Goal: Task Accomplishment & Management: Use online tool/utility

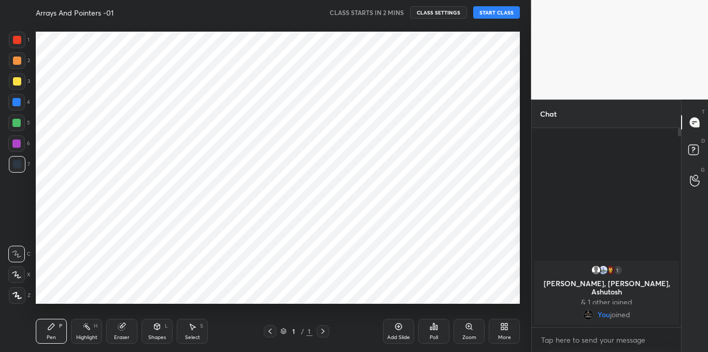
scroll to position [51536, 51331]
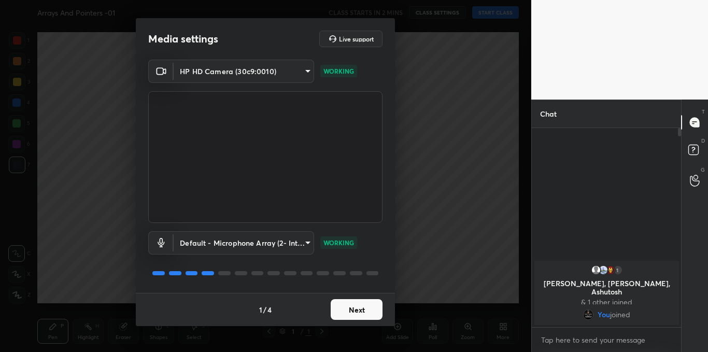
click at [352, 305] on button "Next" at bounding box center [357, 309] width 52 height 21
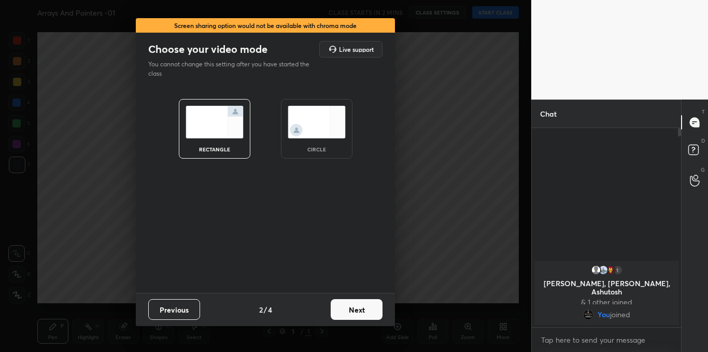
click at [352, 305] on button "Next" at bounding box center [357, 309] width 52 height 21
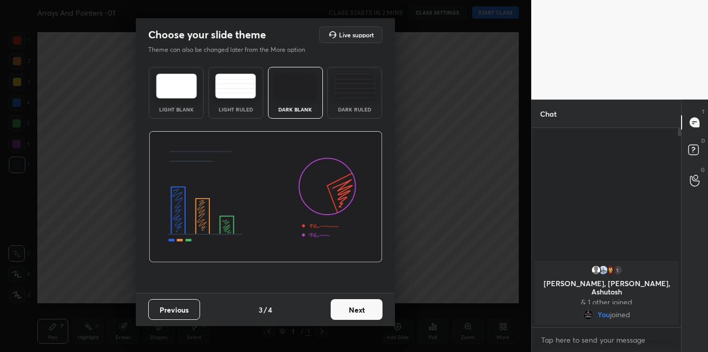
click at [352, 305] on button "Next" at bounding box center [357, 309] width 52 height 21
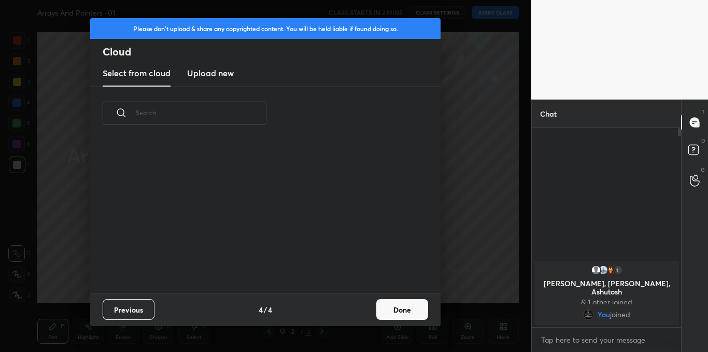
scroll to position [153, 333]
click at [226, 76] on h3 "Upload new" at bounding box center [210, 73] width 47 height 12
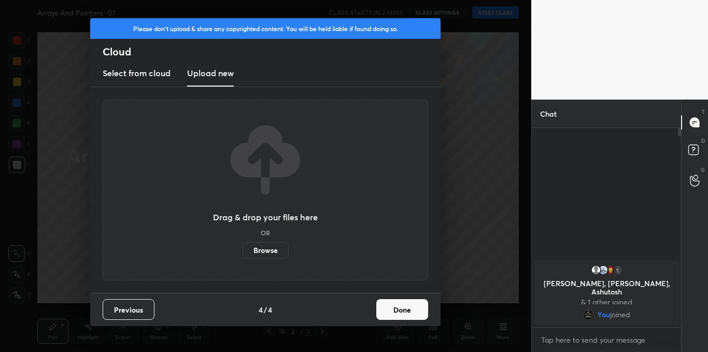
click at [254, 249] on label "Browse" at bounding box center [266, 250] width 46 height 17
click at [243, 249] on input "Browse" at bounding box center [243, 250] width 0 height 17
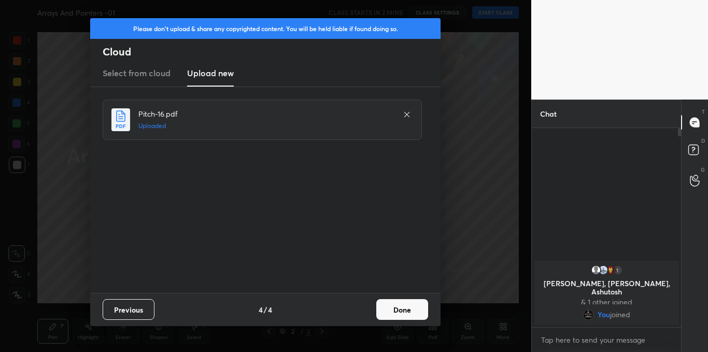
click at [405, 304] on button "Done" at bounding box center [402, 309] width 52 height 21
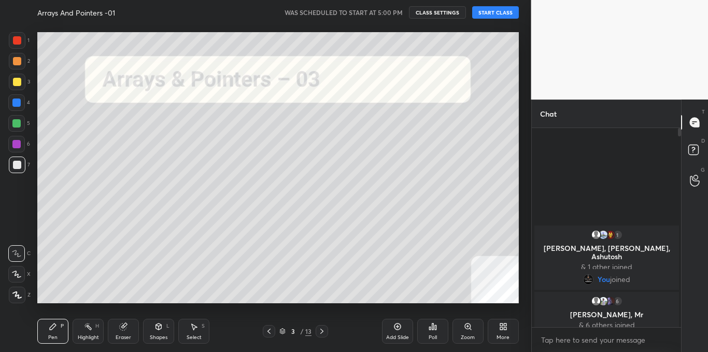
click at [496, 11] on button "START CLASS" at bounding box center [495, 12] width 47 height 12
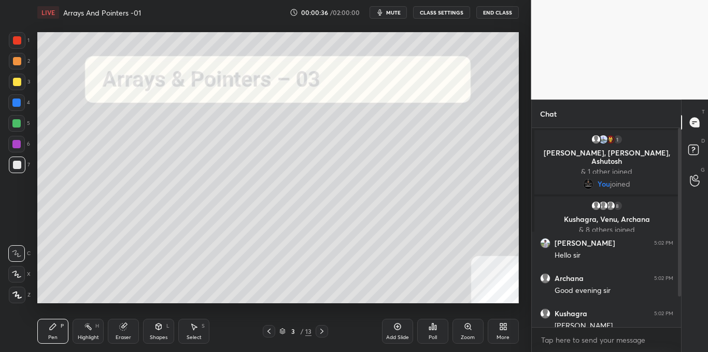
scroll to position [46, 0]
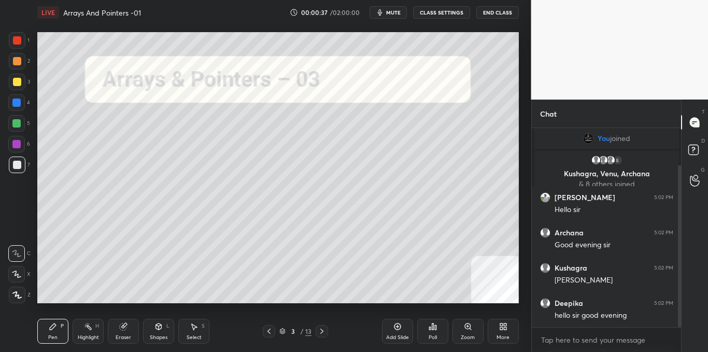
drag, startPoint x: 679, startPoint y: 229, endPoint x: 680, endPoint y: 245, distance: 16.1
click at [680, 245] on div at bounding box center [679, 246] width 3 height 162
click at [565, 343] on textarea at bounding box center [606, 340] width 133 height 17
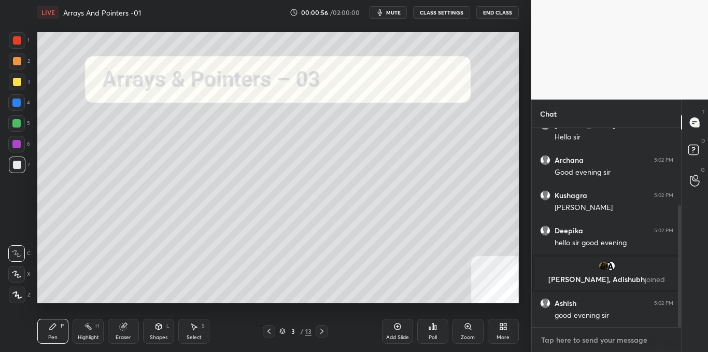
scroll to position [164, 0]
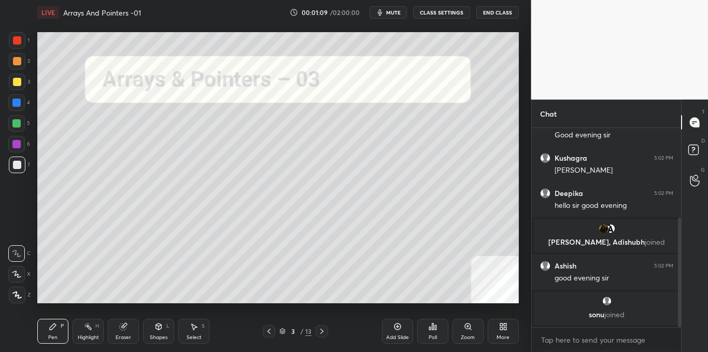
click at [320, 332] on icon at bounding box center [322, 331] width 8 height 8
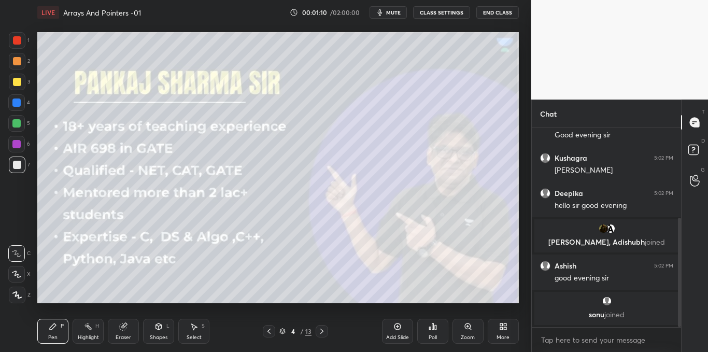
click at [321, 330] on icon at bounding box center [322, 331] width 8 height 8
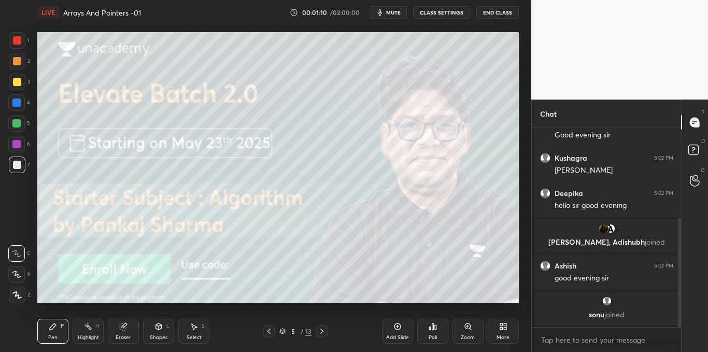
click at [321, 331] on icon at bounding box center [322, 331] width 8 height 8
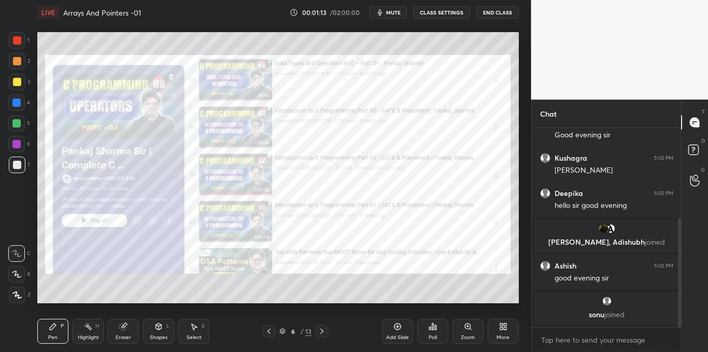
click at [320, 333] on icon at bounding box center [322, 331] width 8 height 8
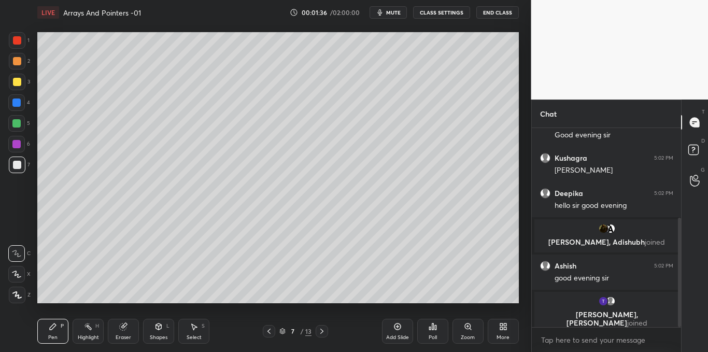
click at [21, 84] on div at bounding box center [17, 82] width 17 height 17
click at [18, 254] on icon at bounding box center [16, 253] width 8 height 6
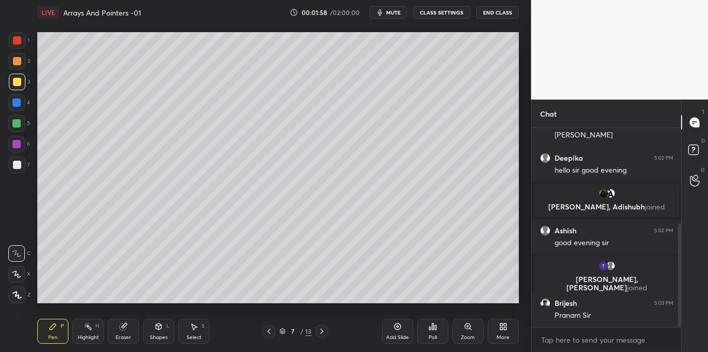
scroll to position [218, 0]
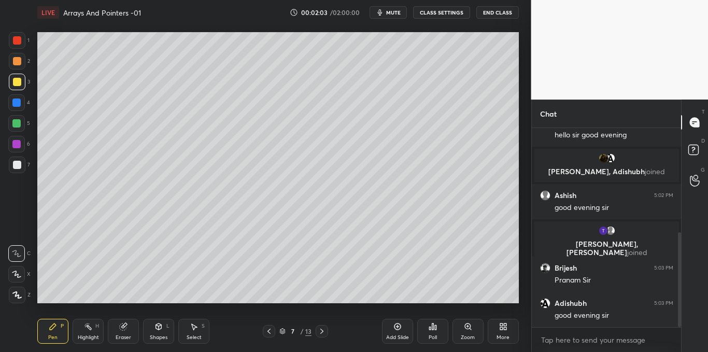
click at [162, 329] on icon at bounding box center [158, 326] width 8 height 8
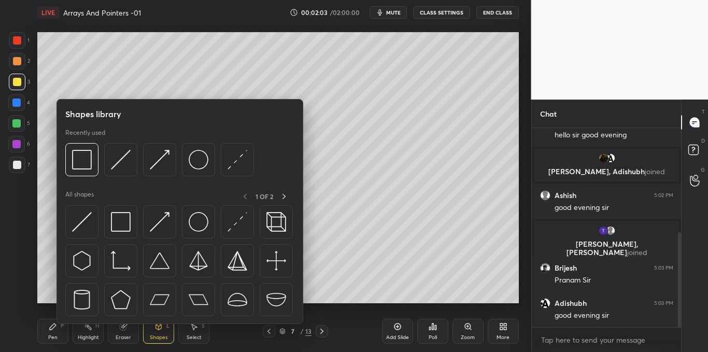
click at [116, 223] on img at bounding box center [121, 222] width 20 height 20
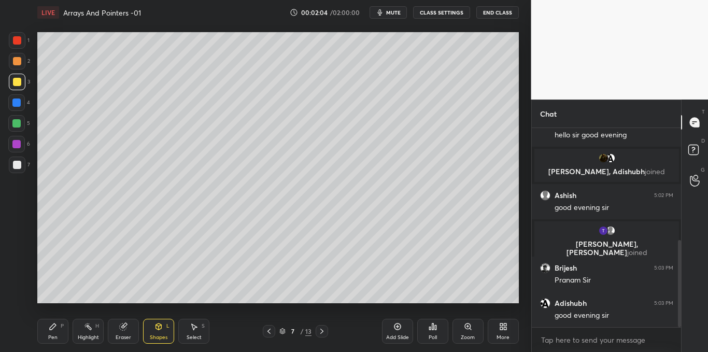
scroll to position [255, 0]
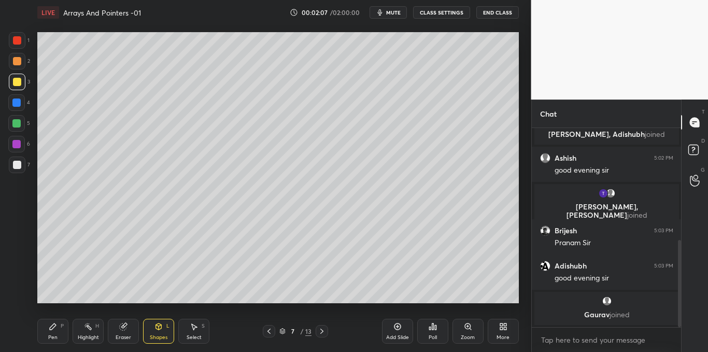
click at [59, 322] on div "Pen P" at bounding box center [52, 331] width 31 height 25
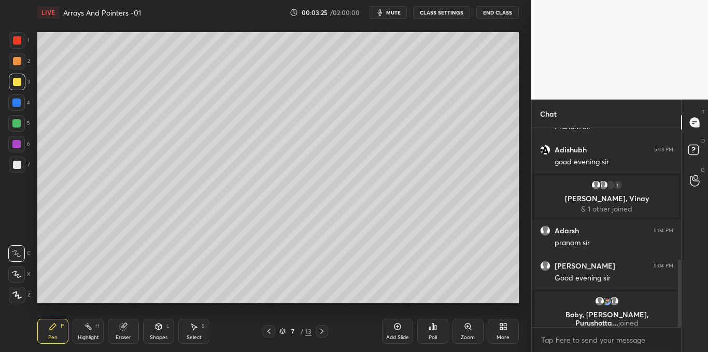
scroll to position [396, 0]
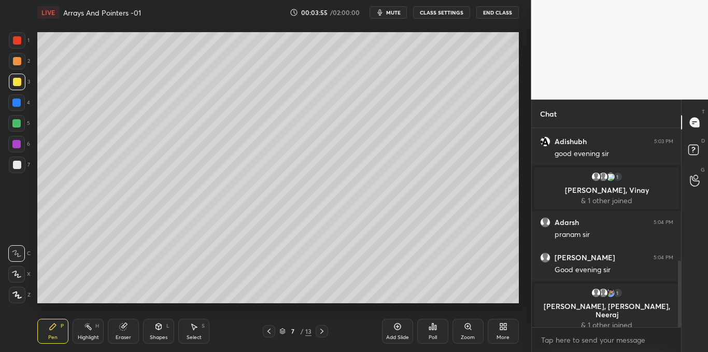
click at [401, 322] on icon at bounding box center [397, 326] width 8 height 8
click at [164, 331] on div "Shapes L" at bounding box center [158, 331] width 31 height 25
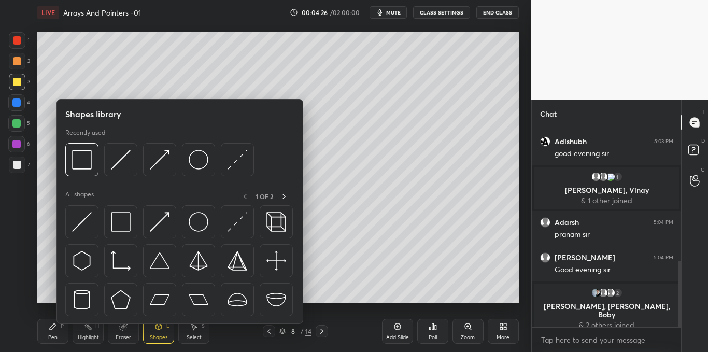
click at [126, 219] on img at bounding box center [121, 222] width 20 height 20
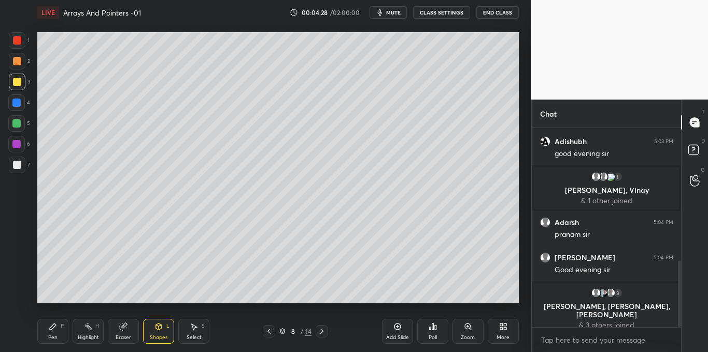
click at [51, 335] on div "Pen" at bounding box center [52, 337] width 9 height 5
click at [17, 109] on div at bounding box center [16, 102] width 17 height 17
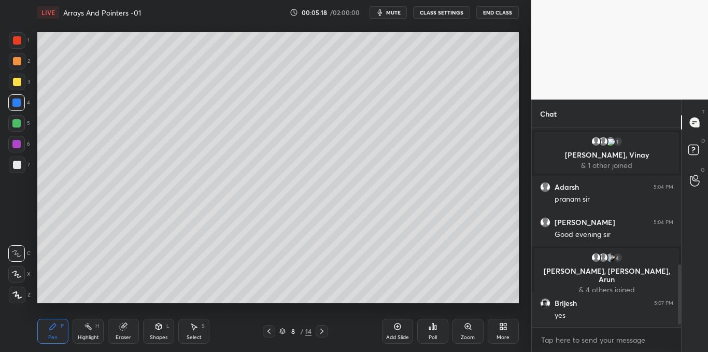
scroll to position [468, 0]
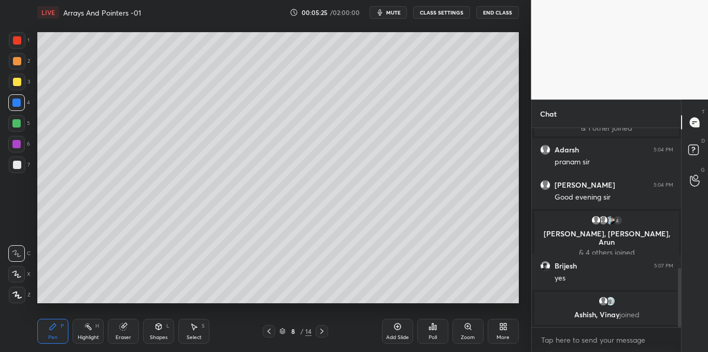
click at [395, 328] on icon at bounding box center [397, 326] width 8 height 8
click at [161, 328] on icon at bounding box center [159, 326] width 6 height 6
click at [56, 328] on icon at bounding box center [53, 326] width 8 height 8
click at [160, 325] on icon at bounding box center [159, 326] width 6 height 2
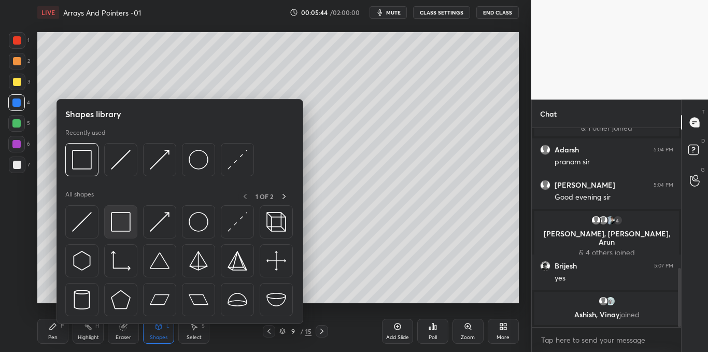
click at [129, 223] on img at bounding box center [121, 222] width 20 height 20
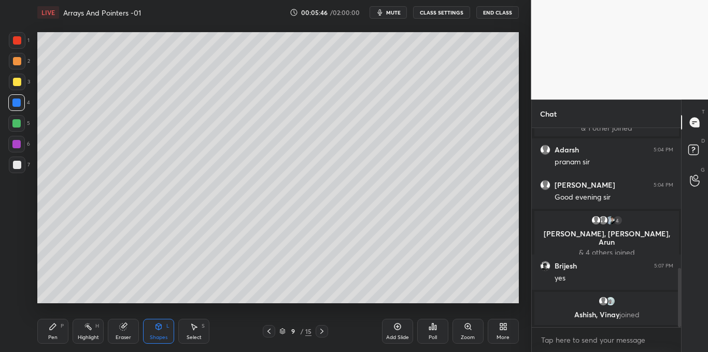
click at [54, 327] on icon at bounding box center [53, 326] width 6 height 6
click at [17, 173] on div at bounding box center [17, 164] width 17 height 17
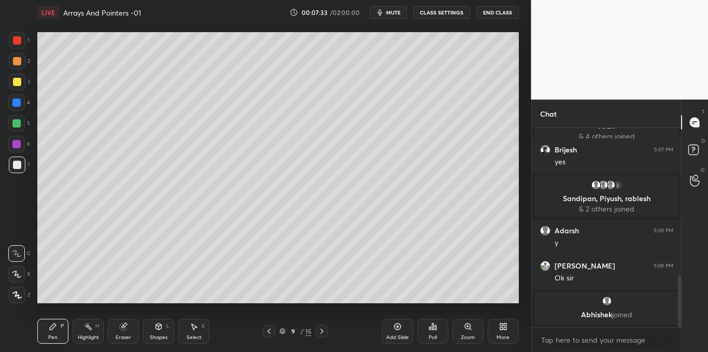
scroll to position [576, 0]
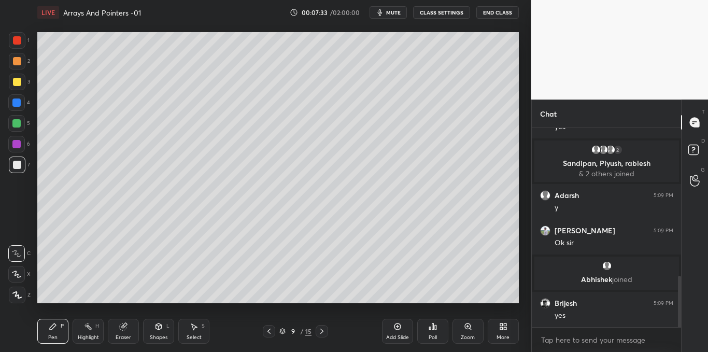
click at [399, 328] on icon at bounding box center [397, 326] width 8 height 8
click at [17, 84] on div at bounding box center [17, 82] width 8 height 8
click at [163, 328] on div "Shapes L" at bounding box center [158, 331] width 31 height 25
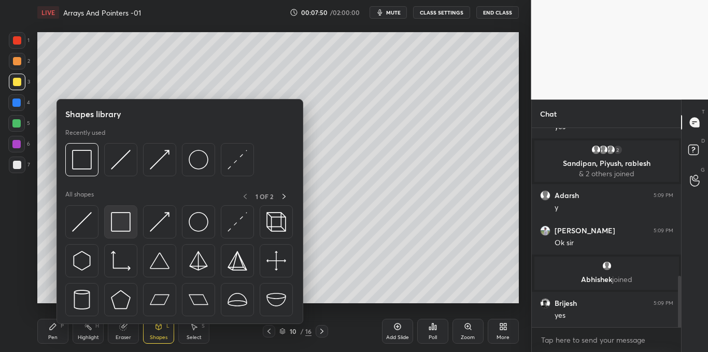
click at [125, 229] on img at bounding box center [121, 222] width 20 height 20
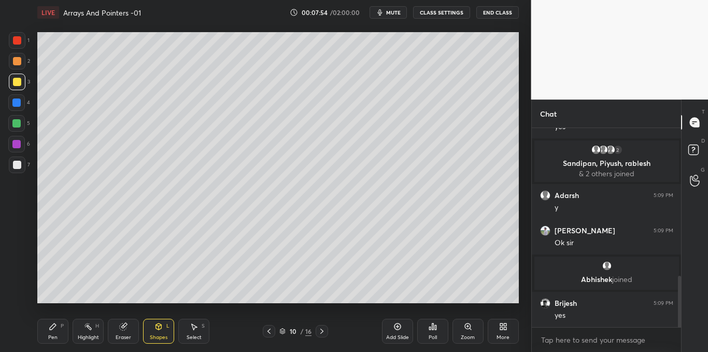
click at [59, 334] on div "Pen P" at bounding box center [52, 331] width 31 height 25
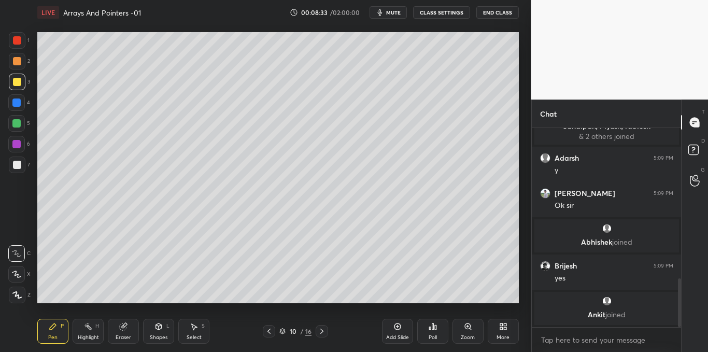
click at [19, 166] on div at bounding box center [17, 165] width 8 height 8
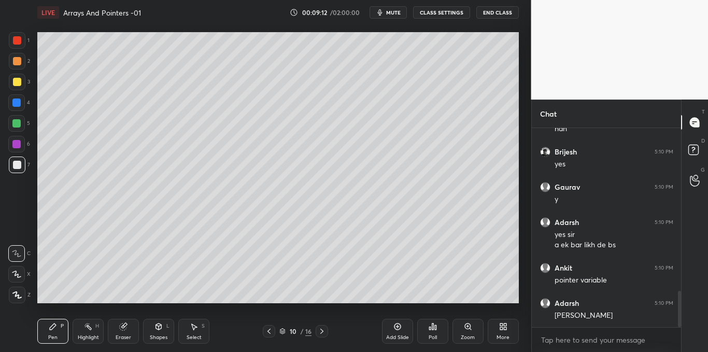
scroll to position [934, 0]
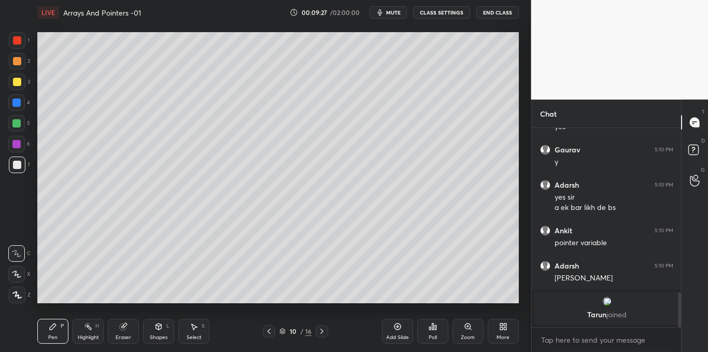
click at [200, 330] on div "Select S" at bounding box center [193, 331] width 31 height 25
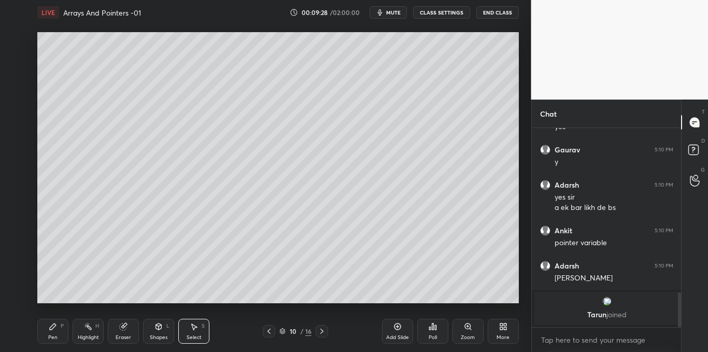
scroll to position [871, 0]
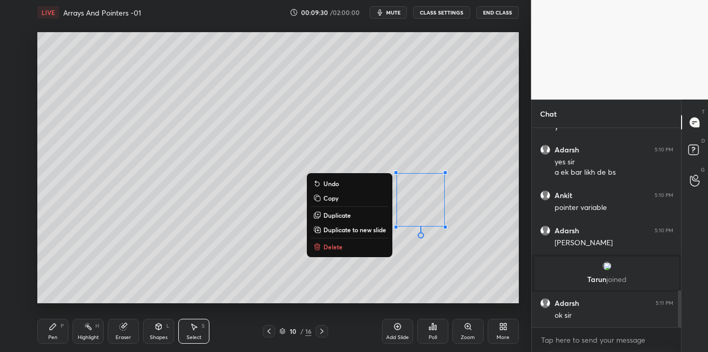
click at [344, 246] on button "Delete" at bounding box center [349, 246] width 77 height 12
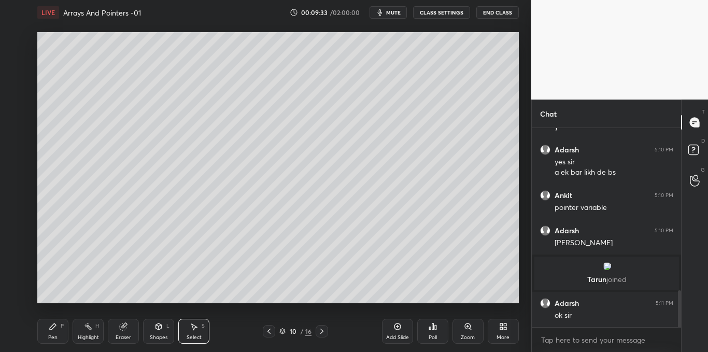
click at [55, 333] on div "Pen P" at bounding box center [52, 331] width 31 height 25
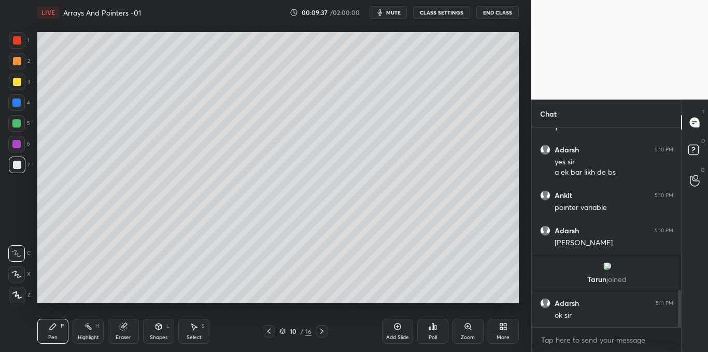
scroll to position [881, 0]
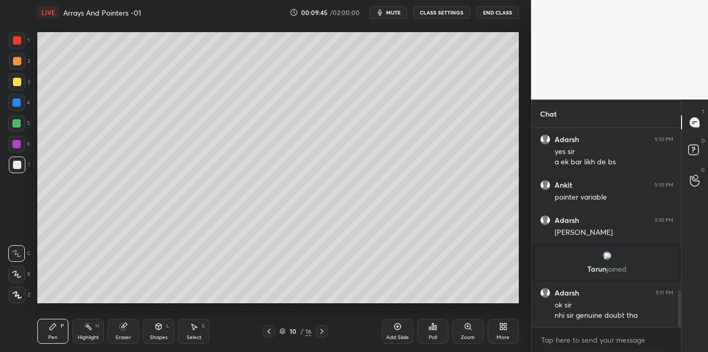
click at [54, 327] on icon at bounding box center [53, 326] width 6 height 6
click at [693, 125] on icon at bounding box center [694, 122] width 9 height 9
click at [692, 150] on icon at bounding box center [693, 149] width 4 height 4
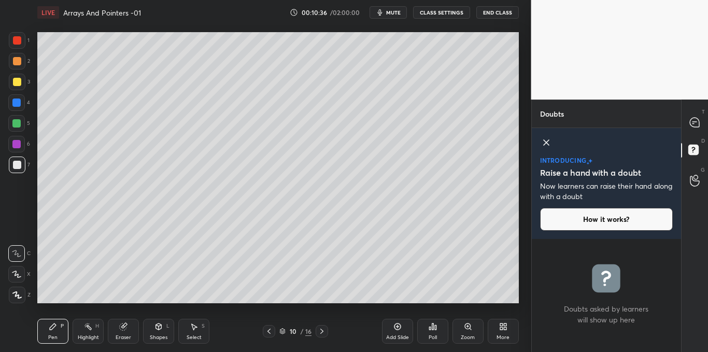
click at [707, 129] on div "T Messages (T)" at bounding box center [694, 122] width 26 height 29
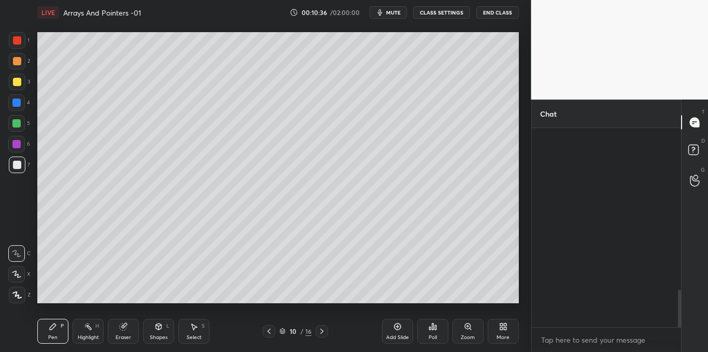
scroll to position [196, 146]
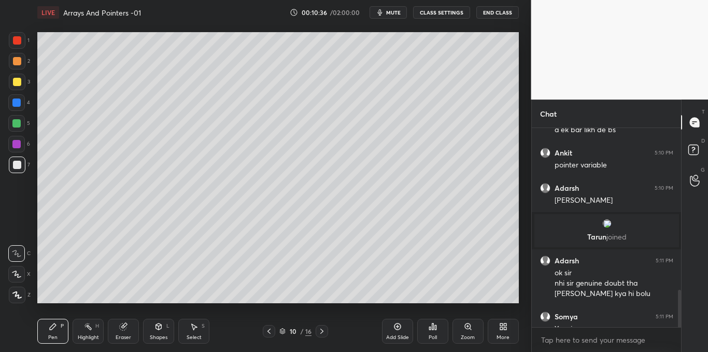
click at [699, 125] on icon at bounding box center [694, 122] width 9 height 9
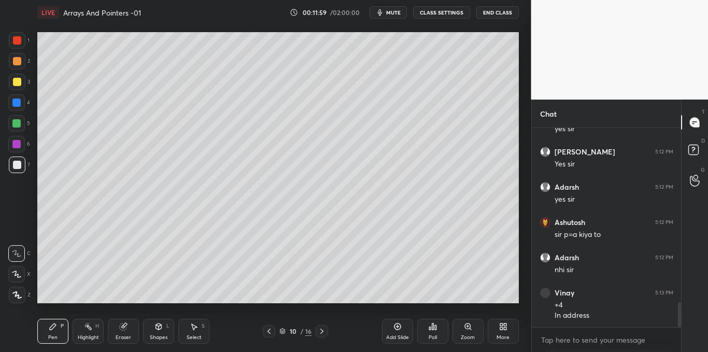
scroll to position [1405, 0]
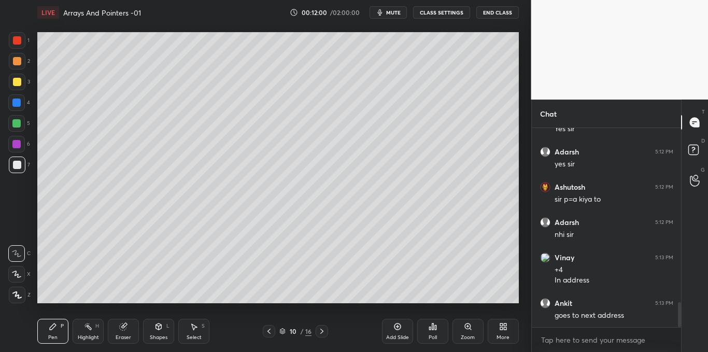
click at [16, 107] on div at bounding box center [16, 102] width 17 height 17
click at [18, 168] on div at bounding box center [17, 165] width 8 height 8
click at [18, 103] on div at bounding box center [16, 102] width 8 height 8
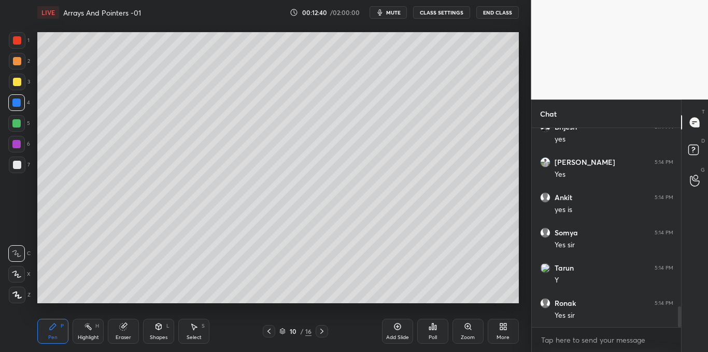
scroll to position [1758, 0]
click at [198, 324] on div "Select S" at bounding box center [193, 331] width 31 height 25
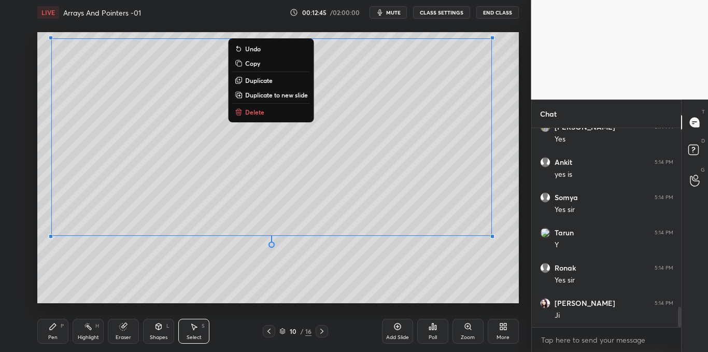
click at [253, 63] on p "Copy" at bounding box center [252, 63] width 15 height 8
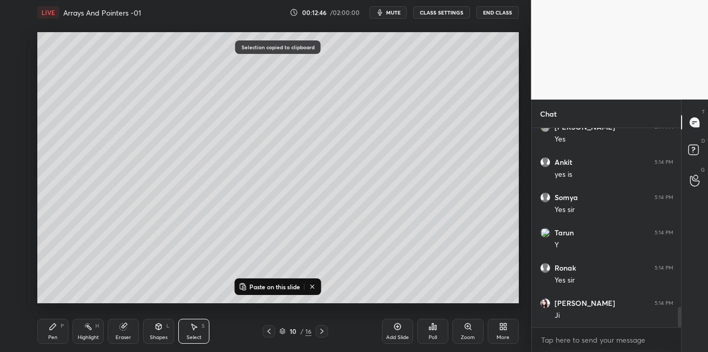
click at [397, 324] on icon at bounding box center [397, 326] width 8 height 8
click at [276, 288] on p "Paste on this slide" at bounding box center [274, 286] width 51 height 8
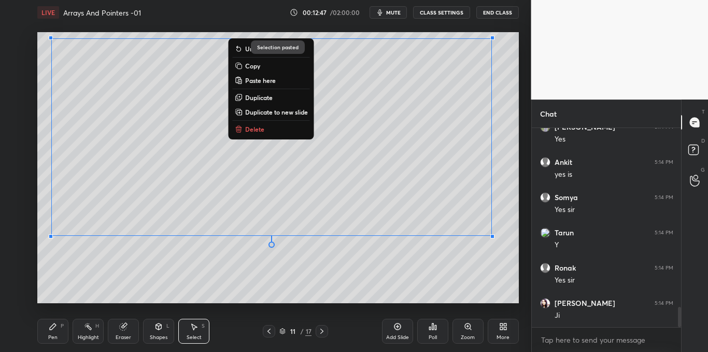
scroll to position [1793, 0]
click at [261, 299] on div "0 ° Undo Copy Paste here Duplicate Duplicate to new slide Delete" at bounding box center [277, 167] width 481 height 271
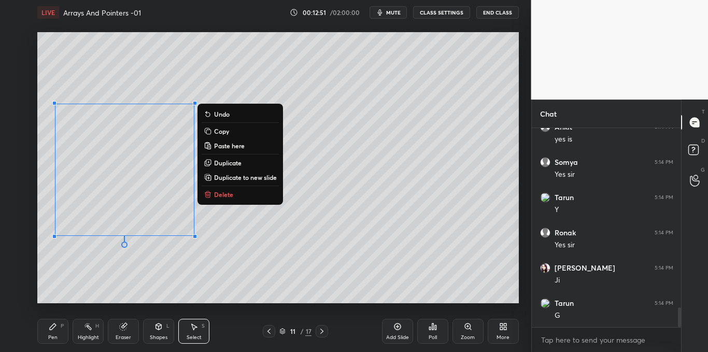
click at [227, 196] on p "Delete" at bounding box center [223, 194] width 19 height 8
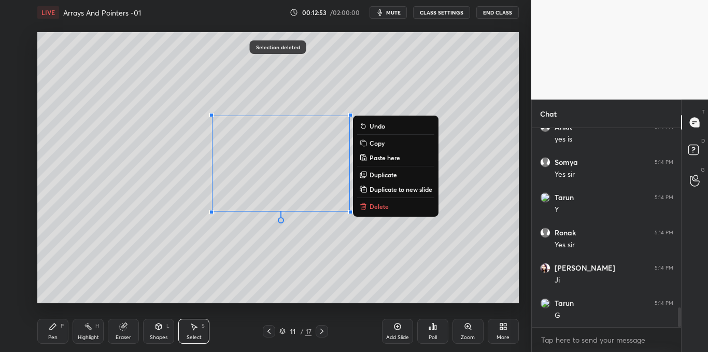
click at [369, 206] on button "Delete" at bounding box center [395, 206] width 77 height 12
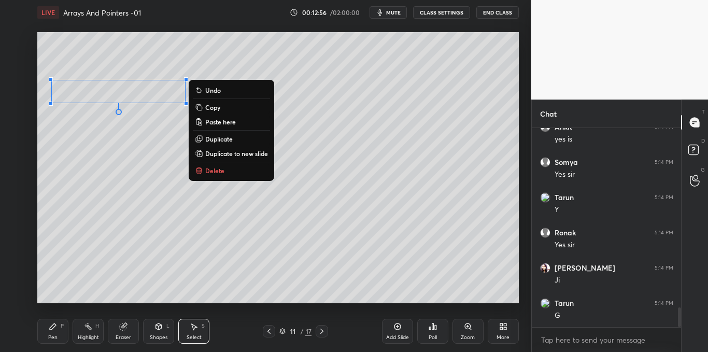
click at [220, 174] on p "Delete" at bounding box center [214, 170] width 19 height 8
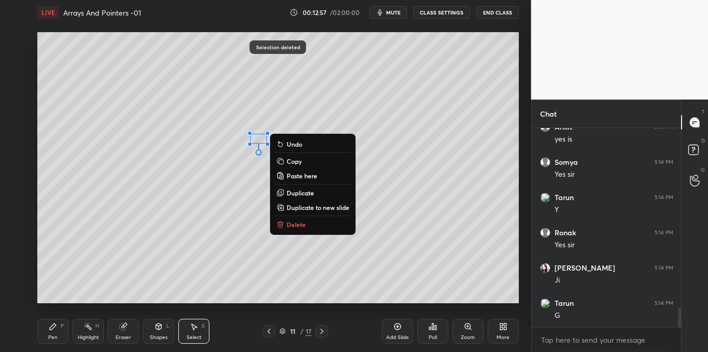
click at [293, 223] on p "Delete" at bounding box center [296, 224] width 19 height 8
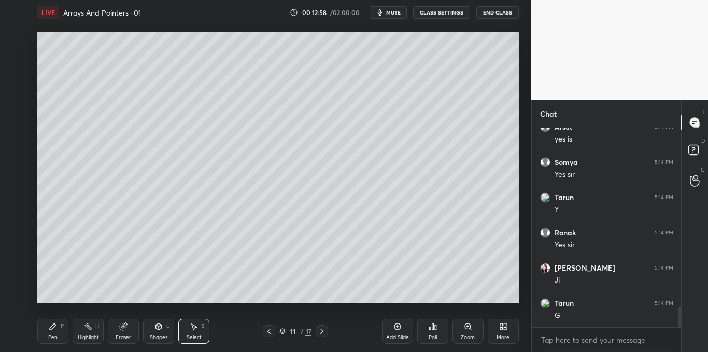
click at [60, 332] on div "Pen P" at bounding box center [52, 331] width 31 height 25
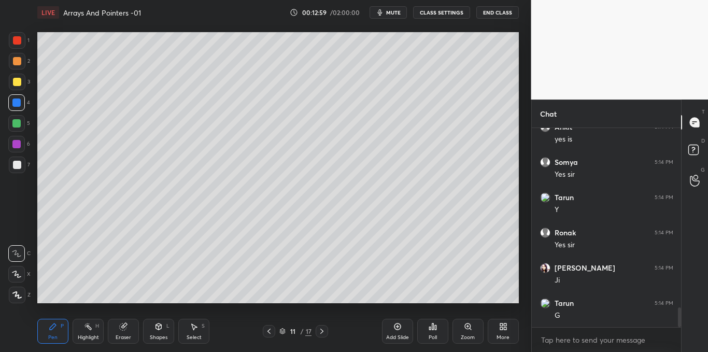
click at [18, 167] on div at bounding box center [17, 165] width 8 height 8
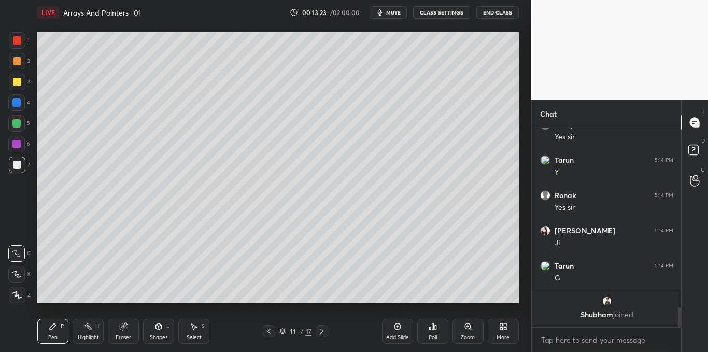
click at [18, 81] on div at bounding box center [17, 82] width 8 height 8
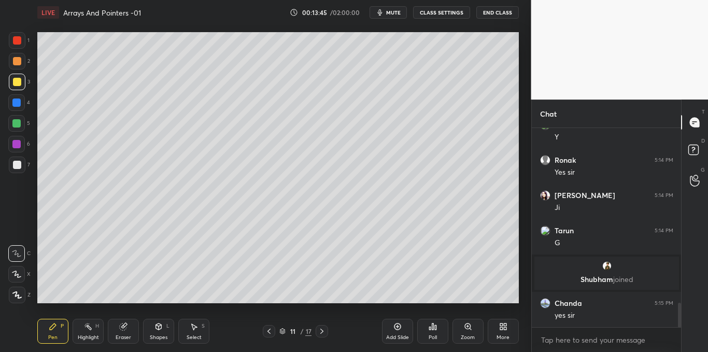
scroll to position [1452, 0]
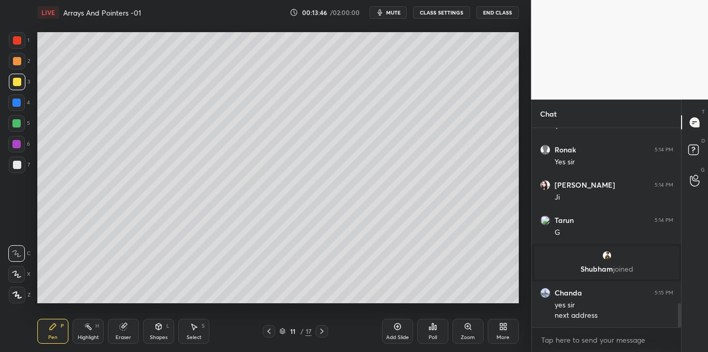
click at [12, 104] on div at bounding box center [16, 102] width 8 height 8
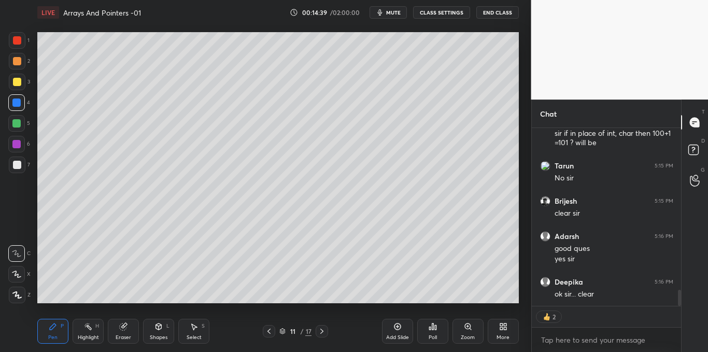
scroll to position [1820, 0]
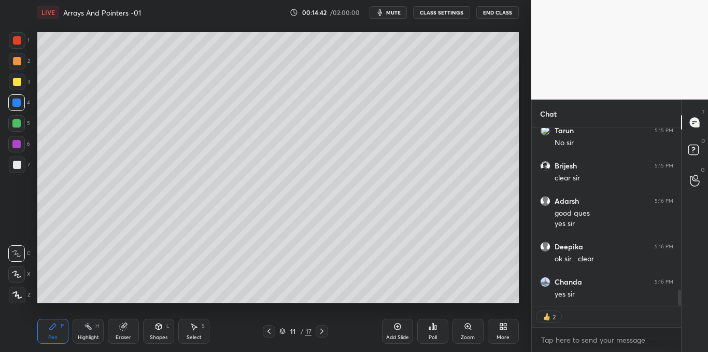
click at [23, 86] on div at bounding box center [17, 82] width 17 height 17
click at [18, 170] on div at bounding box center [17, 164] width 17 height 17
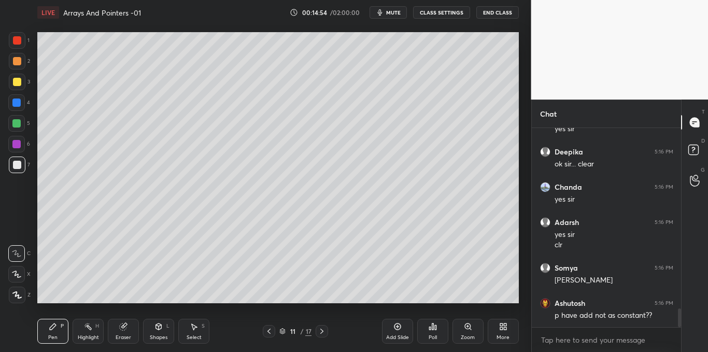
scroll to position [1951, 0]
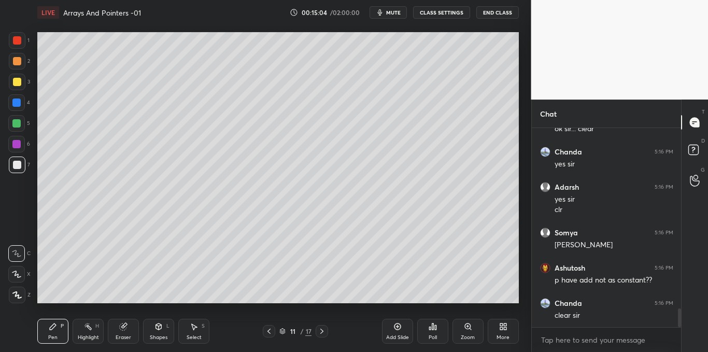
click at [388, 328] on div "Add Slide" at bounding box center [397, 331] width 31 height 25
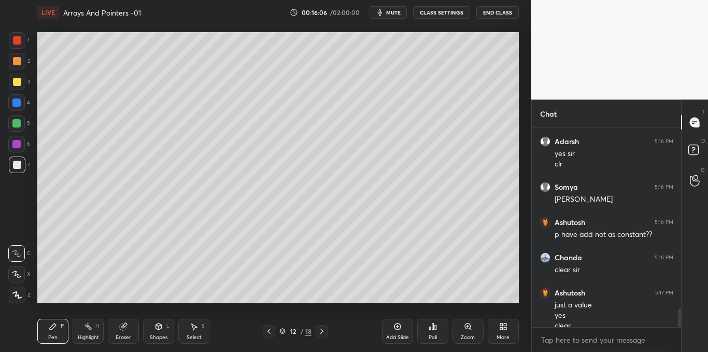
scroll to position [2007, 0]
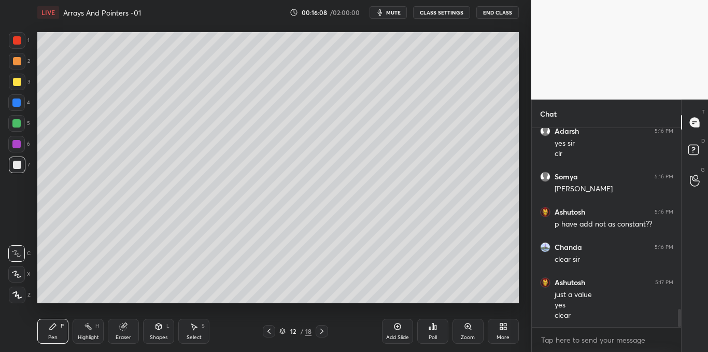
click at [193, 330] on icon at bounding box center [194, 326] width 8 height 8
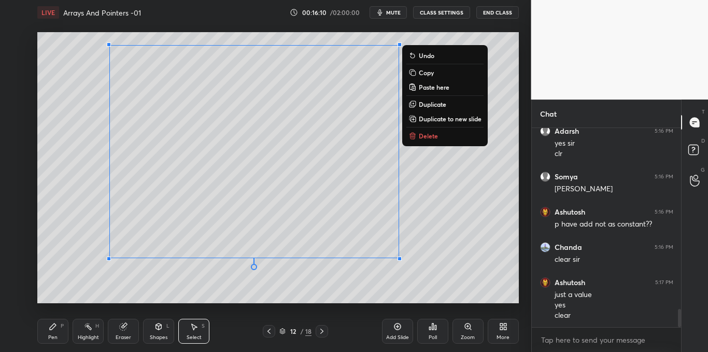
click at [417, 136] on button "Delete" at bounding box center [444, 136] width 77 height 12
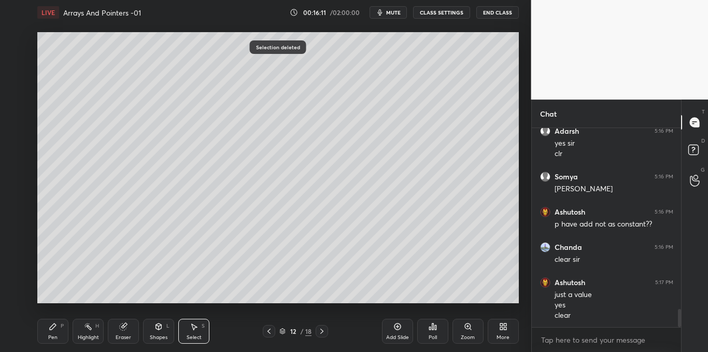
click at [56, 326] on icon at bounding box center [53, 326] width 8 height 8
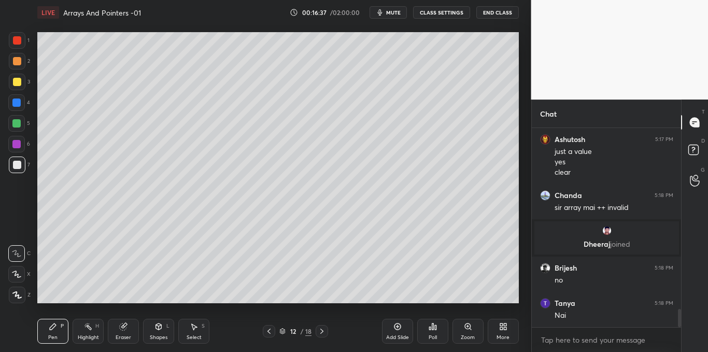
scroll to position [2051, 0]
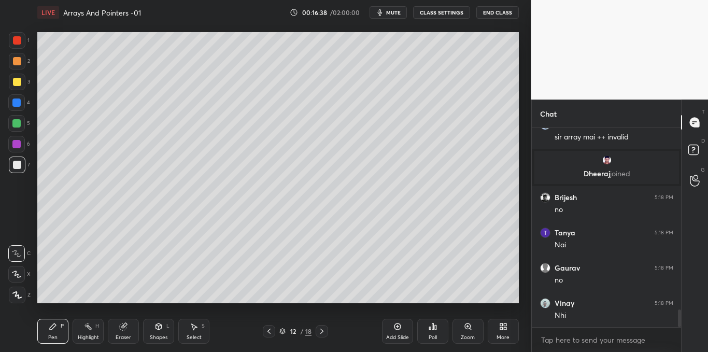
click at [197, 324] on icon at bounding box center [194, 326] width 8 height 8
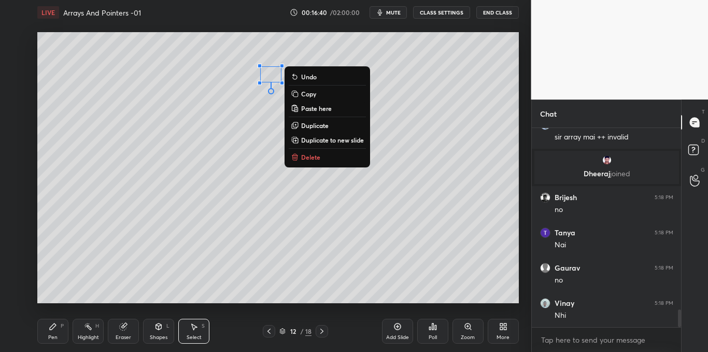
click at [304, 158] on p "Delete" at bounding box center [310, 157] width 19 height 8
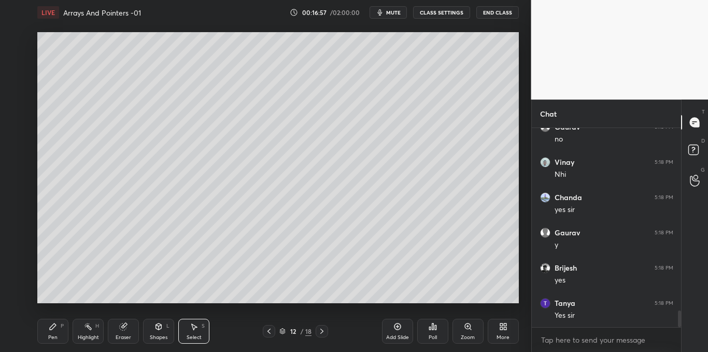
scroll to position [2227, 0]
click at [51, 335] on div "Pen" at bounding box center [52, 337] width 9 height 5
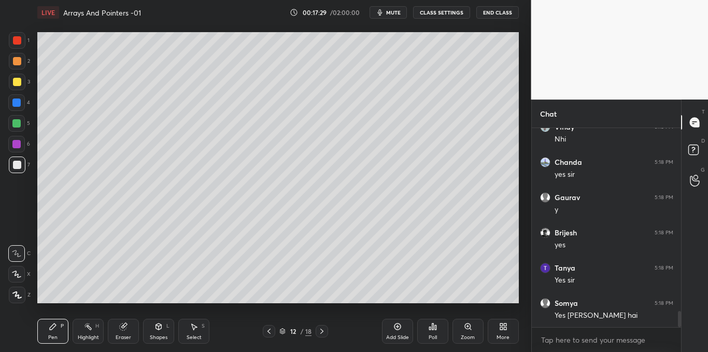
click at [160, 332] on div "Shapes L" at bounding box center [158, 331] width 31 height 25
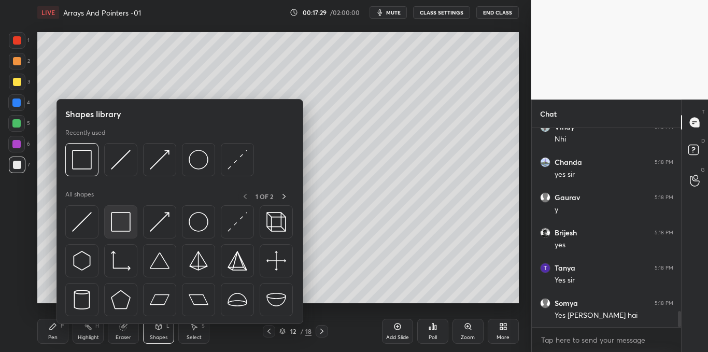
click at [123, 225] on img at bounding box center [121, 222] width 20 height 20
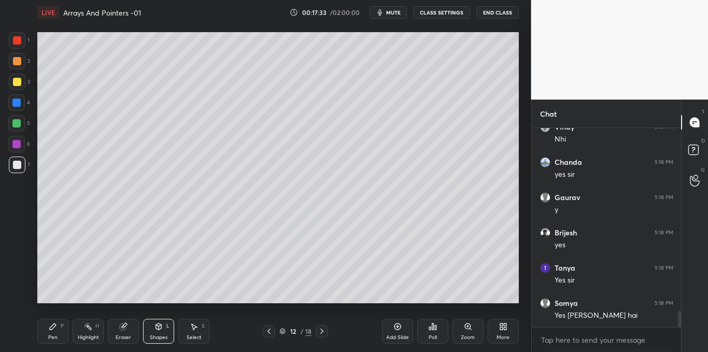
click at [50, 335] on div "Pen" at bounding box center [52, 337] width 9 height 5
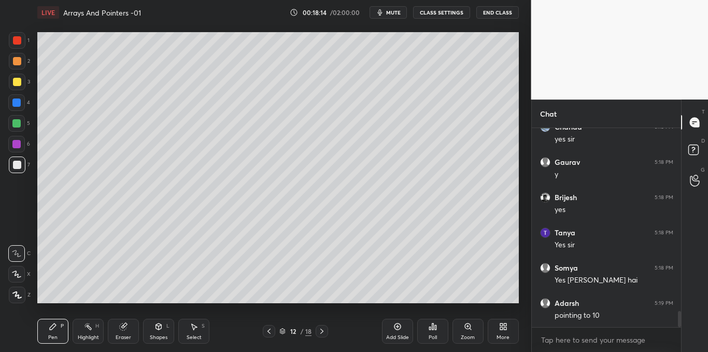
scroll to position [2298, 0]
click at [20, 88] on div at bounding box center [17, 82] width 17 height 17
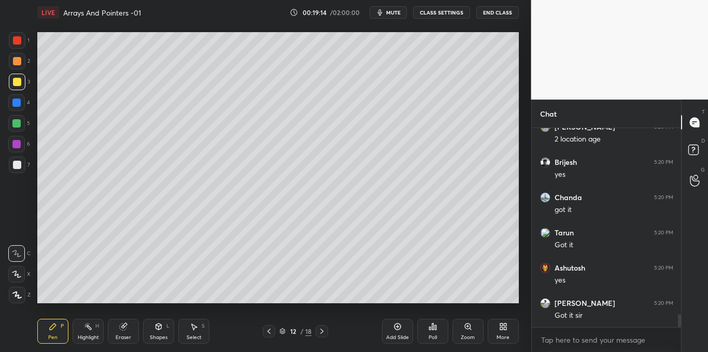
scroll to position [2897, 0]
click at [201, 333] on div "Select S" at bounding box center [193, 331] width 31 height 25
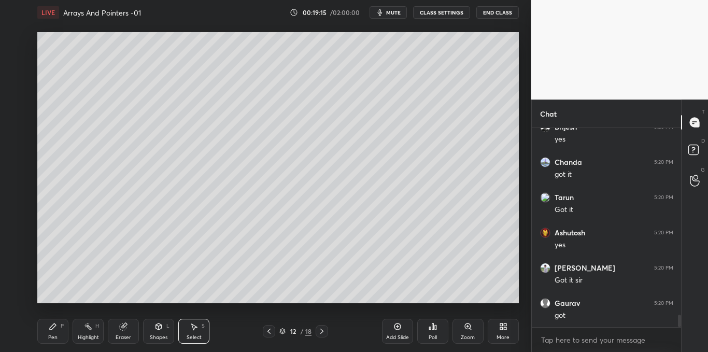
scroll to position [2932, 0]
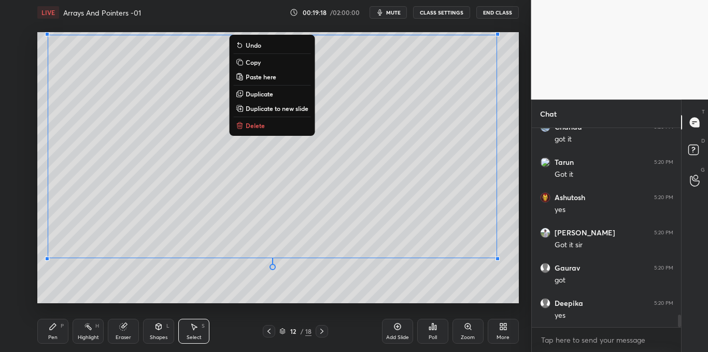
click at [266, 62] on button "Copy" at bounding box center [271, 62] width 77 height 12
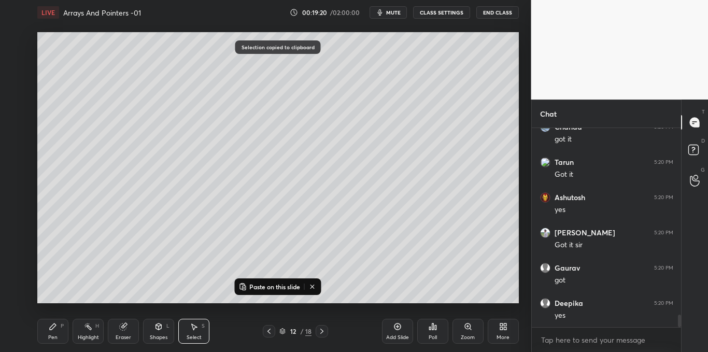
click at [399, 328] on icon at bounding box center [397, 326] width 8 height 8
click at [57, 329] on div "Pen P" at bounding box center [52, 331] width 31 height 25
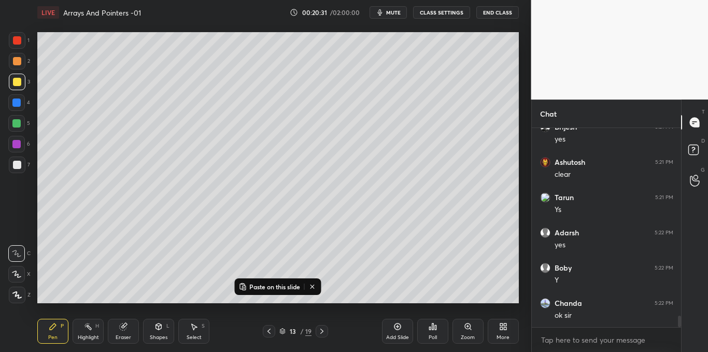
scroll to position [3376, 0]
click at [397, 326] on icon at bounding box center [396, 326] width 3 height 3
click at [193, 330] on icon at bounding box center [194, 326] width 8 height 8
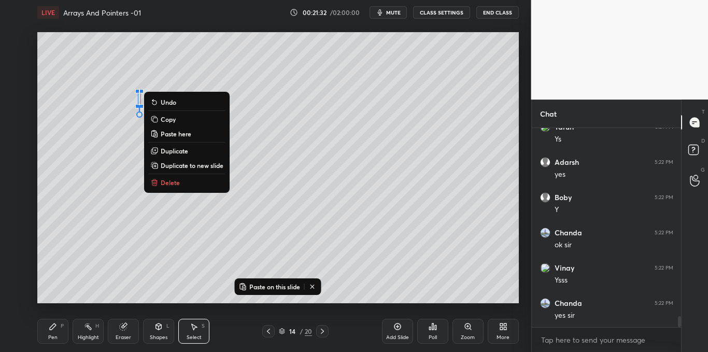
click at [167, 184] on p "Delete" at bounding box center [170, 182] width 19 height 8
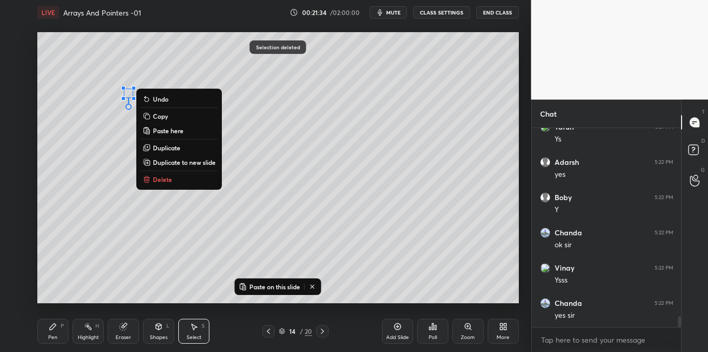
click at [159, 175] on button "Delete" at bounding box center [178, 179] width 77 height 12
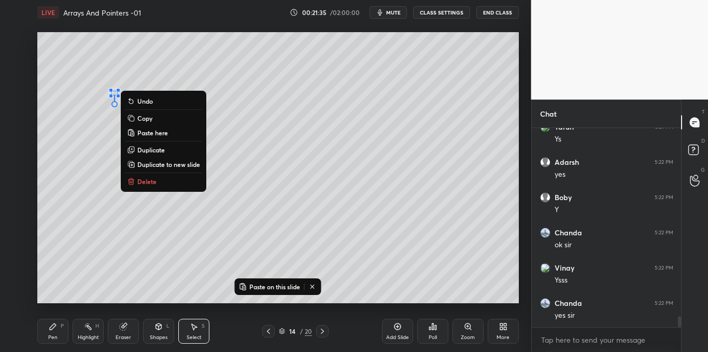
click at [141, 183] on p "Delete" at bounding box center [146, 181] width 19 height 8
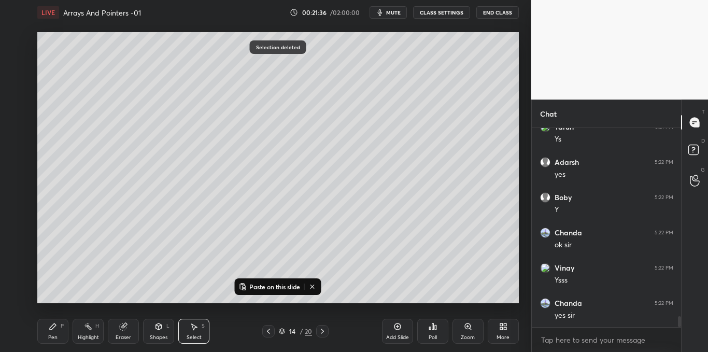
click at [55, 332] on div "Pen P" at bounding box center [52, 331] width 31 height 25
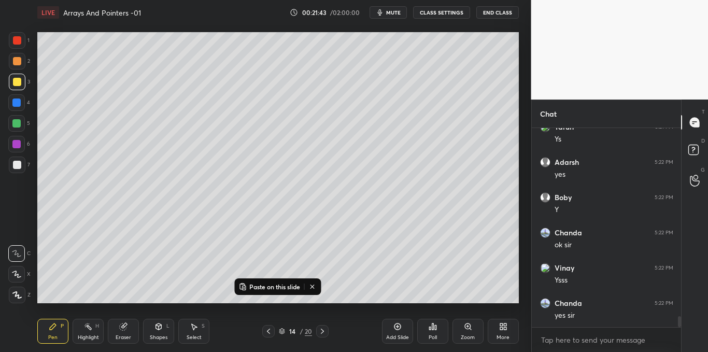
click at [158, 332] on div "Shapes L" at bounding box center [158, 331] width 31 height 25
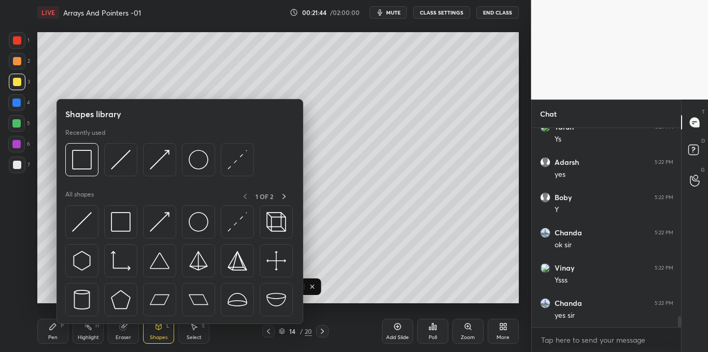
click at [126, 228] on img at bounding box center [121, 222] width 20 height 20
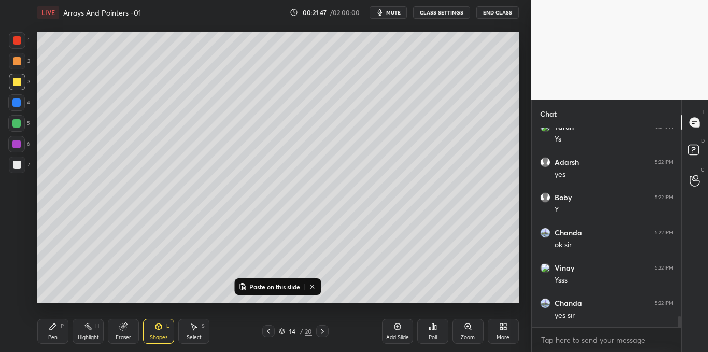
click at [48, 327] on div "Pen P" at bounding box center [52, 331] width 31 height 25
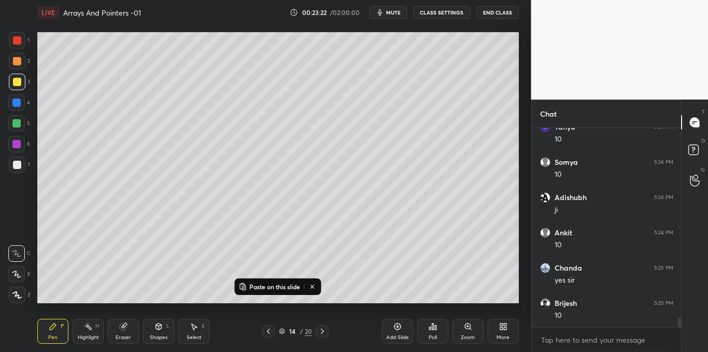
scroll to position [4080, 0]
click at [15, 166] on div at bounding box center [17, 165] width 8 height 8
click at [196, 328] on icon at bounding box center [194, 326] width 8 height 8
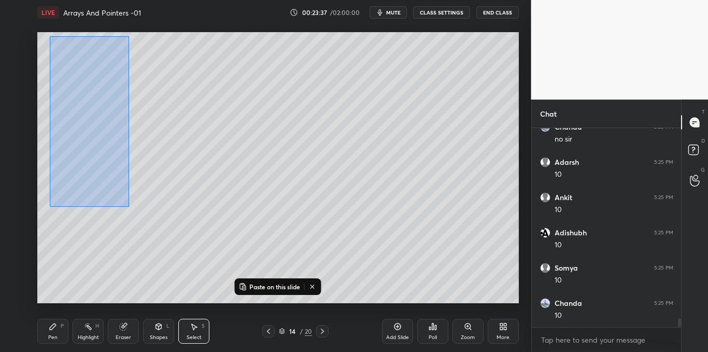
scroll to position [4327, 0]
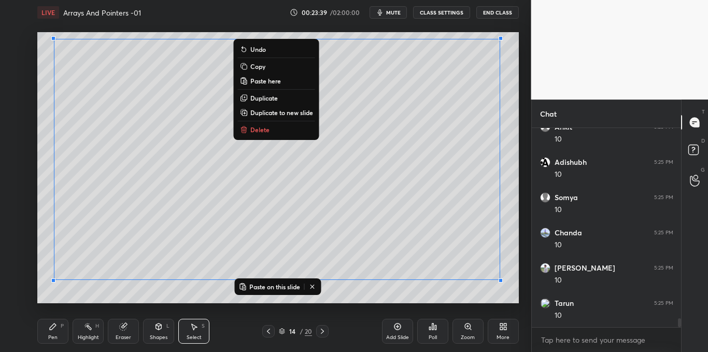
click at [258, 67] on p "Copy" at bounding box center [257, 66] width 15 height 8
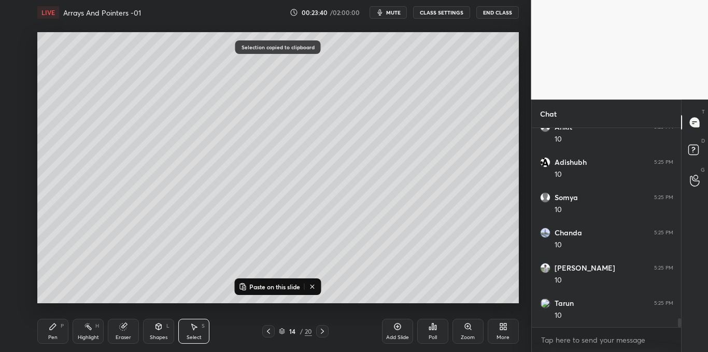
click at [395, 325] on icon at bounding box center [397, 326] width 8 height 8
click at [280, 286] on p "Paste on this slide" at bounding box center [274, 286] width 51 height 8
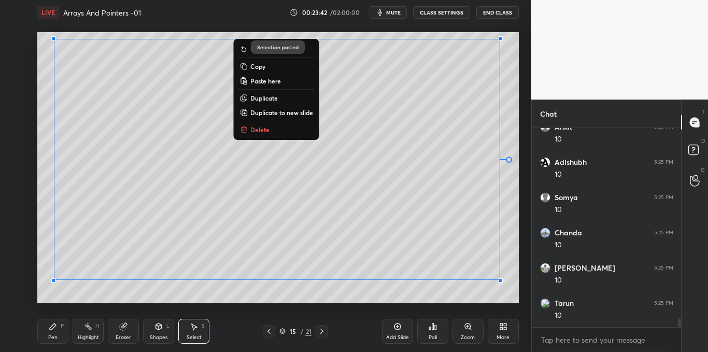
click at [272, 294] on div "0 ° Undo Copy Paste here Duplicate Duplicate to new slide Delete" at bounding box center [277, 167] width 481 height 271
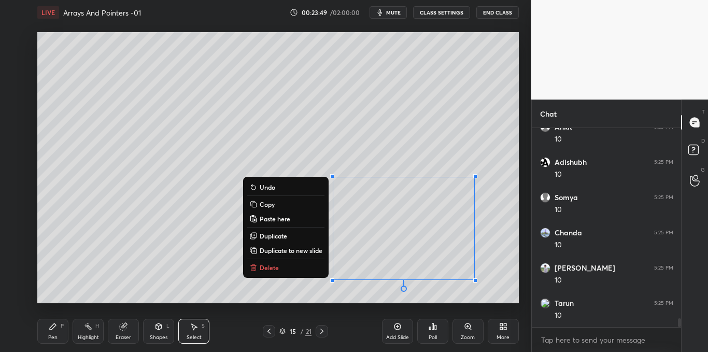
click at [284, 269] on button "Delete" at bounding box center [285, 267] width 77 height 12
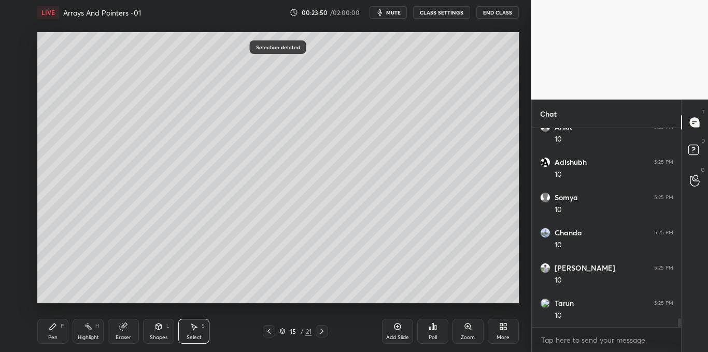
click at [54, 332] on div "Pen P" at bounding box center [52, 331] width 31 height 25
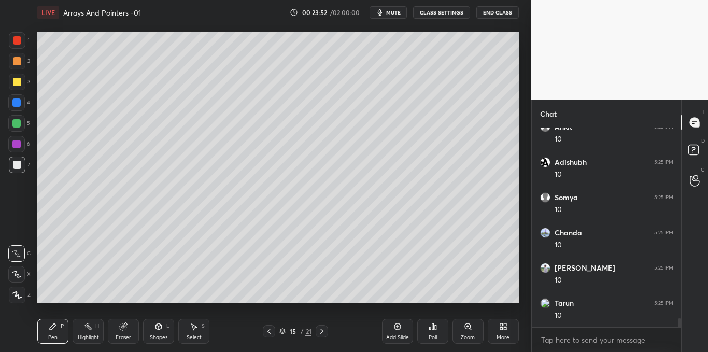
click at [13, 84] on div at bounding box center [17, 82] width 8 height 8
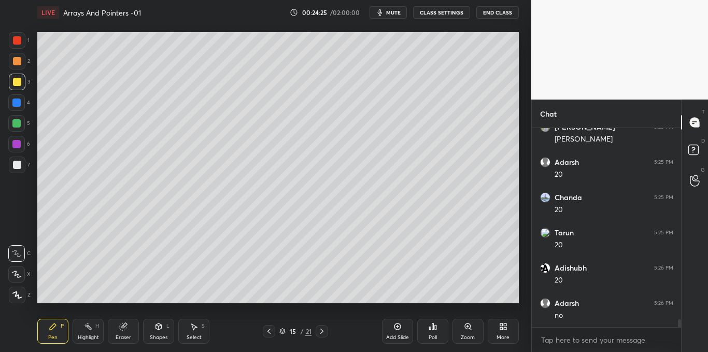
scroll to position [4856, 0]
click at [15, 164] on div at bounding box center [17, 165] width 8 height 8
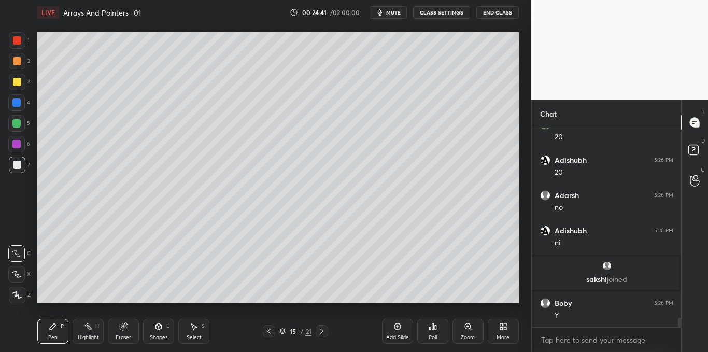
scroll to position [4074, 0]
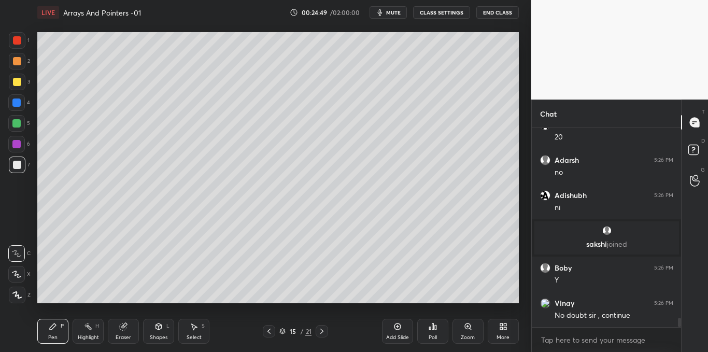
click at [267, 333] on icon at bounding box center [269, 331] width 8 height 8
click at [321, 333] on icon at bounding box center [322, 331] width 8 height 8
click at [192, 330] on icon at bounding box center [194, 326] width 8 height 8
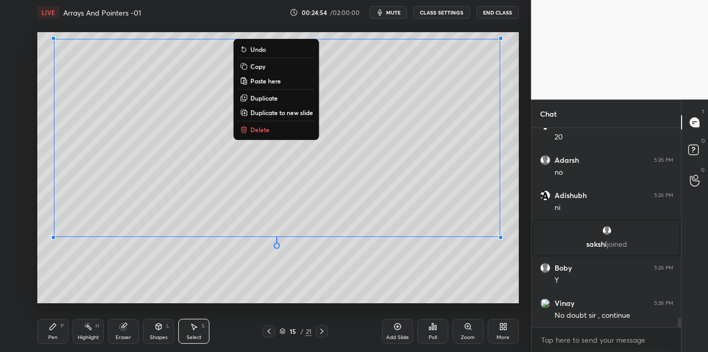
click at [264, 64] on p "Copy" at bounding box center [257, 66] width 15 height 8
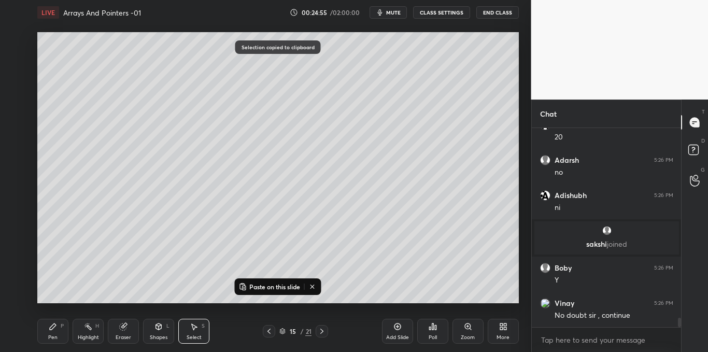
click at [397, 326] on icon at bounding box center [396, 326] width 3 height 3
click at [280, 290] on p "Paste on this slide" at bounding box center [274, 286] width 51 height 8
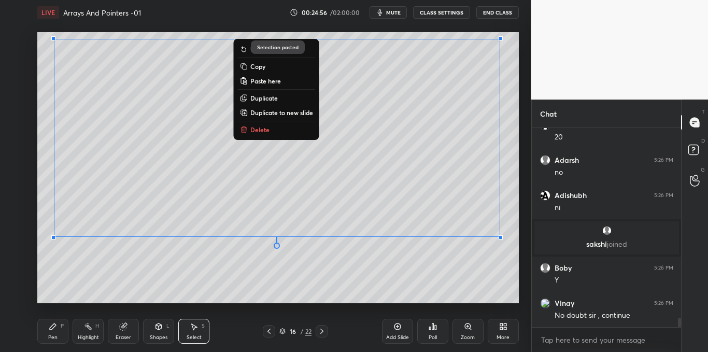
click at [286, 294] on div "0 ° Undo Copy Paste here Duplicate Duplicate to new slide Delete" at bounding box center [277, 167] width 481 height 271
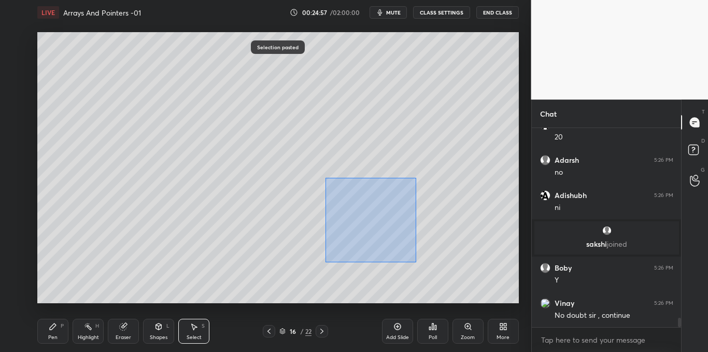
scroll to position [4109, 0]
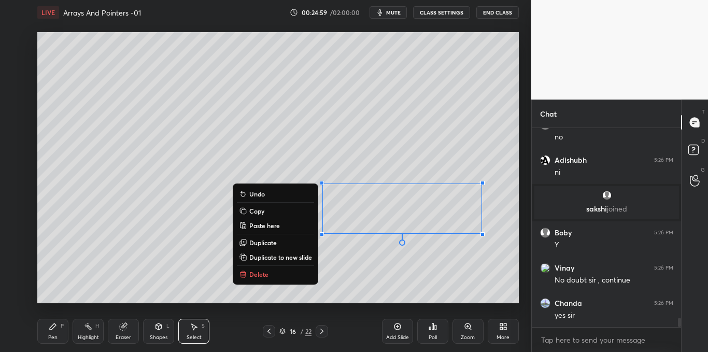
click at [286, 277] on button "Delete" at bounding box center [275, 274] width 77 height 12
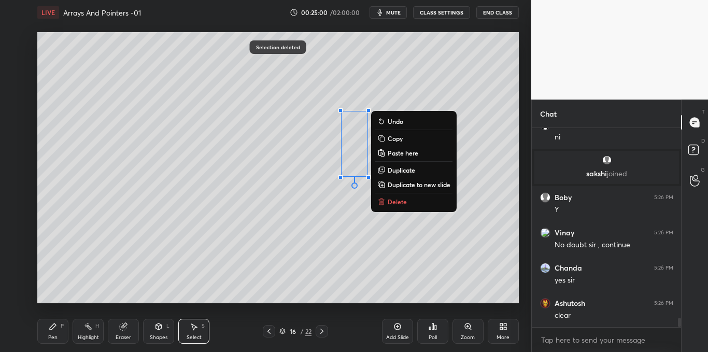
click at [400, 209] on div "0 ° Undo Copy Paste here Duplicate Duplicate to new slide Delete" at bounding box center [277, 167] width 481 height 271
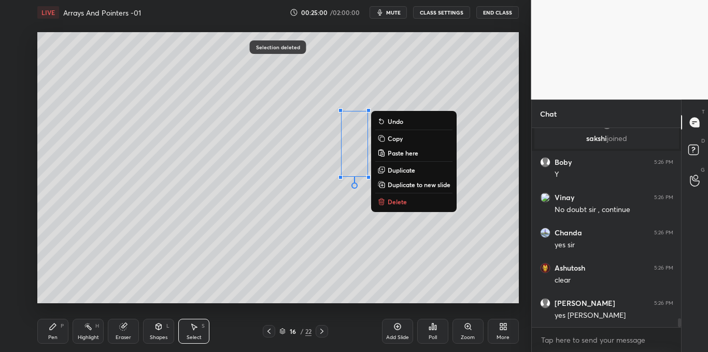
click at [399, 202] on p "Delete" at bounding box center [397, 201] width 19 height 8
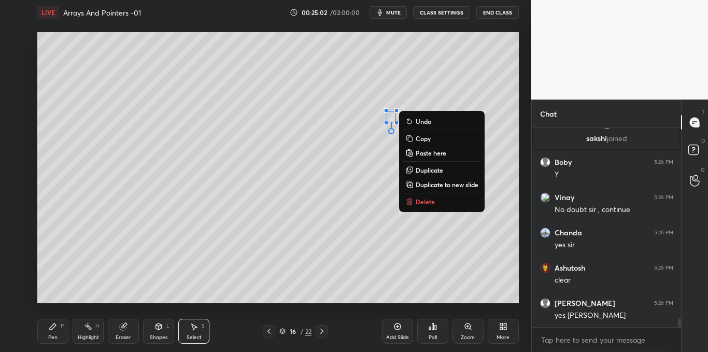
scroll to position [4215, 0]
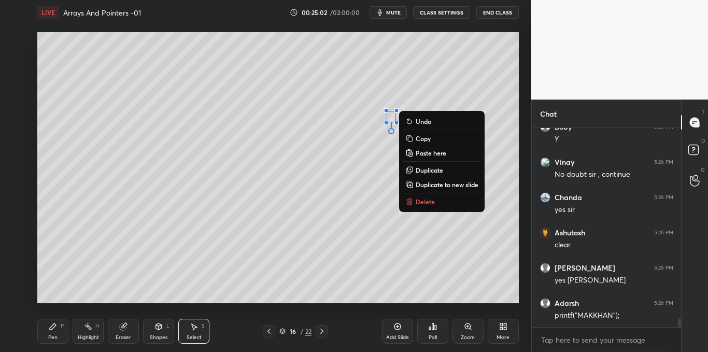
click at [416, 201] on p "Delete" at bounding box center [425, 201] width 19 height 8
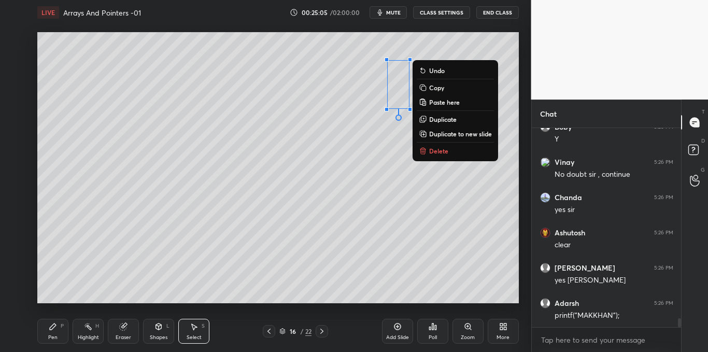
click at [435, 152] on p "Delete" at bounding box center [438, 151] width 19 height 8
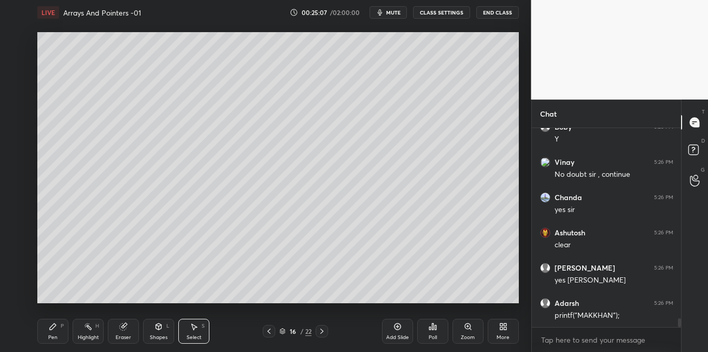
click at [43, 328] on div "Pen P" at bounding box center [52, 331] width 31 height 25
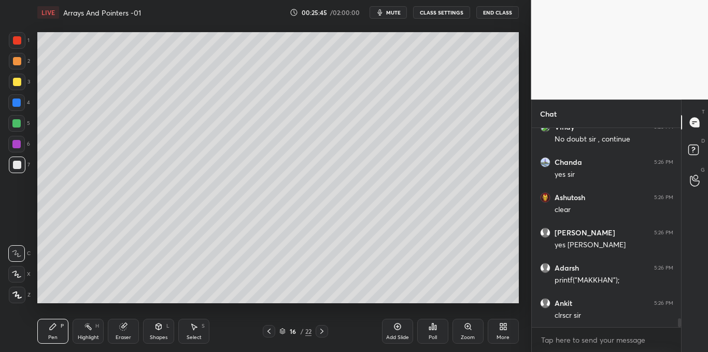
scroll to position [4286, 0]
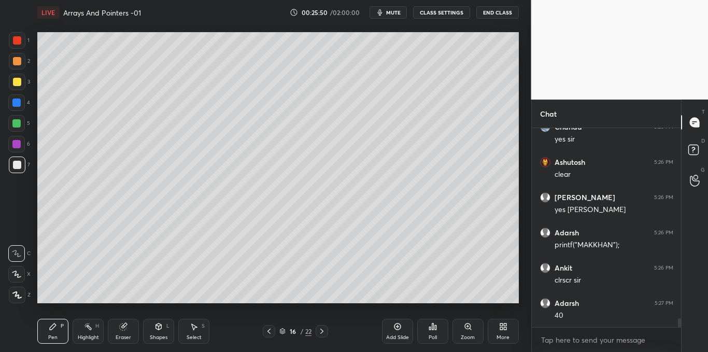
click at [194, 330] on icon at bounding box center [195, 327] width 6 height 6
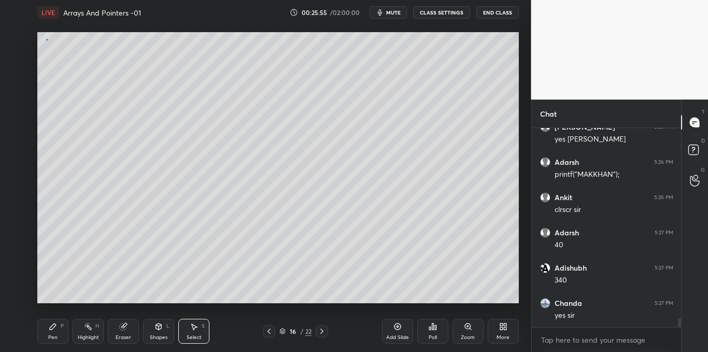
scroll to position [4391, 0]
click at [47, 40] on div "0 ° Undo Copy Paste here Duplicate Duplicate to new slide Delete" at bounding box center [277, 167] width 481 height 271
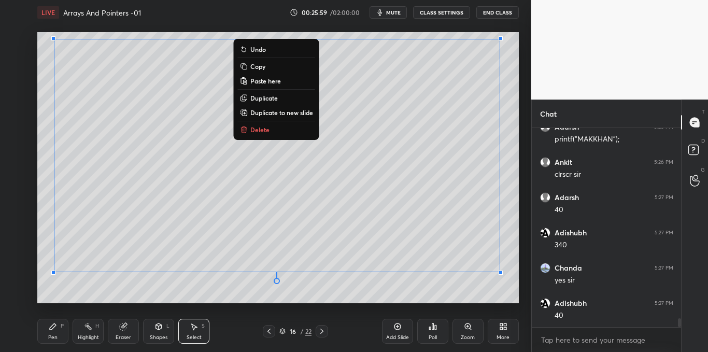
click at [263, 69] on p "Copy" at bounding box center [257, 66] width 15 height 8
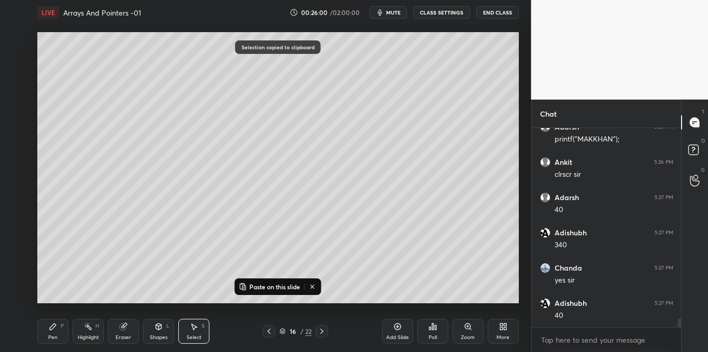
scroll to position [4427, 0]
click at [400, 324] on icon at bounding box center [397, 326] width 8 height 8
click at [290, 287] on p "Paste on this slide" at bounding box center [274, 286] width 51 height 8
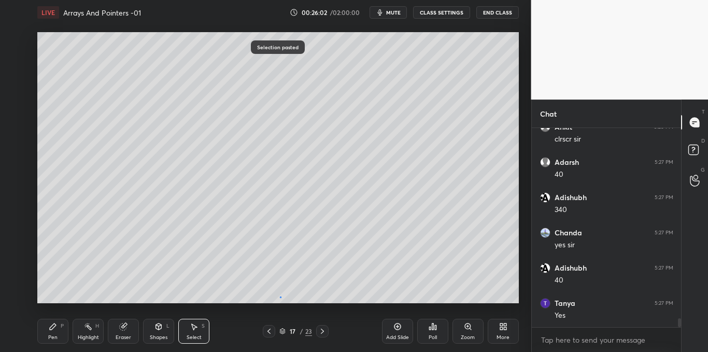
click at [280, 298] on div "0 ° Undo Copy Paste here Duplicate Duplicate to new slide Delete" at bounding box center [277, 167] width 481 height 271
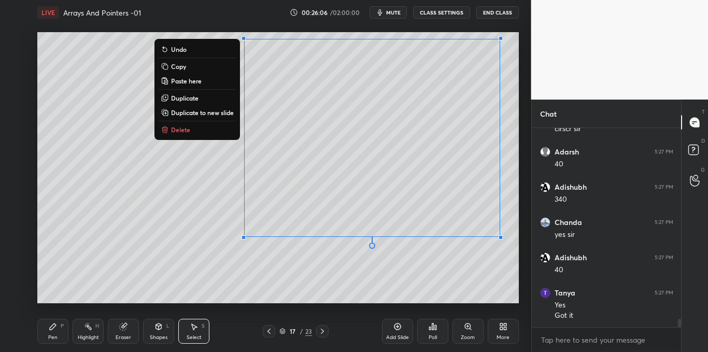
click at [184, 132] on p "Delete" at bounding box center [180, 129] width 19 height 8
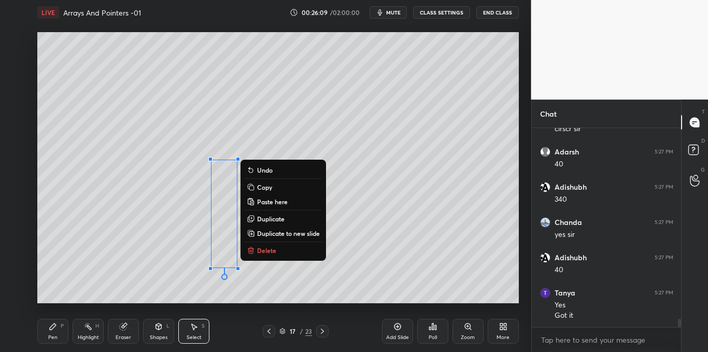
click at [271, 248] on p "Delete" at bounding box center [266, 250] width 19 height 8
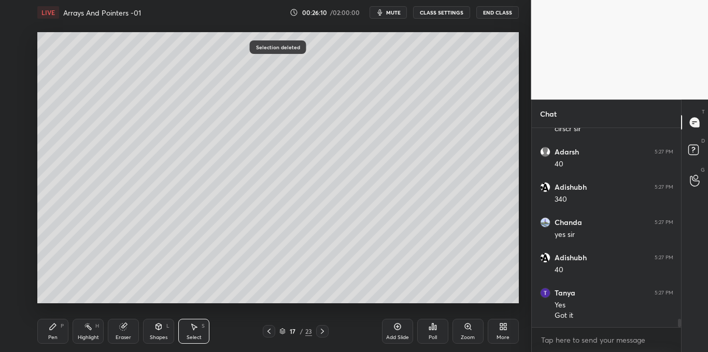
click at [54, 331] on div "Pen P" at bounding box center [52, 331] width 31 height 25
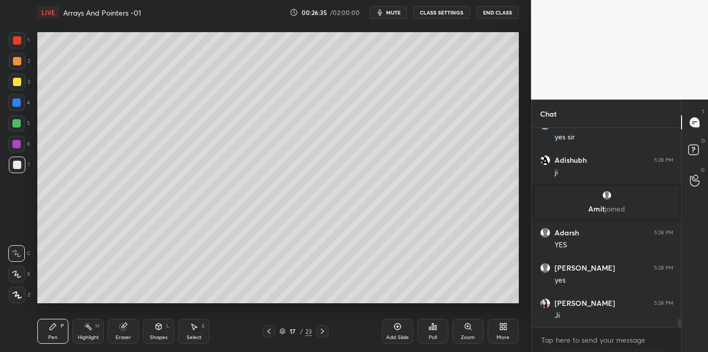
scroll to position [4572, 0]
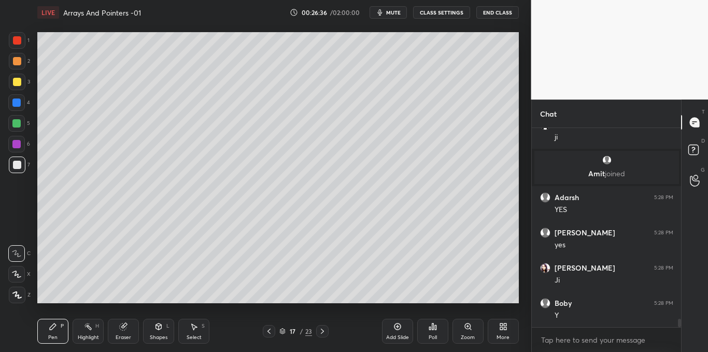
click at [206, 325] on div "Select S" at bounding box center [193, 331] width 31 height 25
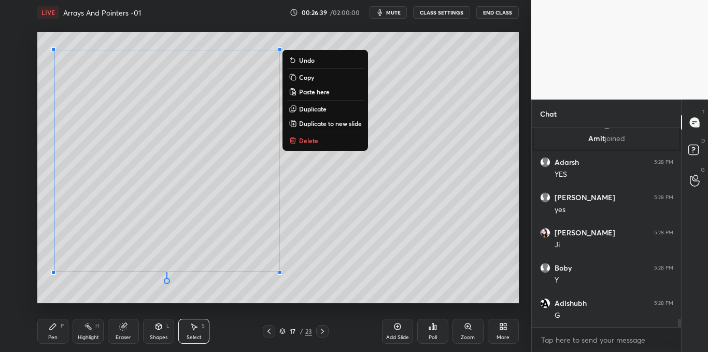
click at [307, 76] on p "Copy" at bounding box center [306, 77] width 15 height 8
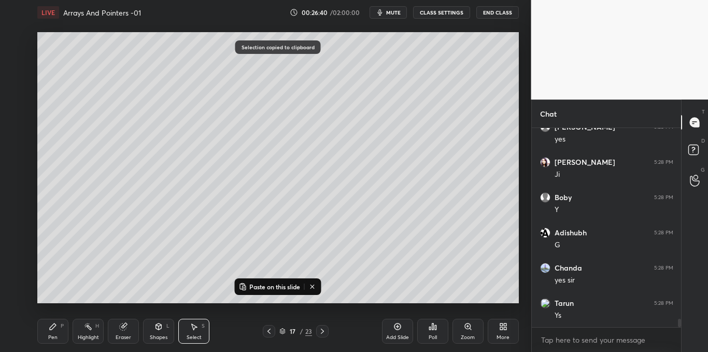
scroll to position [4713, 0]
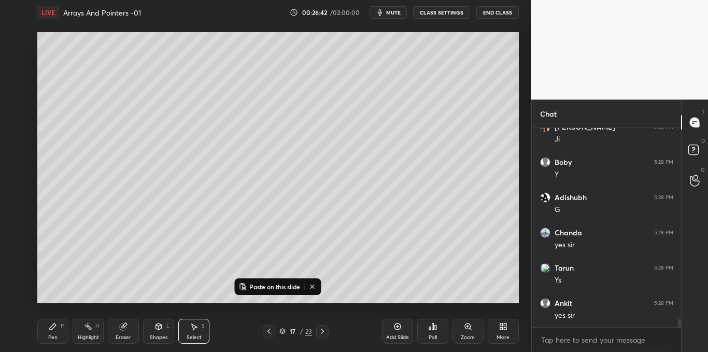
click at [398, 328] on icon at bounding box center [397, 326] width 8 height 8
click at [288, 286] on p "Paste on this slide" at bounding box center [274, 286] width 51 height 8
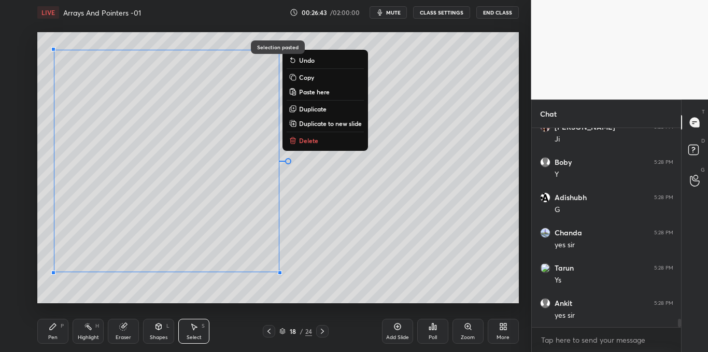
click at [333, 246] on div "0 ° Undo Copy Paste here Duplicate Duplicate to new slide Delete" at bounding box center [277, 167] width 481 height 271
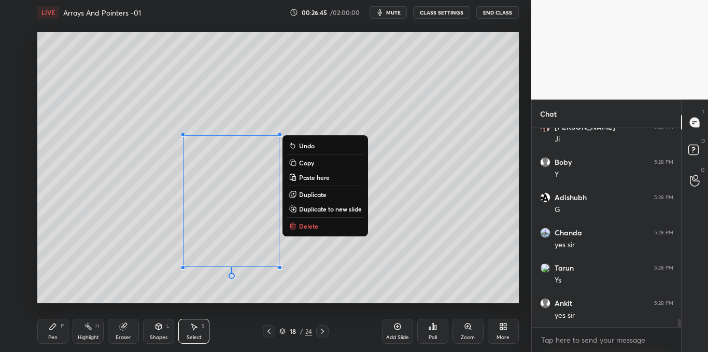
click at [322, 228] on button "Delete" at bounding box center [325, 226] width 77 height 12
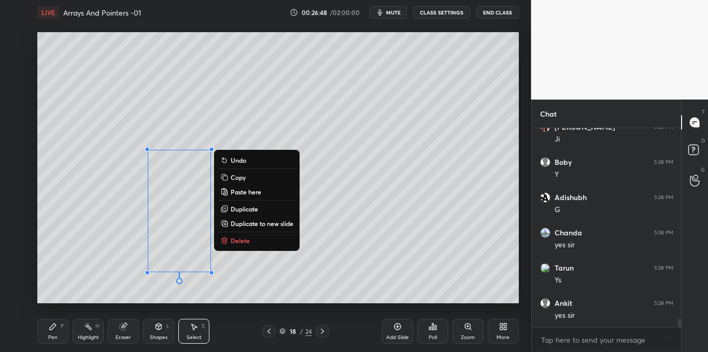
click at [265, 240] on button "Delete" at bounding box center [256, 240] width 77 height 12
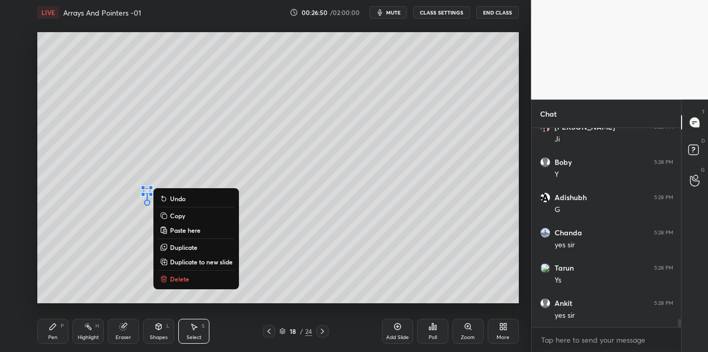
click at [177, 279] on p "Delete" at bounding box center [179, 279] width 19 height 8
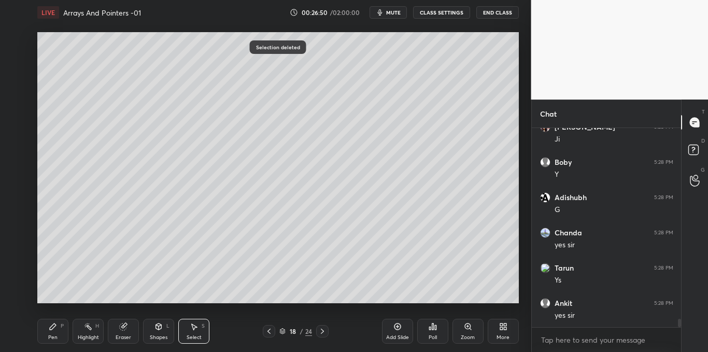
click at [52, 333] on div "Pen P" at bounding box center [52, 331] width 31 height 25
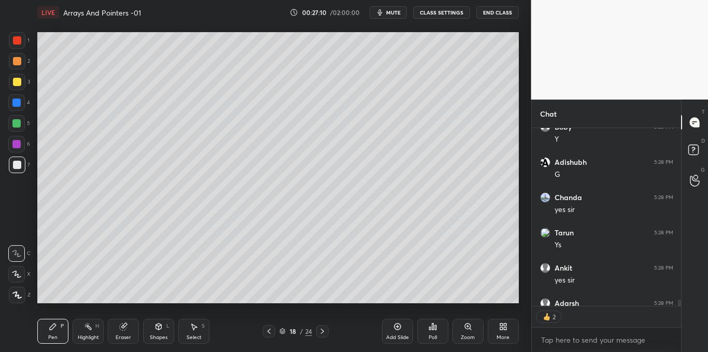
scroll to position [4804, 0]
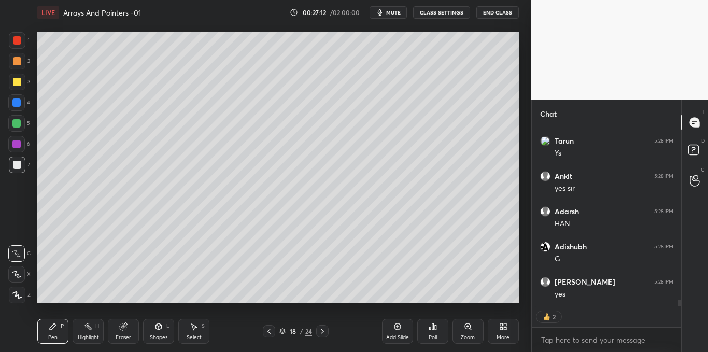
click at [93, 331] on div "Highlight H" at bounding box center [88, 331] width 31 height 25
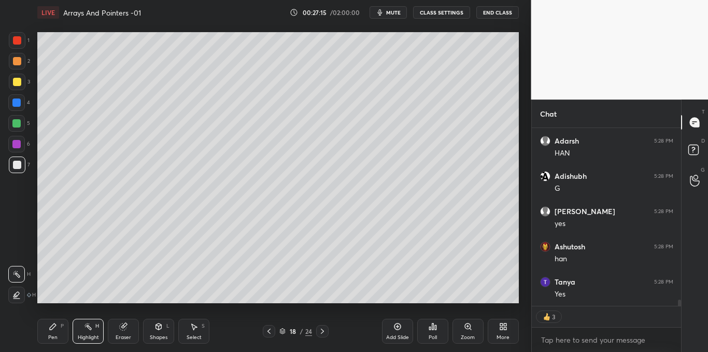
scroll to position [4945, 0]
click at [193, 328] on icon at bounding box center [195, 327] width 6 height 6
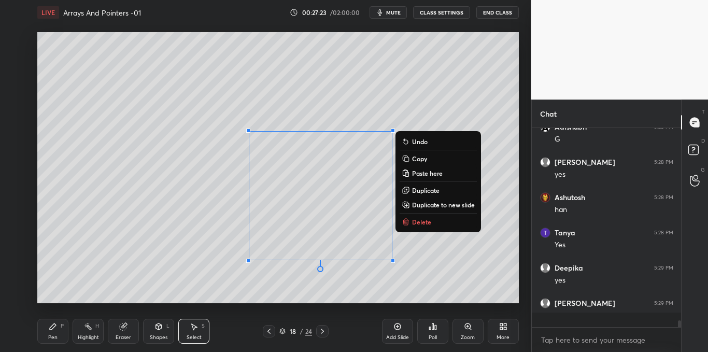
scroll to position [4959, 0]
click at [58, 331] on div "Pen P" at bounding box center [52, 331] width 31 height 25
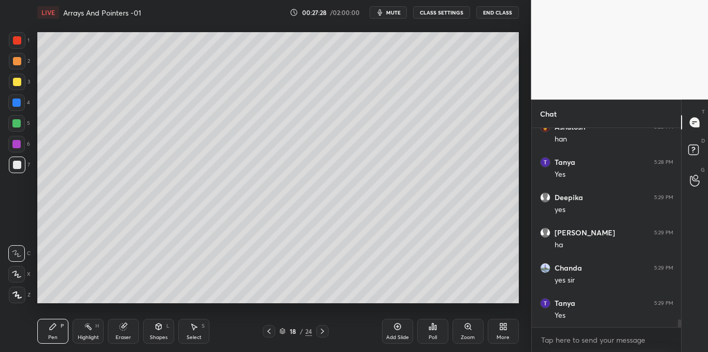
scroll to position [5065, 0]
click at [195, 327] on icon at bounding box center [195, 327] width 6 height 6
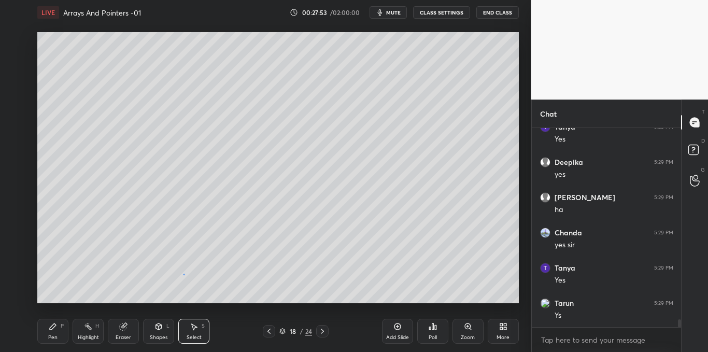
click at [183, 275] on div "0 ° Undo Copy Paste here Duplicate Duplicate to new slide Delete" at bounding box center [277, 167] width 481 height 271
click at [193, 330] on icon at bounding box center [194, 326] width 8 height 8
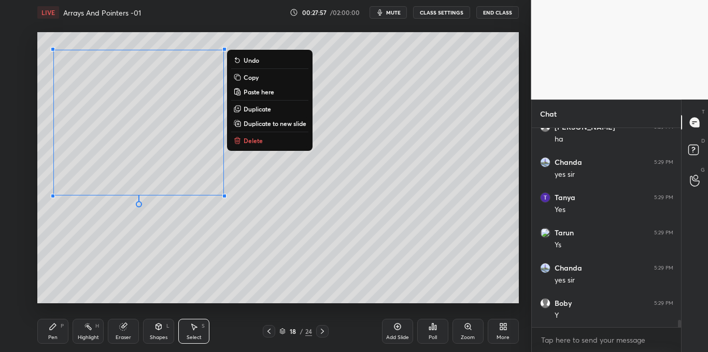
click at [257, 77] on p "Copy" at bounding box center [251, 77] width 15 height 8
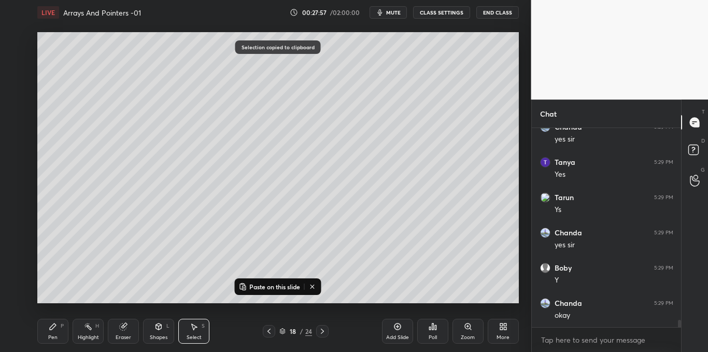
click at [397, 323] on icon at bounding box center [397, 326] width 7 height 7
click at [290, 289] on p "Paste on this slide" at bounding box center [274, 286] width 51 height 8
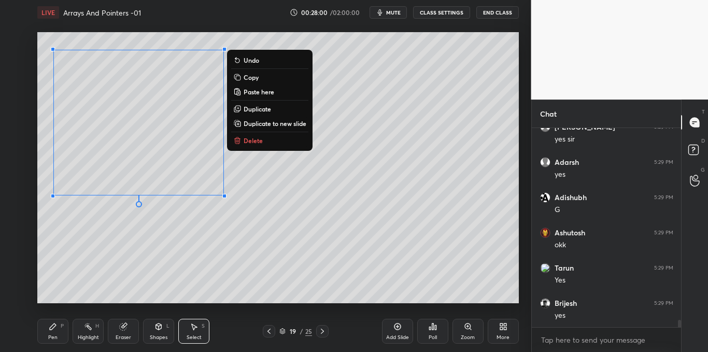
scroll to position [5417, 0]
click at [370, 219] on div "0 ° Undo Copy Paste here Duplicate Duplicate to new slide Delete" at bounding box center [277, 167] width 481 height 271
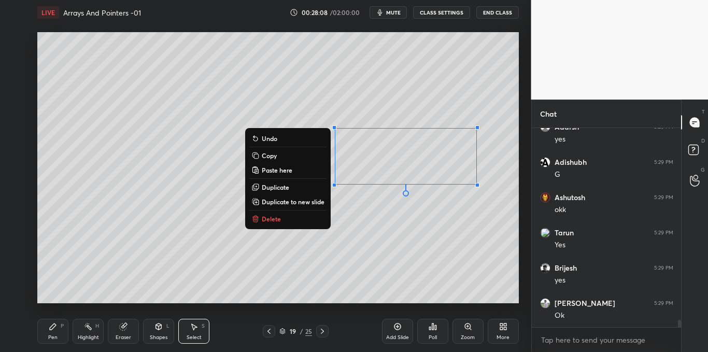
click at [353, 245] on div "0 ° Undo Copy Paste here Duplicate Duplicate to new slide Delete" at bounding box center [277, 167] width 481 height 271
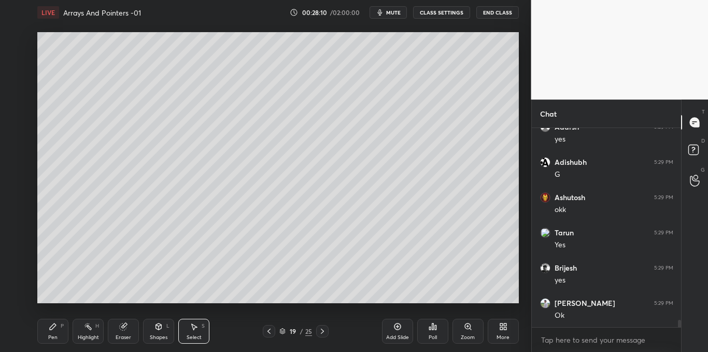
click at [267, 331] on icon at bounding box center [269, 331] width 8 height 8
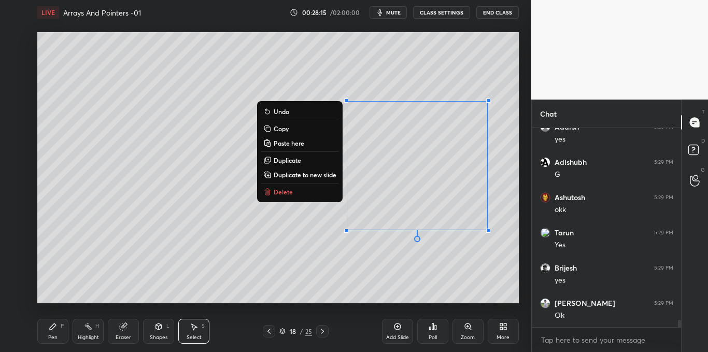
click at [275, 127] on p "Copy" at bounding box center [281, 128] width 15 height 8
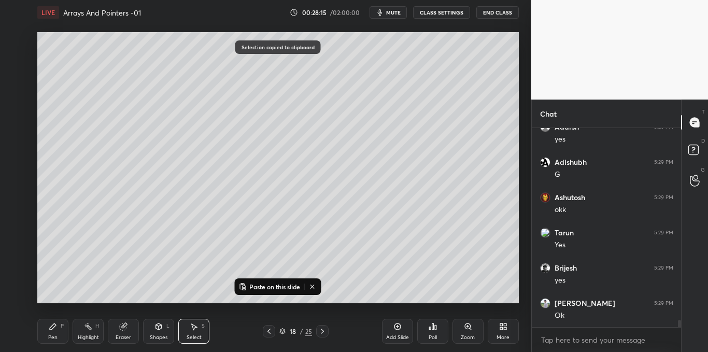
click at [399, 329] on icon at bounding box center [397, 326] width 7 height 7
click at [286, 287] on p "Paste on this slide" at bounding box center [274, 286] width 51 height 8
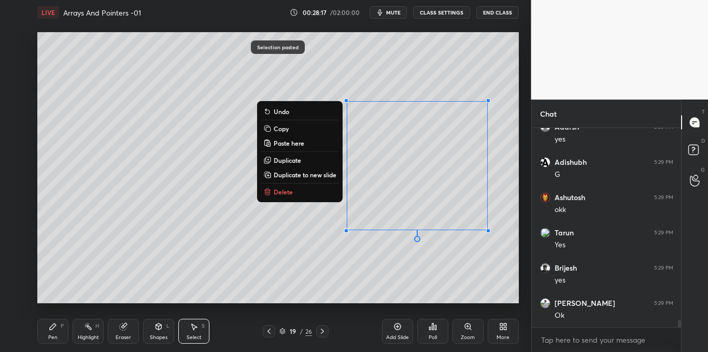
click at [322, 295] on div "0 ° Undo Copy Paste here Duplicate Duplicate to new slide Delete" at bounding box center [277, 167] width 481 height 271
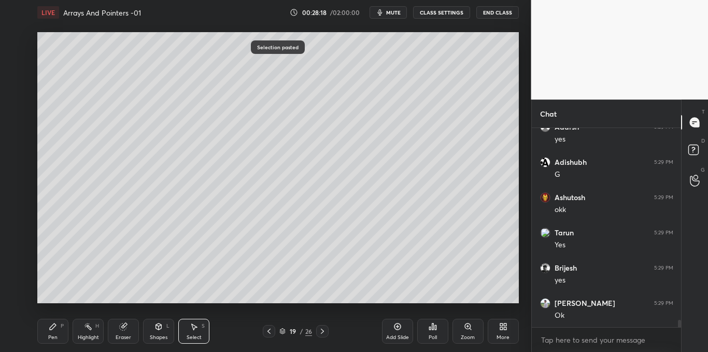
click at [49, 333] on div "Pen P" at bounding box center [52, 331] width 31 height 25
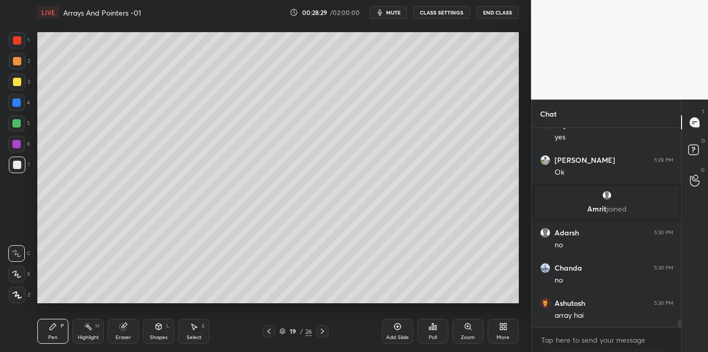
scroll to position [5311, 0]
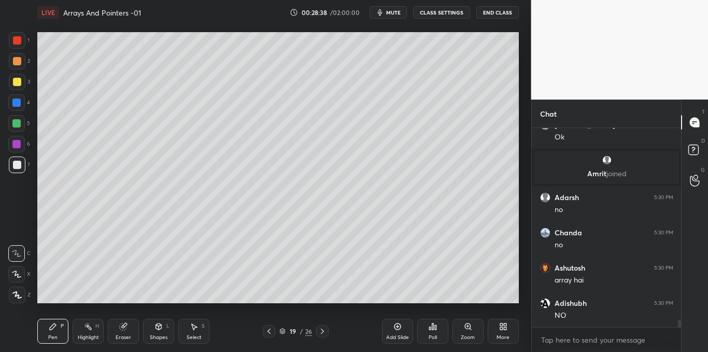
click at [322, 334] on icon at bounding box center [322, 331] width 8 height 8
click at [194, 336] on div "Select" at bounding box center [194, 337] width 15 height 5
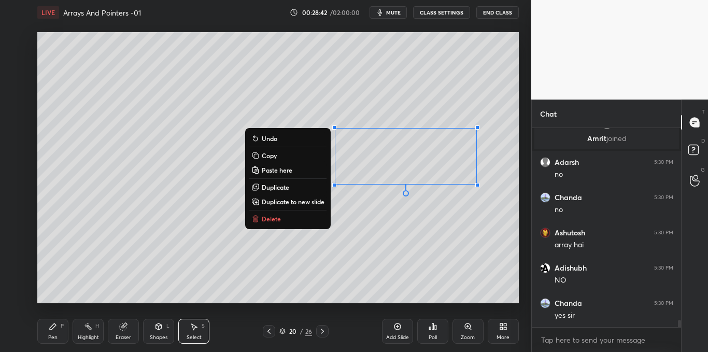
scroll to position [5381, 0]
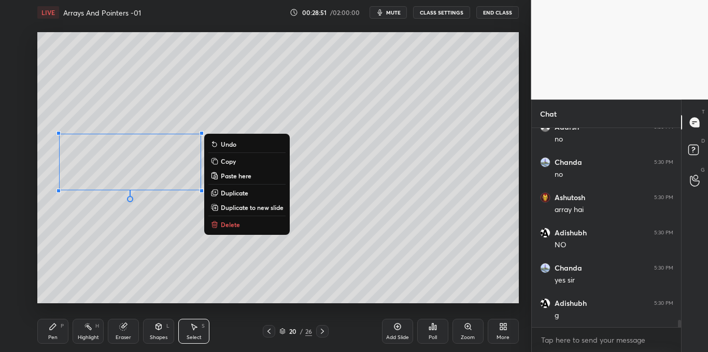
click at [63, 332] on div "Pen P" at bounding box center [52, 331] width 31 height 25
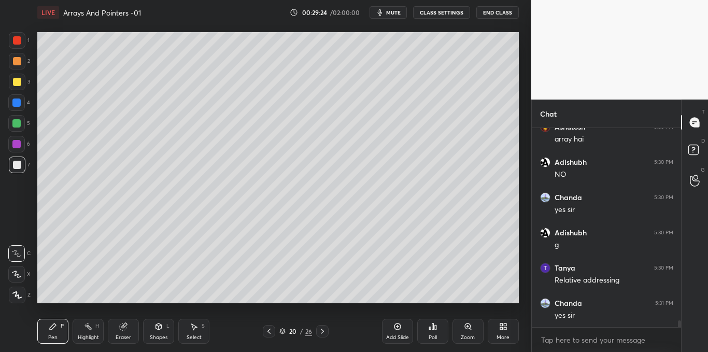
scroll to position [5487, 0]
click at [195, 336] on div "Select" at bounding box center [194, 337] width 15 height 5
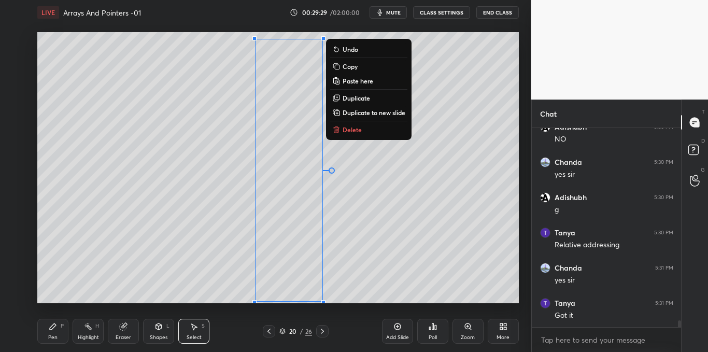
click at [359, 123] on button "Delete" at bounding box center [368, 129] width 77 height 12
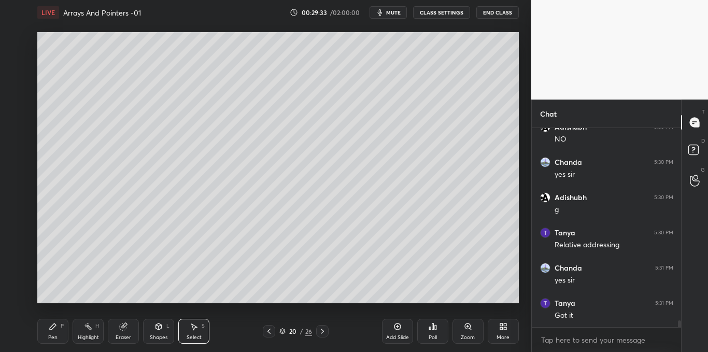
scroll to position [5522, 0]
click at [401, 324] on icon at bounding box center [397, 326] width 8 height 8
click at [50, 331] on div "Pen P" at bounding box center [52, 331] width 31 height 25
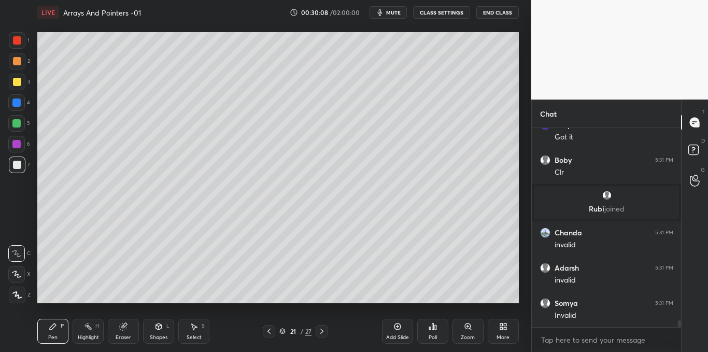
scroll to position [5607, 0]
click at [158, 333] on div "Shapes L" at bounding box center [158, 331] width 31 height 25
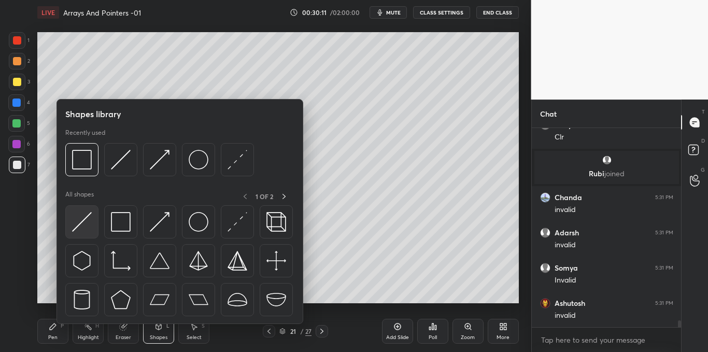
click at [90, 226] on img at bounding box center [82, 222] width 20 height 20
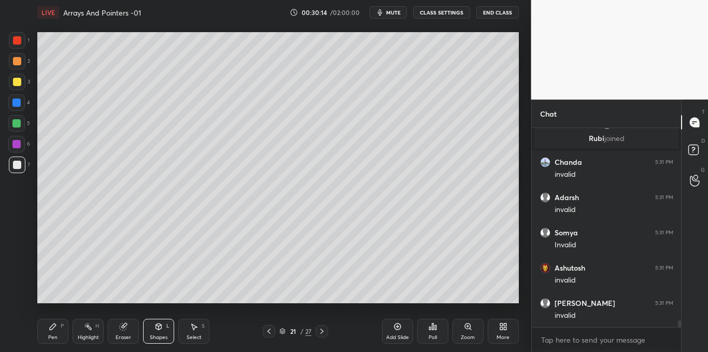
scroll to position [5678, 0]
click at [54, 325] on icon at bounding box center [53, 326] width 6 height 6
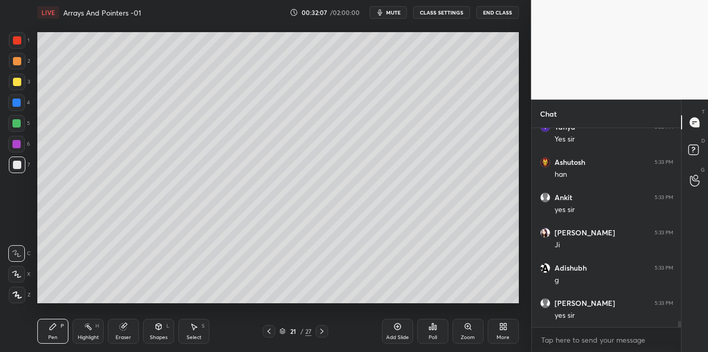
scroll to position [6382, 0]
click at [402, 327] on div "Add Slide" at bounding box center [397, 331] width 31 height 25
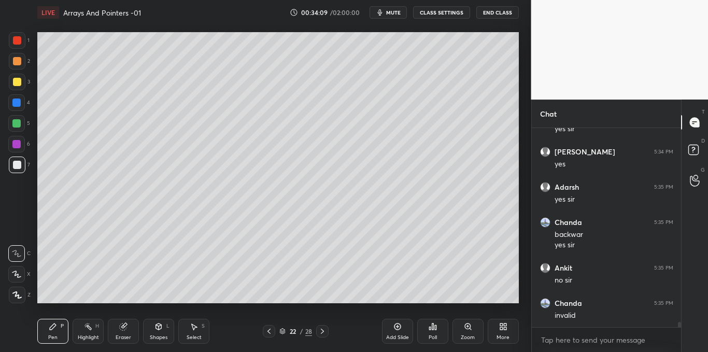
scroll to position [7127, 0]
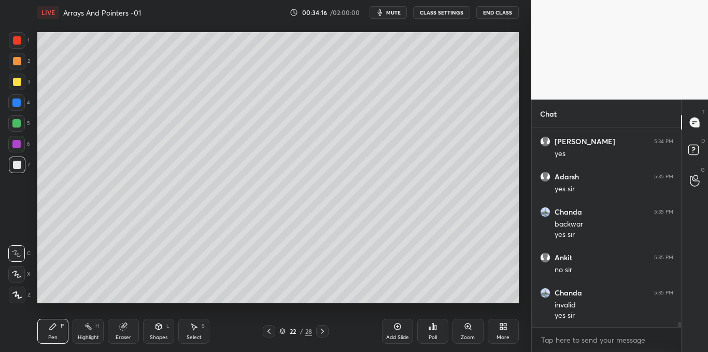
click at [398, 335] on div "Add Slide" at bounding box center [397, 337] width 23 height 5
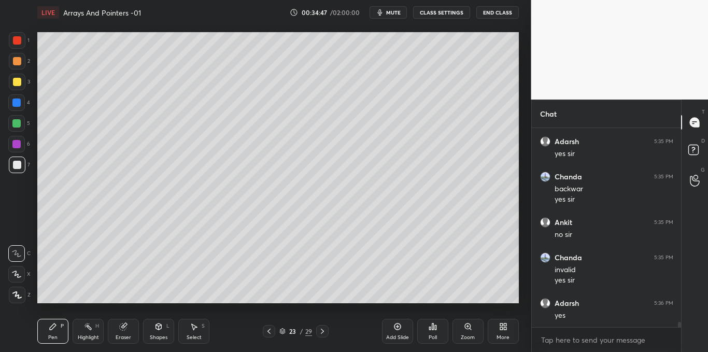
click at [161, 331] on div "Shapes L" at bounding box center [158, 331] width 31 height 25
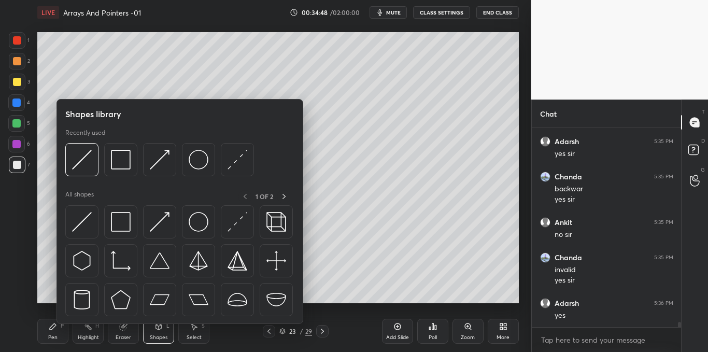
click at [118, 225] on img at bounding box center [121, 222] width 20 height 20
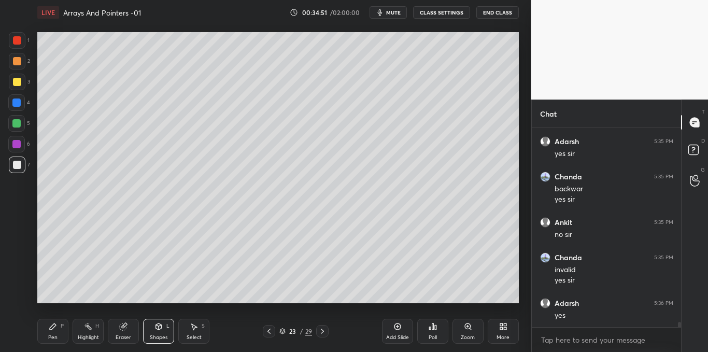
click at [53, 330] on icon at bounding box center [53, 326] width 8 height 8
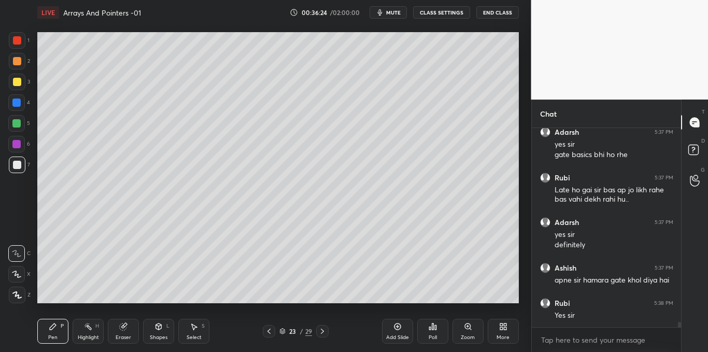
scroll to position [7485, 0]
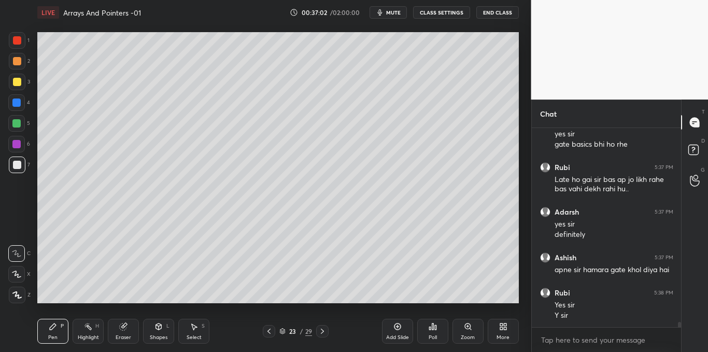
click at [185, 333] on div "Select S" at bounding box center [193, 331] width 31 height 25
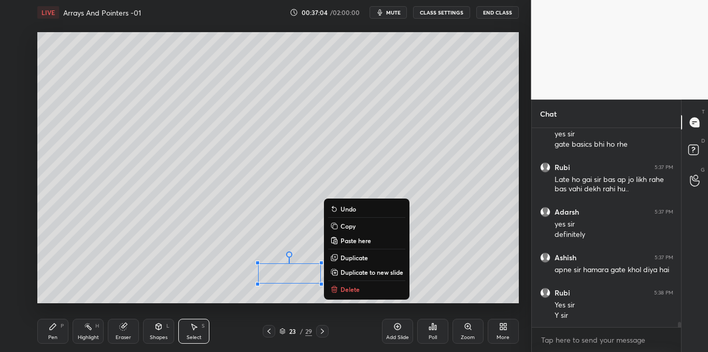
click at [345, 294] on button "Delete" at bounding box center [366, 289] width 77 height 12
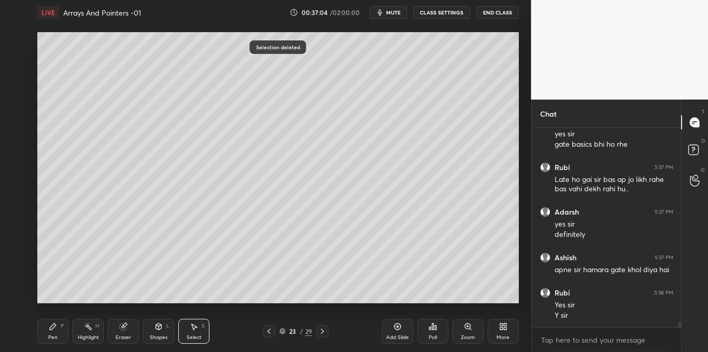
click at [56, 331] on div "Pen P" at bounding box center [52, 331] width 31 height 25
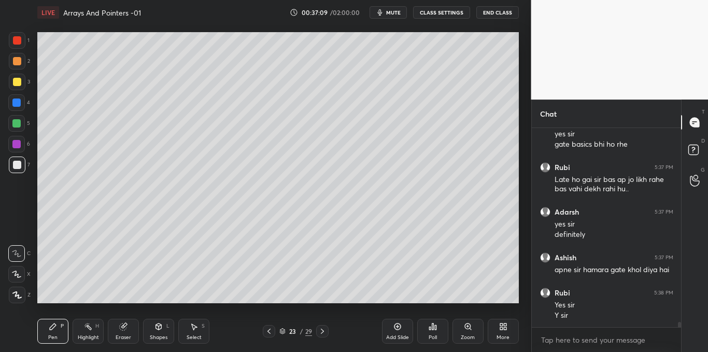
scroll to position [7520, 0]
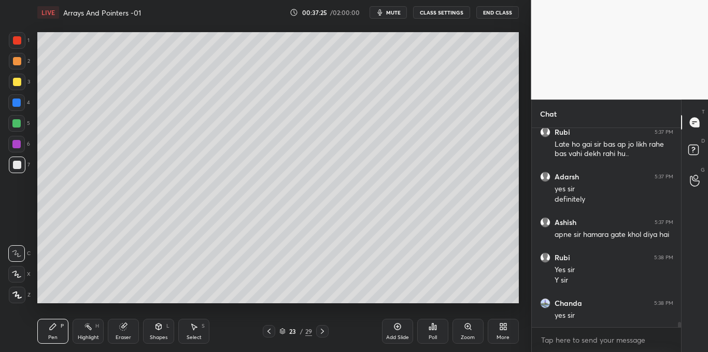
click at [10, 82] on div at bounding box center [17, 82] width 17 height 17
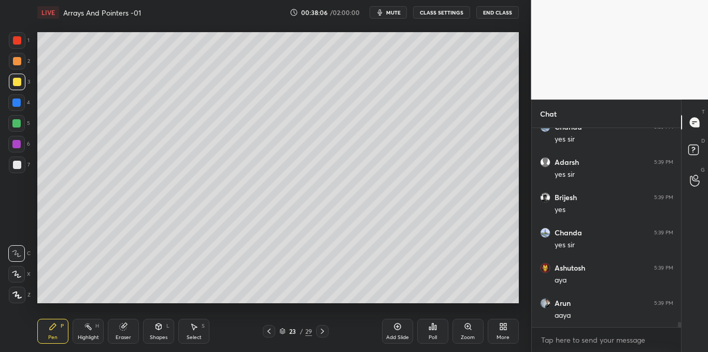
scroll to position [7802, 0]
click at [437, 336] on div "Poll" at bounding box center [432, 331] width 31 height 25
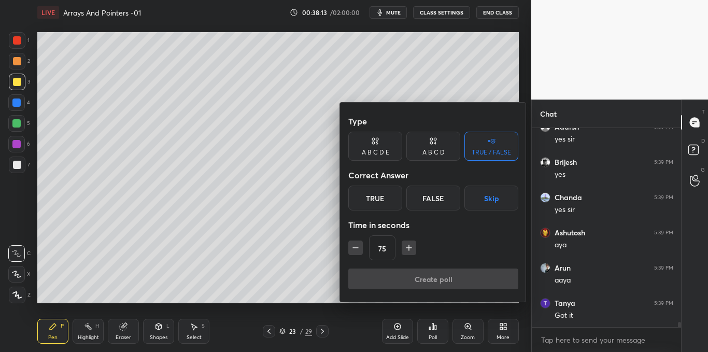
scroll to position [7837, 0]
click at [380, 198] on div "True" at bounding box center [375, 198] width 54 height 25
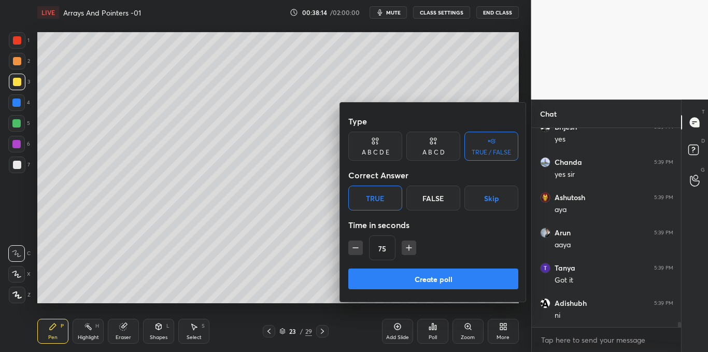
click at [422, 278] on button "Create poll" at bounding box center [433, 278] width 170 height 21
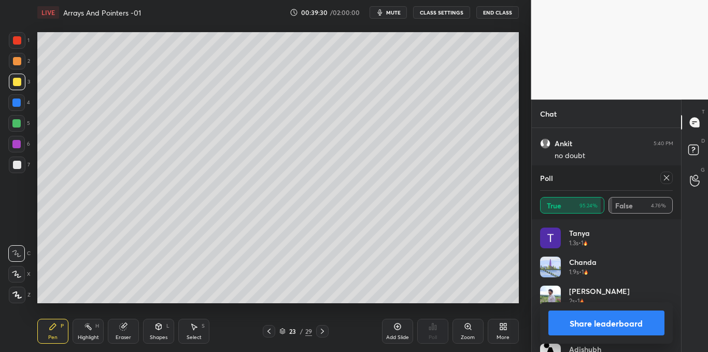
scroll to position [8185, 0]
click at [668, 179] on icon at bounding box center [666, 178] width 8 height 8
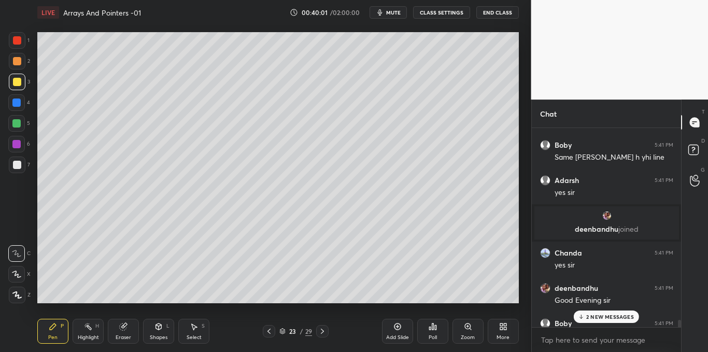
scroll to position [7461, 0]
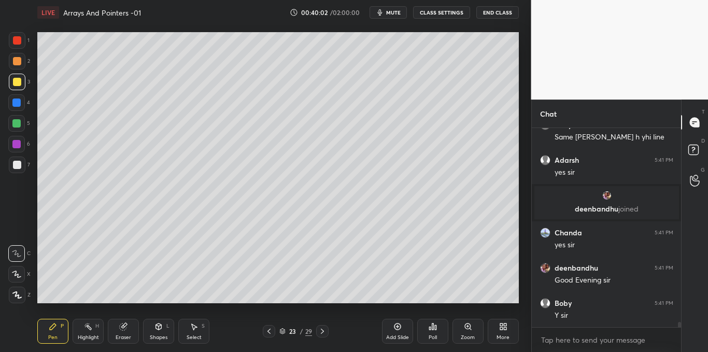
click at [681, 330] on div "Chat [PERSON_NAME] 5:40 PM jaise multiply krte the waise Boby 5:41 PM Same [PER…" at bounding box center [619, 225] width 177 height 252
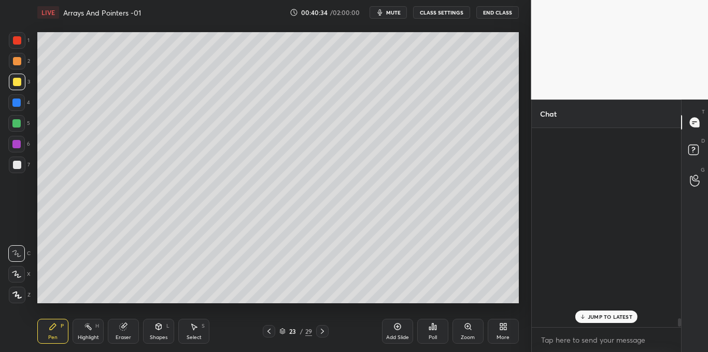
scroll to position [7687, 0]
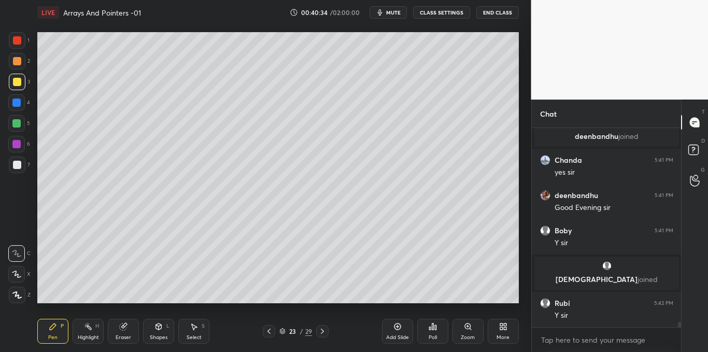
drag, startPoint x: 680, startPoint y: 324, endPoint x: 680, endPoint y: 343, distance: 19.2
click at [680, 343] on div "[PERSON_NAME] 5:41 PM yes [PERSON_NAME] joined [PERSON_NAME] 5:41 PM yes [PERSO…" at bounding box center [607, 240] width 150 height 224
click at [624, 341] on textarea at bounding box center [606, 340] width 133 height 17
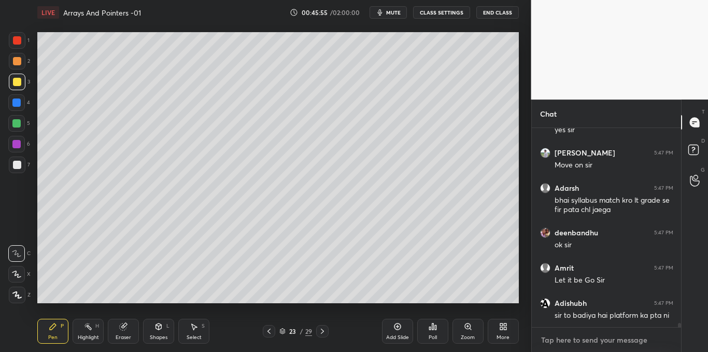
scroll to position [9002, 0]
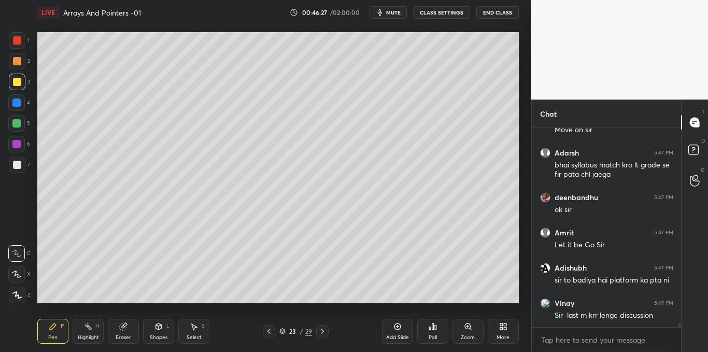
click at [394, 328] on icon at bounding box center [397, 326] width 8 height 8
type textarea "x"
click at [397, 330] on icon at bounding box center [397, 326] width 7 height 7
click at [160, 328] on icon at bounding box center [159, 326] width 6 height 6
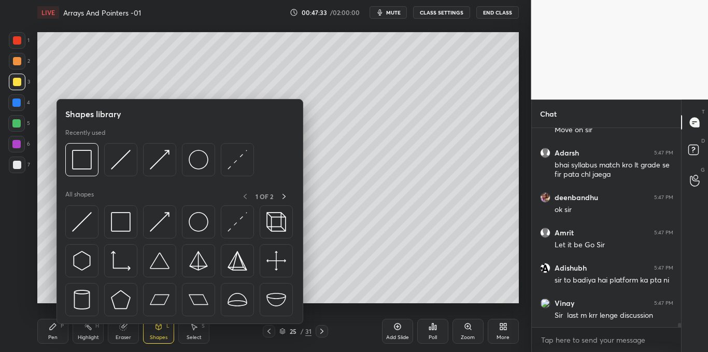
click at [121, 225] on img at bounding box center [121, 222] width 20 height 20
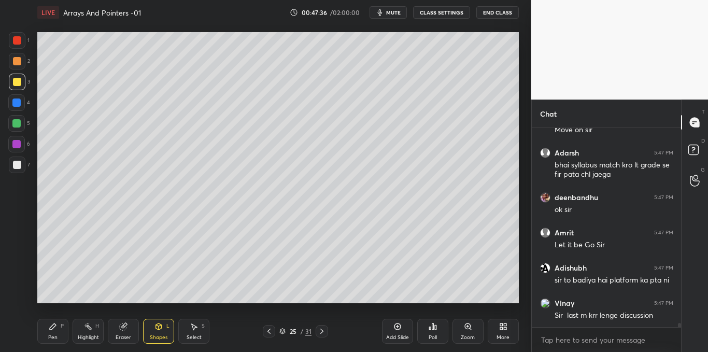
click at [49, 332] on div "Pen P" at bounding box center [52, 331] width 31 height 25
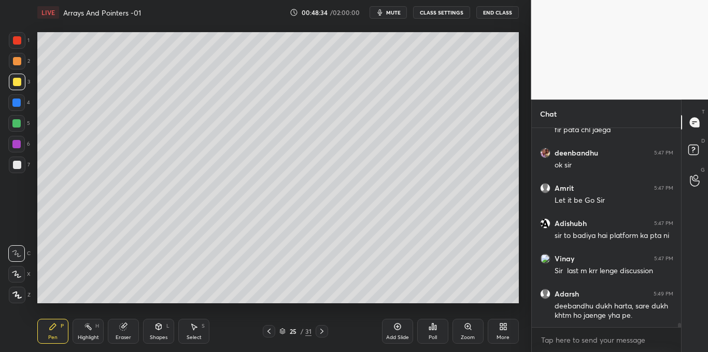
click at [435, 327] on icon at bounding box center [436, 327] width 2 height 5
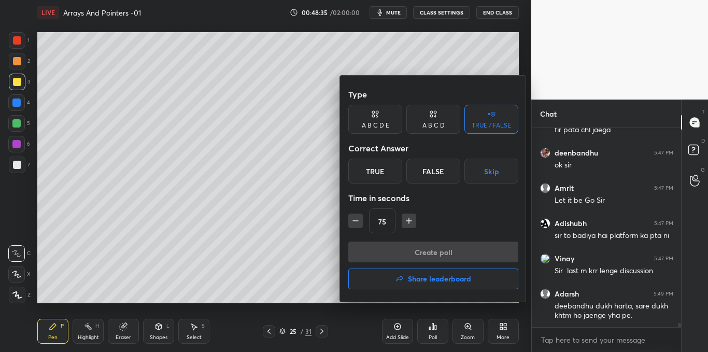
click at [412, 220] on icon "button" at bounding box center [409, 221] width 10 height 10
type input "90"
click at [488, 173] on button "Skip" at bounding box center [491, 171] width 54 height 25
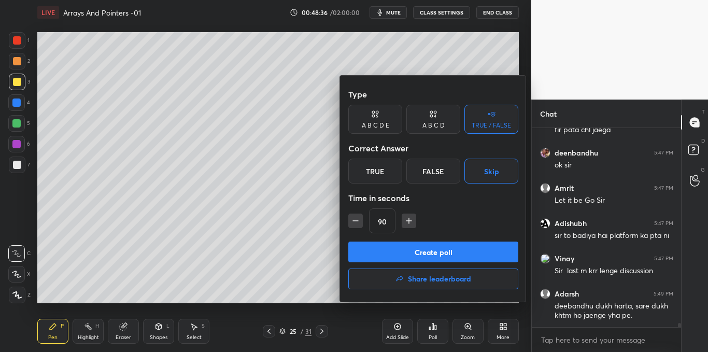
click at [423, 248] on button "Create poll" at bounding box center [433, 251] width 170 height 21
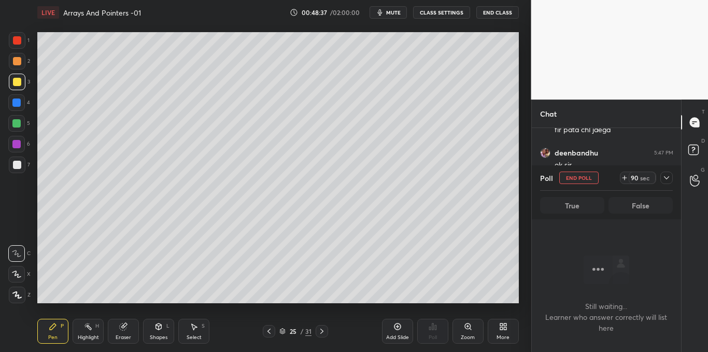
scroll to position [55, 146]
click at [667, 177] on icon at bounding box center [666, 178] width 8 height 8
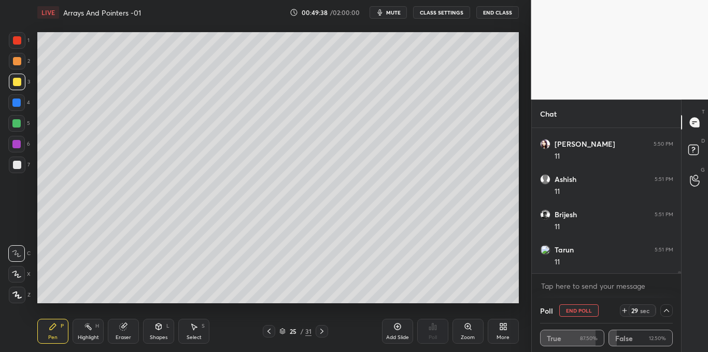
scroll to position [9488, 0]
click at [667, 308] on icon at bounding box center [666, 310] width 8 height 8
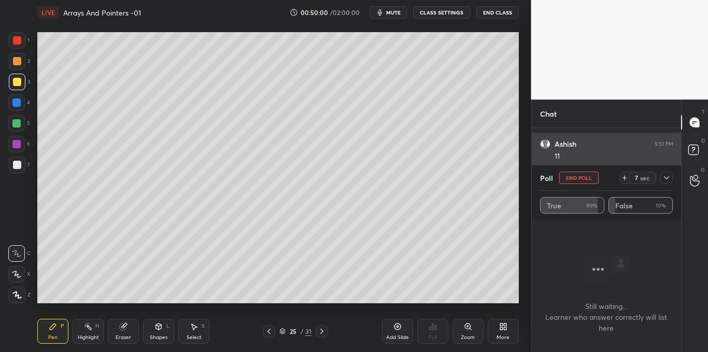
scroll to position [9523, 0]
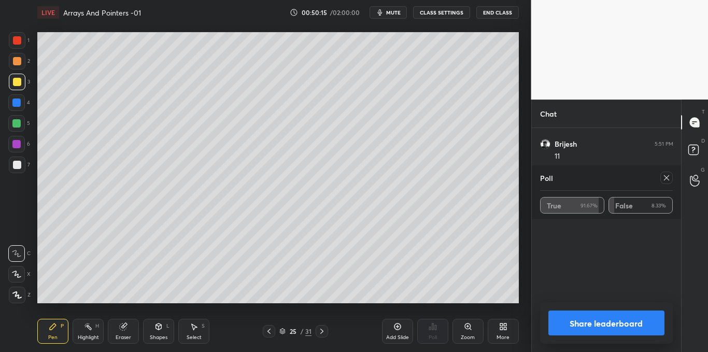
click at [662, 185] on div "Poll" at bounding box center [606, 177] width 133 height 25
click at [668, 178] on icon at bounding box center [666, 178] width 8 height 8
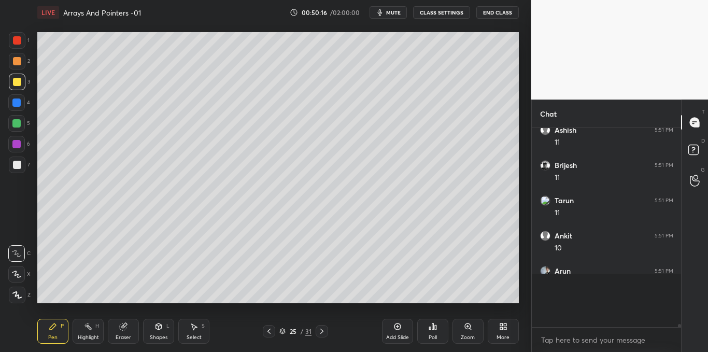
scroll to position [4, 4]
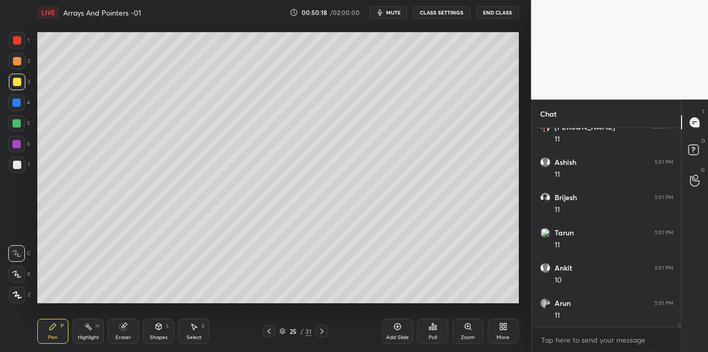
click at [19, 170] on div at bounding box center [17, 164] width 17 height 17
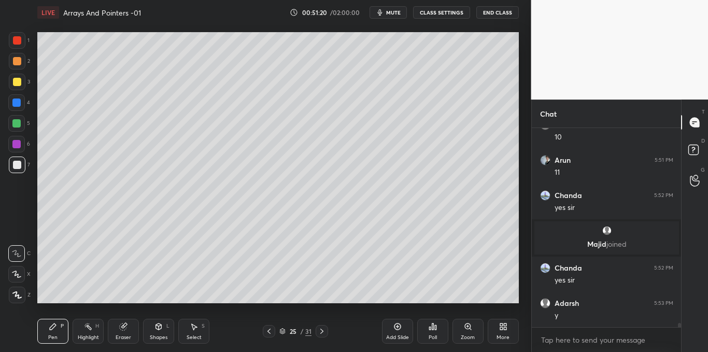
scroll to position [8844, 0]
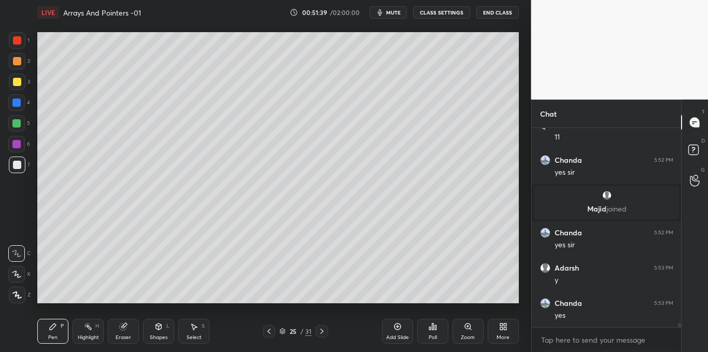
click at [17, 103] on div at bounding box center [16, 102] width 8 height 8
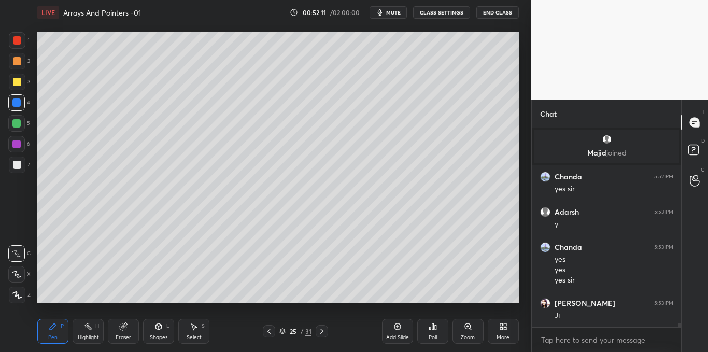
scroll to position [8935, 0]
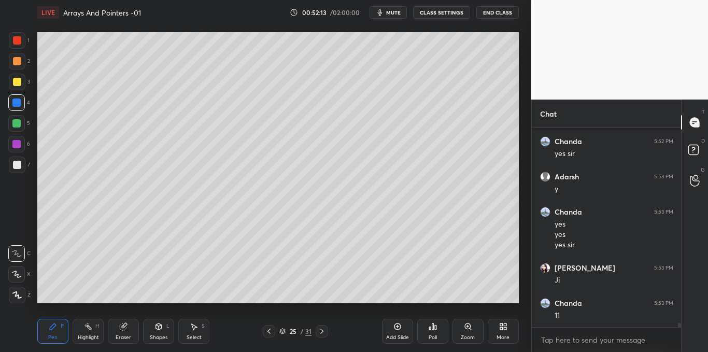
click at [198, 326] on div "Select S" at bounding box center [193, 331] width 31 height 25
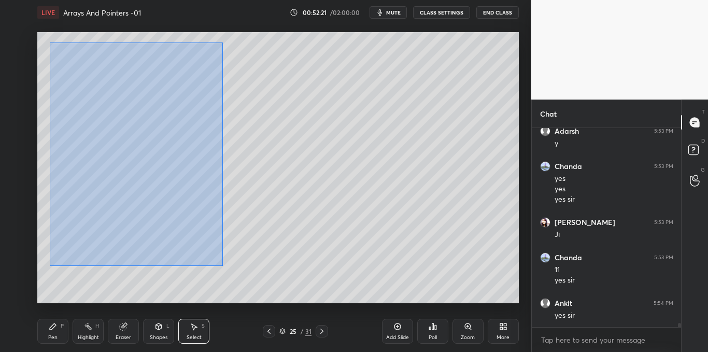
scroll to position [9016, 0]
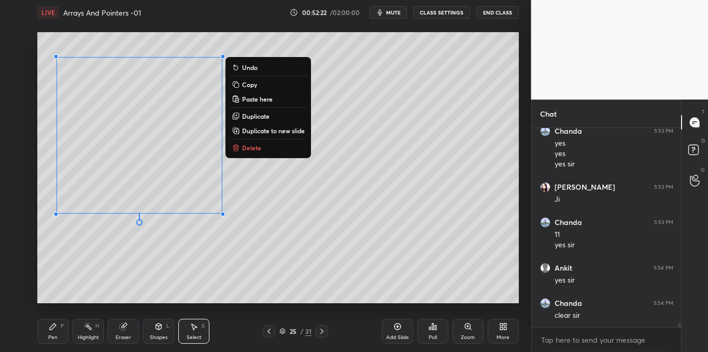
click at [254, 83] on p "Copy" at bounding box center [249, 84] width 15 height 8
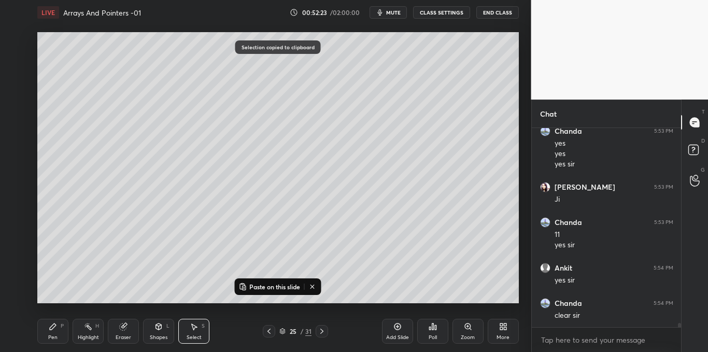
click at [391, 329] on div "Add Slide" at bounding box center [397, 331] width 31 height 25
click at [294, 288] on p "Paste on this slide" at bounding box center [274, 286] width 51 height 8
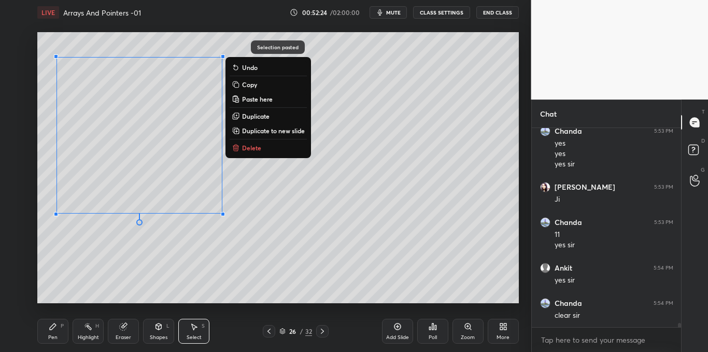
click at [298, 293] on div "0 ° Undo Copy Paste here Duplicate Duplicate to new slide Delete" at bounding box center [277, 167] width 481 height 271
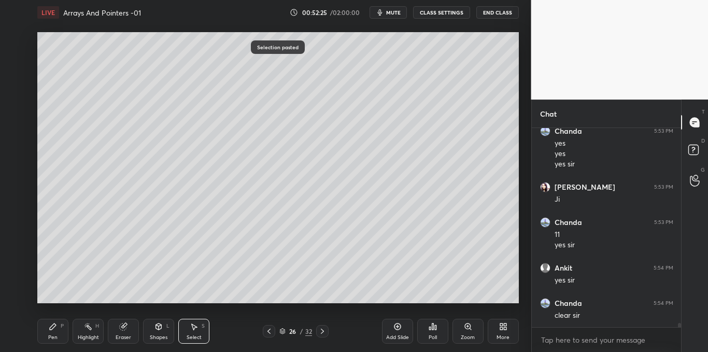
scroll to position [9051, 0]
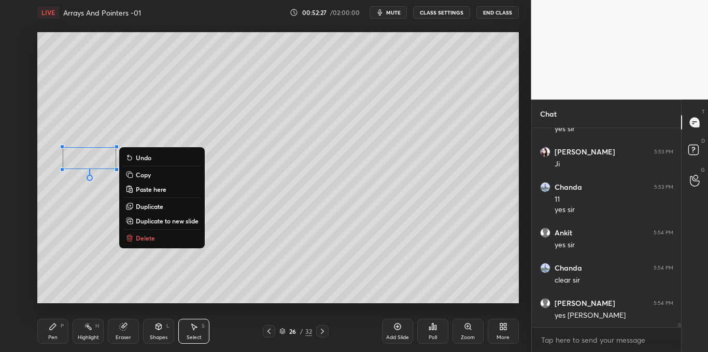
click at [146, 236] on p "Delete" at bounding box center [145, 238] width 19 height 8
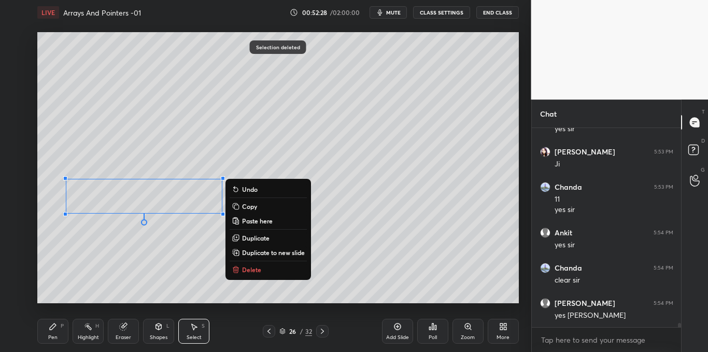
click at [248, 271] on p "Delete" at bounding box center [251, 269] width 19 height 8
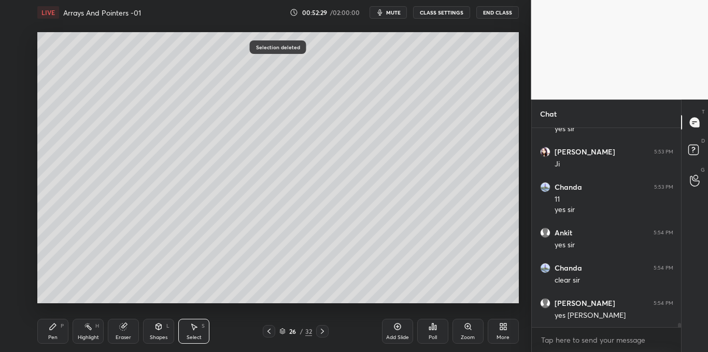
click at [54, 331] on div "Pen P" at bounding box center [52, 331] width 31 height 25
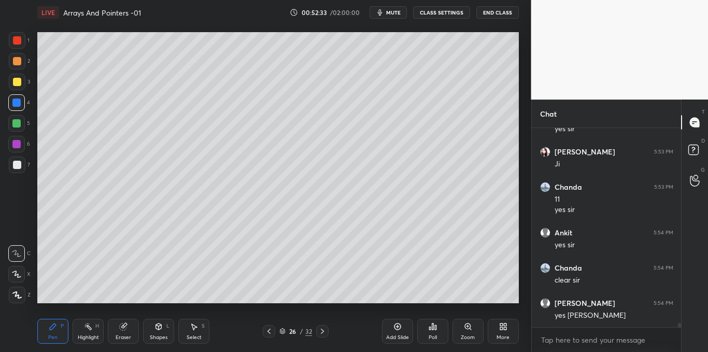
click at [15, 87] on div at bounding box center [17, 82] width 17 height 17
click at [430, 330] on icon at bounding box center [433, 326] width 8 height 8
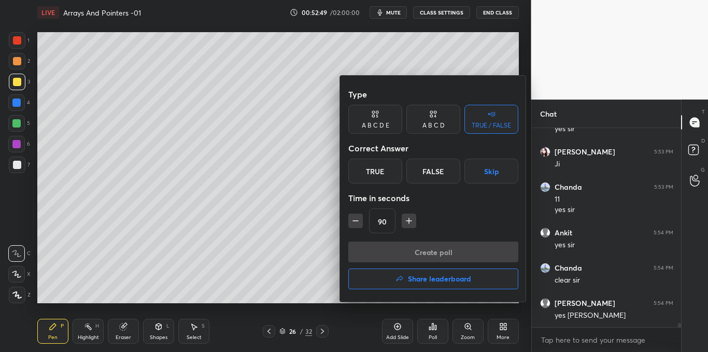
click at [382, 169] on div "True" at bounding box center [375, 171] width 54 height 25
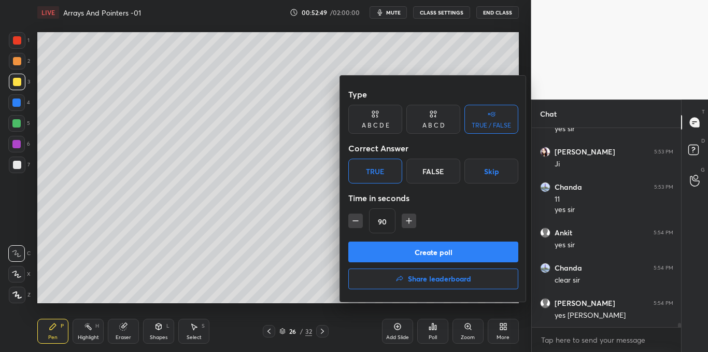
click at [406, 246] on button "Create poll" at bounding box center [433, 251] width 170 height 21
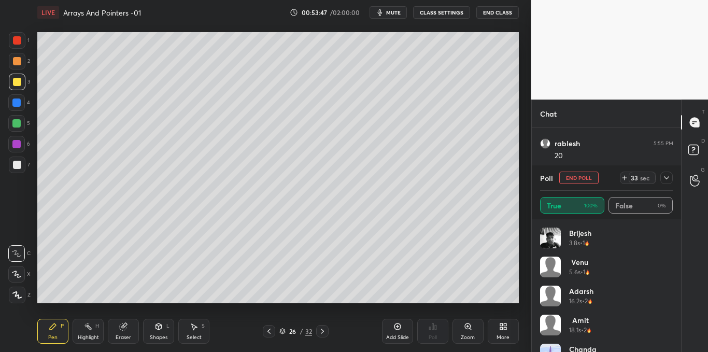
scroll to position [9493, 0]
click at [17, 165] on div at bounding box center [17, 165] width 8 height 8
click at [667, 178] on icon at bounding box center [666, 178] width 8 height 8
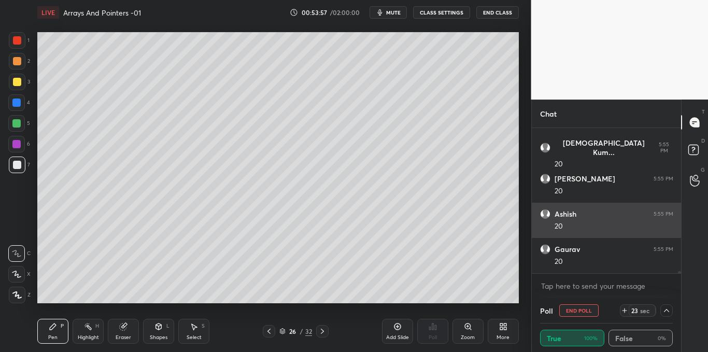
scroll to position [1, 4]
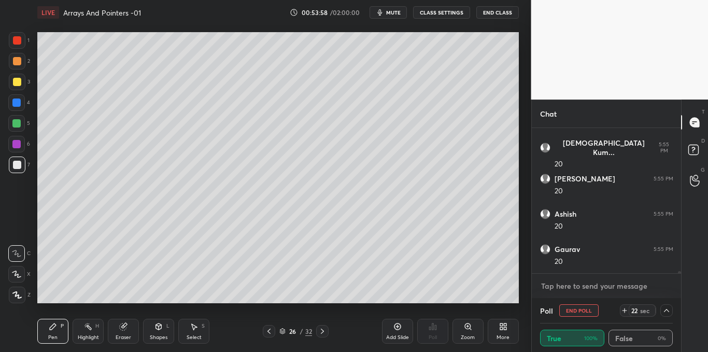
click at [581, 286] on textarea at bounding box center [606, 286] width 133 height 17
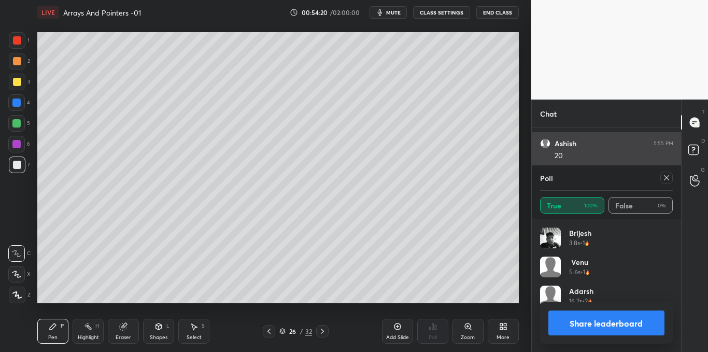
scroll to position [121, 130]
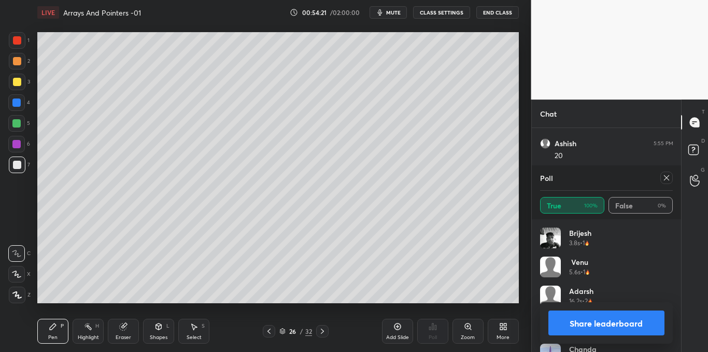
click at [661, 180] on div at bounding box center [666, 178] width 12 height 12
type textarea "x"
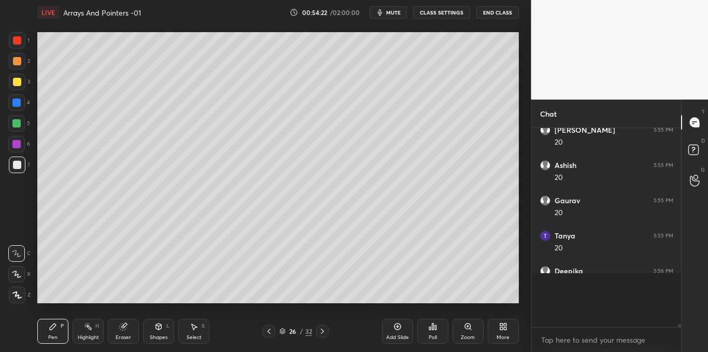
scroll to position [9512, 0]
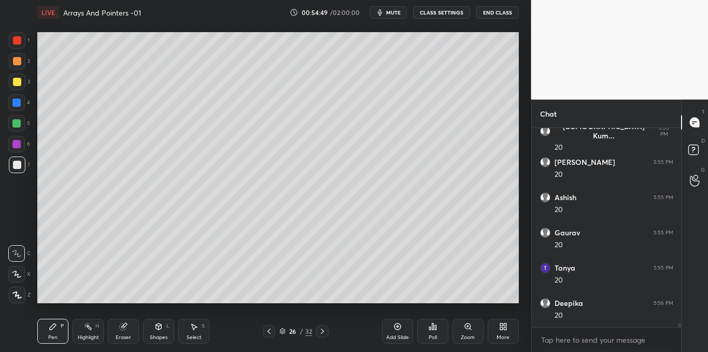
click at [192, 330] on icon at bounding box center [194, 326] width 8 height 8
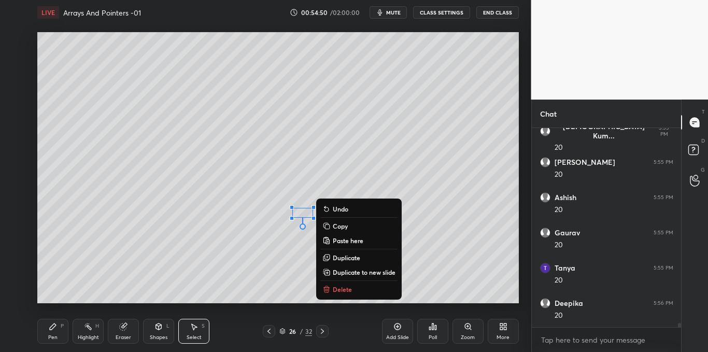
click at [330, 290] on icon at bounding box center [326, 289] width 8 height 8
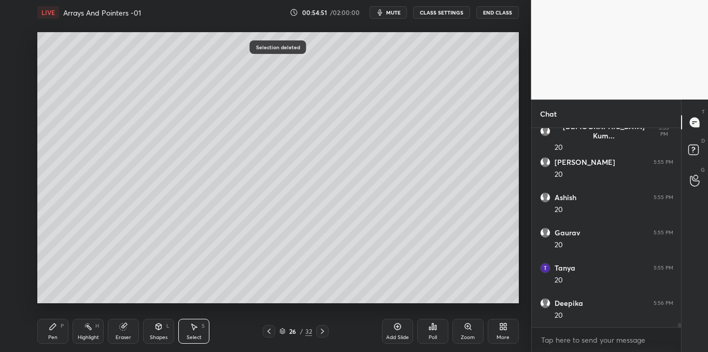
click at [56, 332] on div "Pen P" at bounding box center [52, 331] width 31 height 25
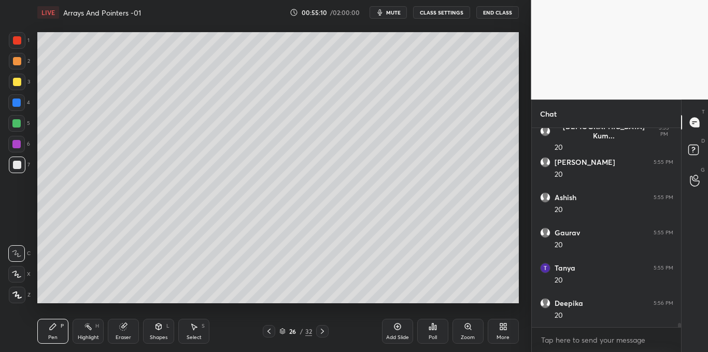
click at [19, 84] on div at bounding box center [17, 82] width 8 height 8
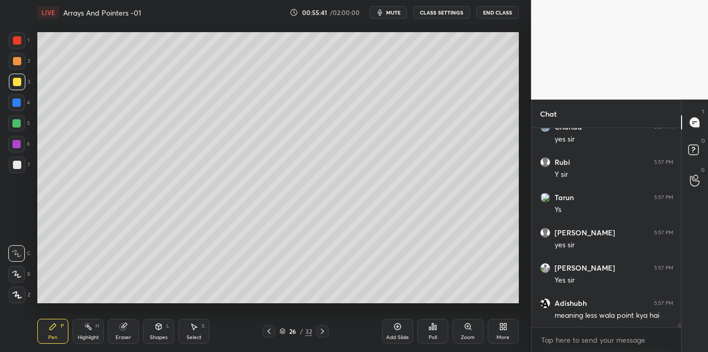
scroll to position [9756, 0]
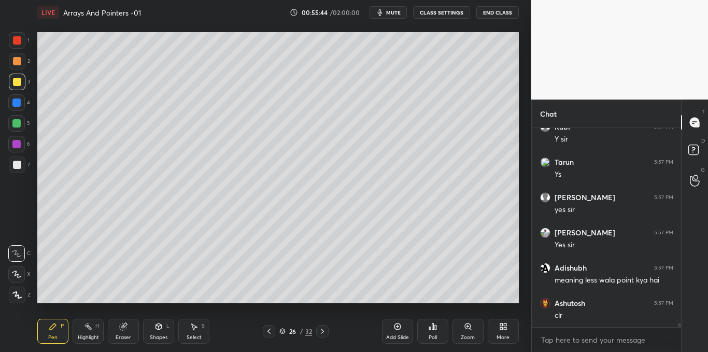
click at [391, 335] on div "Add Slide" at bounding box center [397, 337] width 23 height 5
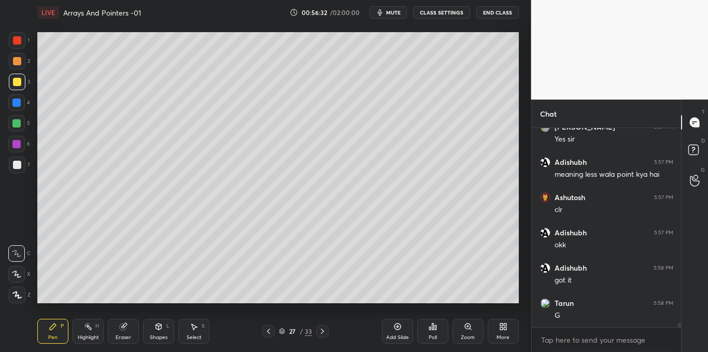
scroll to position [9897, 0]
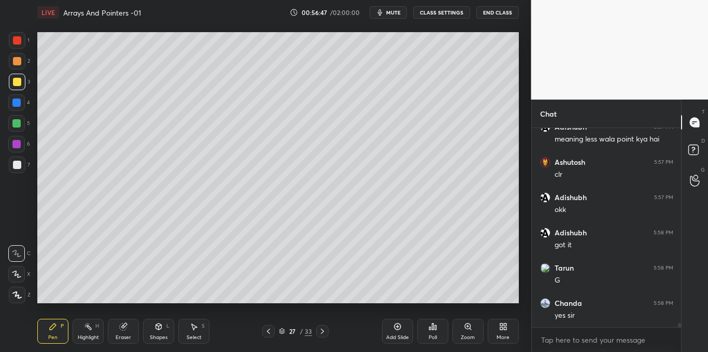
click at [395, 324] on icon at bounding box center [397, 326] width 7 height 7
click at [404, 326] on div "Add Slide" at bounding box center [397, 331] width 31 height 25
click at [193, 323] on icon at bounding box center [194, 326] width 8 height 8
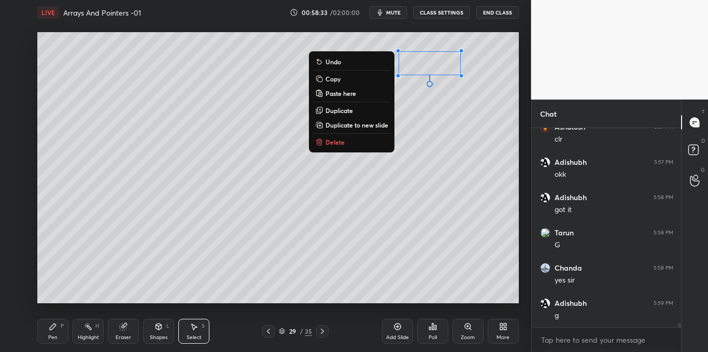
click at [347, 143] on button "Delete" at bounding box center [351, 142] width 77 height 12
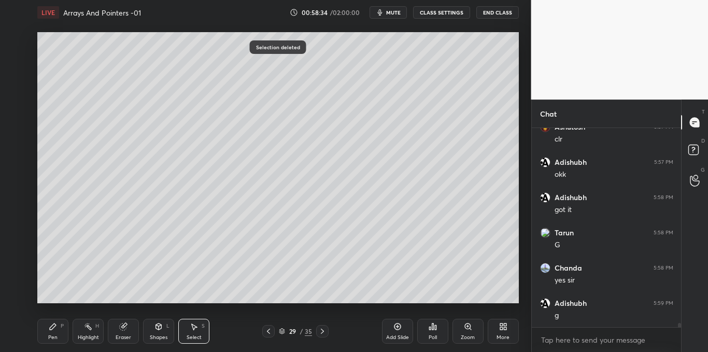
click at [52, 337] on div "Pen" at bounding box center [52, 337] width 9 height 5
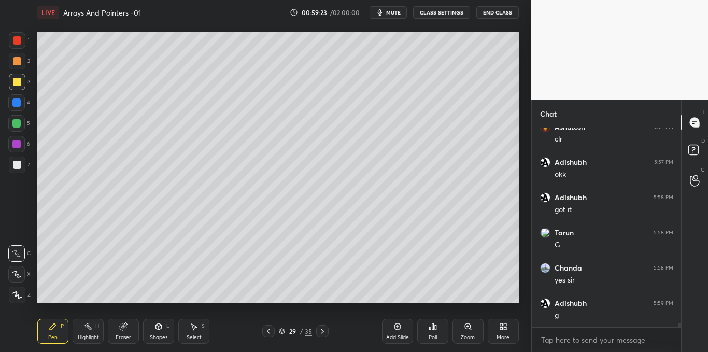
click at [21, 166] on div at bounding box center [17, 164] width 17 height 17
click at [324, 329] on icon at bounding box center [322, 331] width 8 height 8
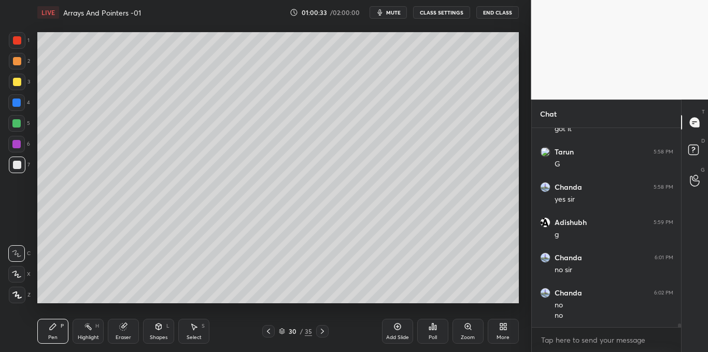
click at [19, 82] on div at bounding box center [17, 82] width 8 height 8
click at [393, 16] on span "mute" at bounding box center [393, 12] width 15 height 7
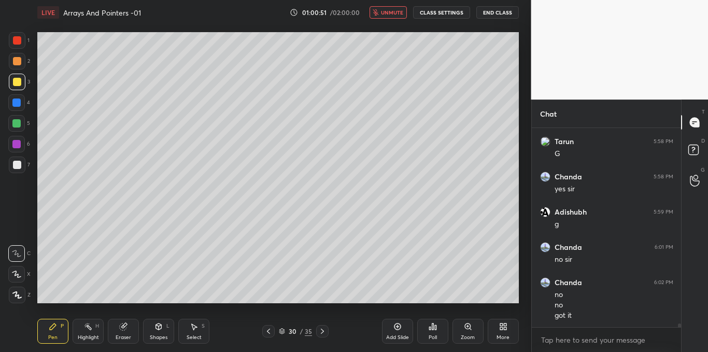
click at [397, 17] on button "unmute" at bounding box center [387, 12] width 37 height 12
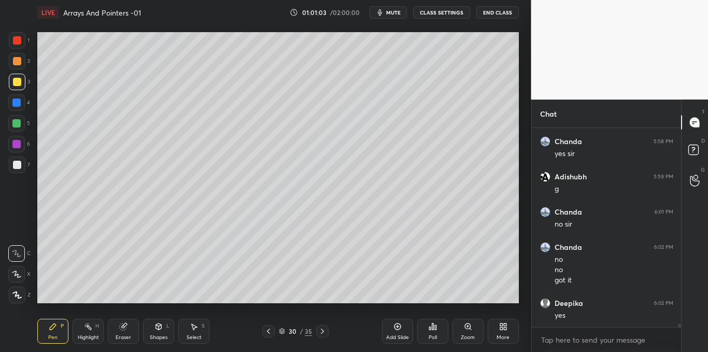
click at [396, 322] on div "Add Slide" at bounding box center [397, 331] width 31 height 25
click at [18, 164] on div at bounding box center [17, 165] width 8 height 8
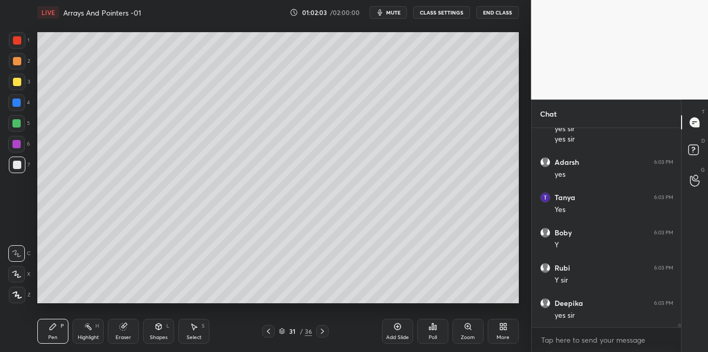
scroll to position [10316, 0]
click at [19, 81] on div at bounding box center [17, 82] width 8 height 8
click at [18, 102] on div at bounding box center [16, 102] width 8 height 8
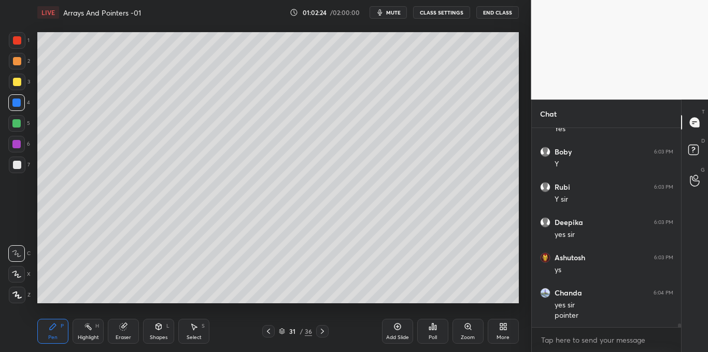
click at [17, 164] on div at bounding box center [17, 165] width 8 height 8
click at [16, 45] on div at bounding box center [17, 40] width 8 height 8
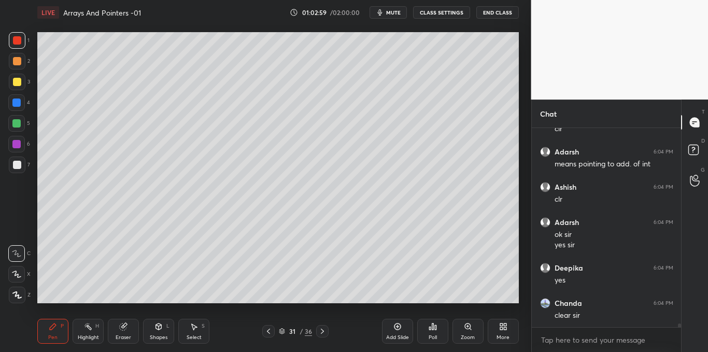
scroll to position [10769, 0]
click at [395, 326] on icon at bounding box center [397, 326] width 8 height 8
click at [18, 169] on div at bounding box center [17, 164] width 17 height 17
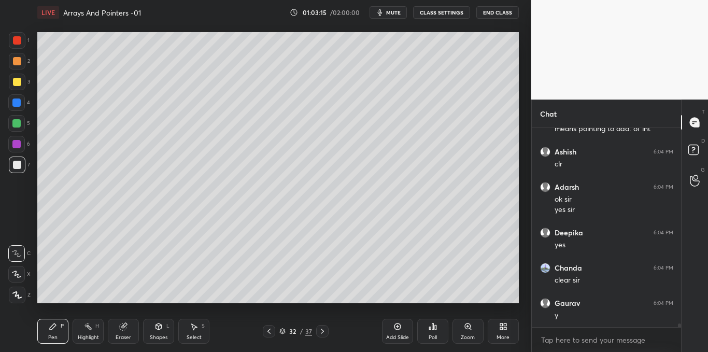
click at [162, 333] on div "Shapes L" at bounding box center [158, 331] width 31 height 25
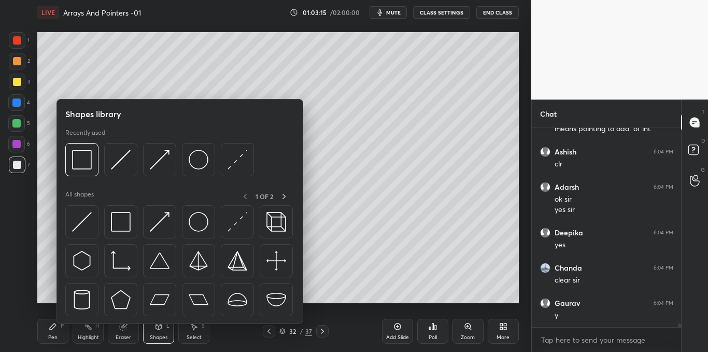
click at [120, 226] on img at bounding box center [121, 222] width 20 height 20
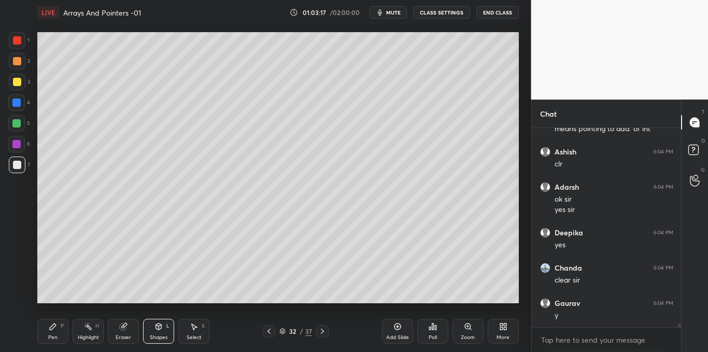
click at [64, 325] on div "Pen P" at bounding box center [52, 331] width 31 height 25
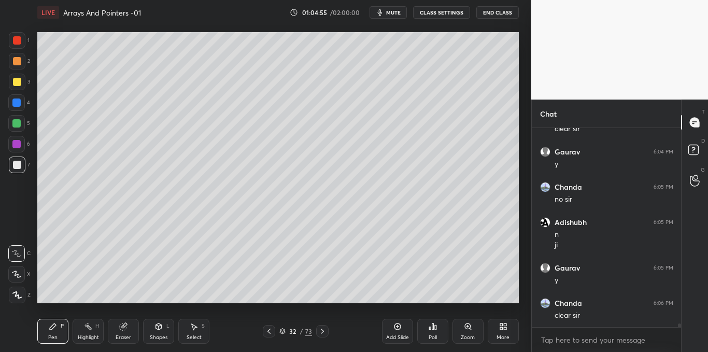
scroll to position [10931, 0]
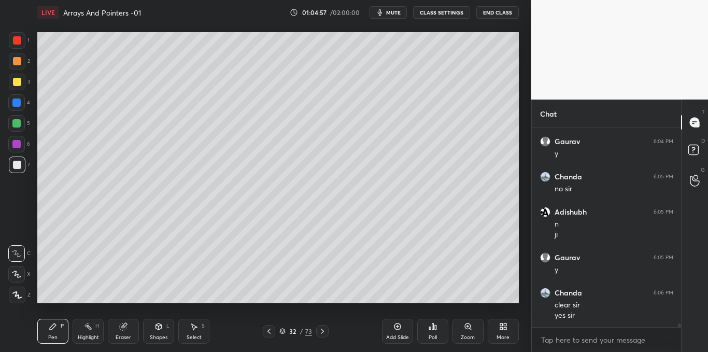
click at [395, 332] on div "Add Slide" at bounding box center [397, 331] width 31 height 25
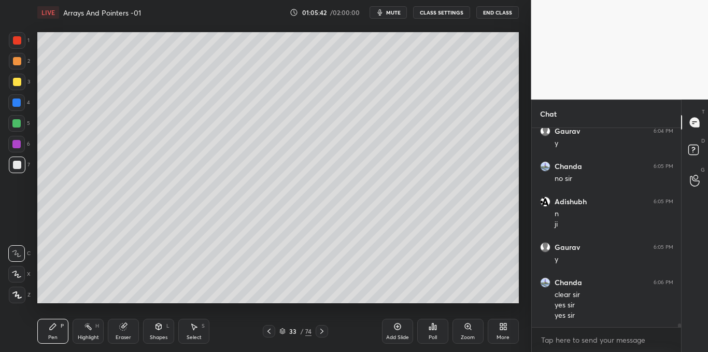
scroll to position [10977, 0]
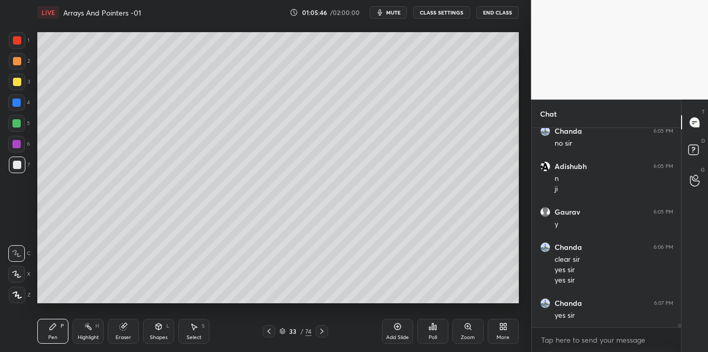
click at [157, 329] on icon at bounding box center [159, 326] width 6 height 6
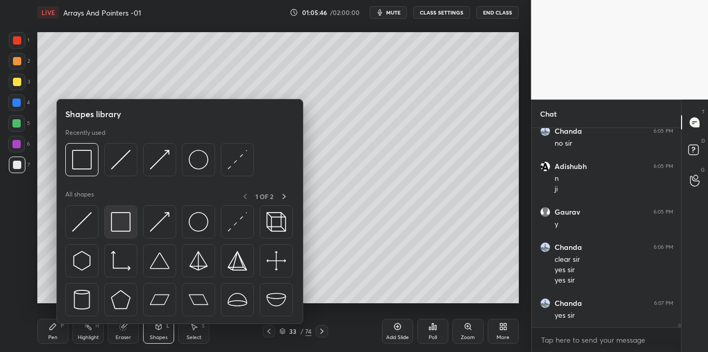
click at [122, 229] on img at bounding box center [121, 222] width 20 height 20
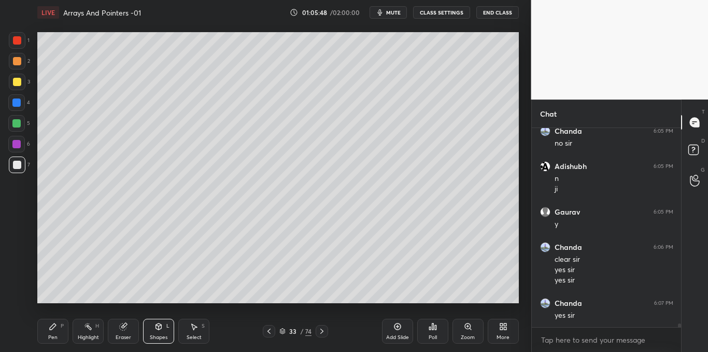
click at [56, 324] on icon at bounding box center [53, 326] width 8 height 8
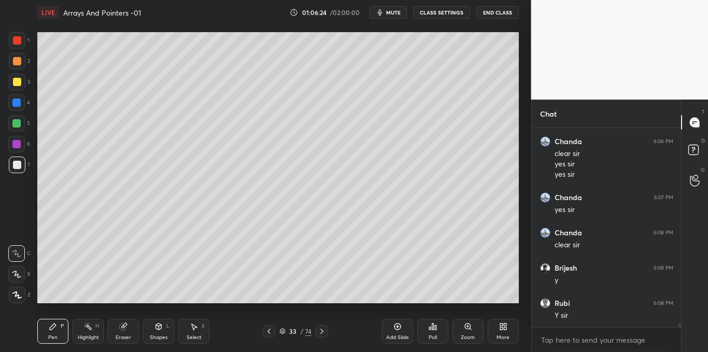
scroll to position [11118, 0]
click at [400, 327] on icon at bounding box center [397, 326] width 8 height 8
click at [426, 332] on div "Poll" at bounding box center [432, 331] width 31 height 25
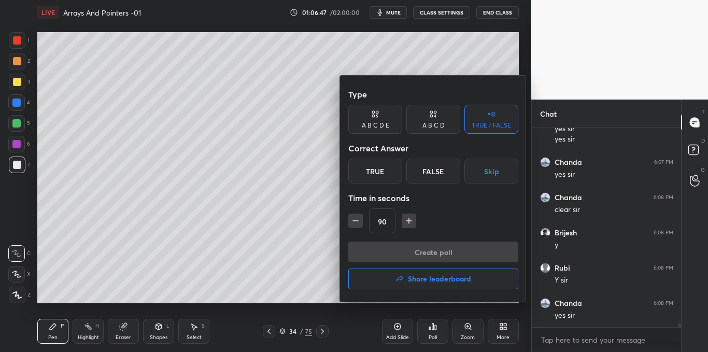
click at [408, 222] on icon "button" at bounding box center [409, 221] width 10 height 10
click at [410, 223] on icon "button" at bounding box center [413, 221] width 10 height 10
type input "120"
click at [486, 176] on button "Skip" at bounding box center [491, 171] width 54 height 25
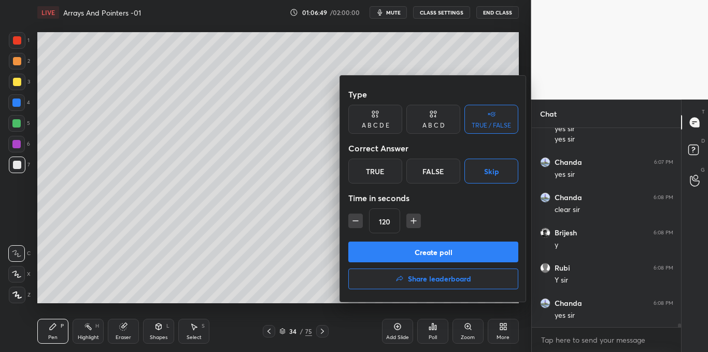
click at [422, 251] on button "Create poll" at bounding box center [433, 251] width 170 height 21
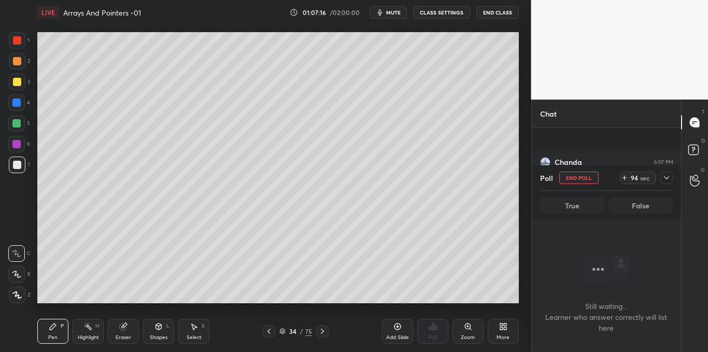
scroll to position [11206, 0]
click at [667, 177] on icon at bounding box center [666, 178] width 8 height 8
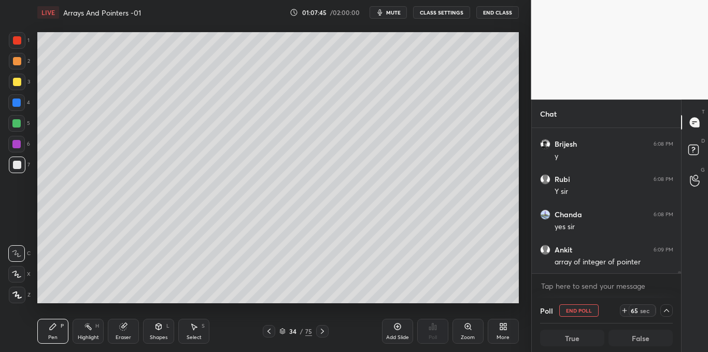
scroll to position [11242, 0]
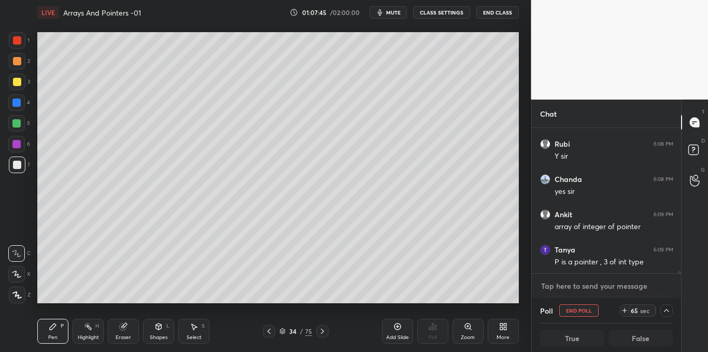
click at [601, 287] on textarea at bounding box center [606, 286] width 133 height 17
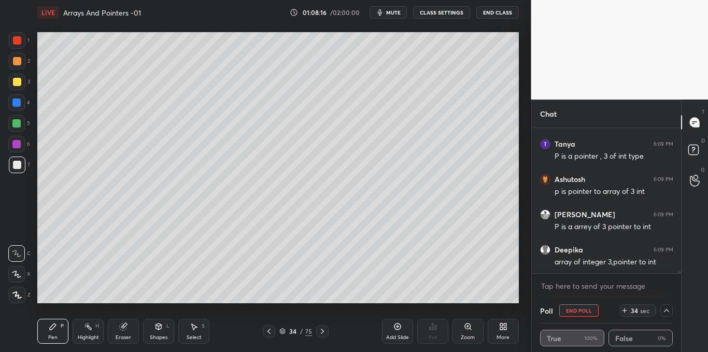
click at [16, 80] on div at bounding box center [17, 82] width 8 height 8
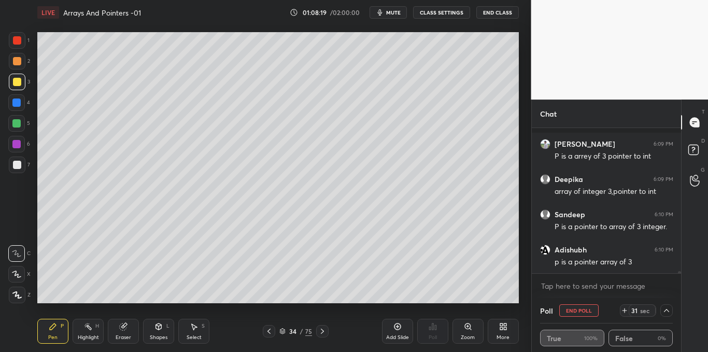
scroll to position [11462, 0]
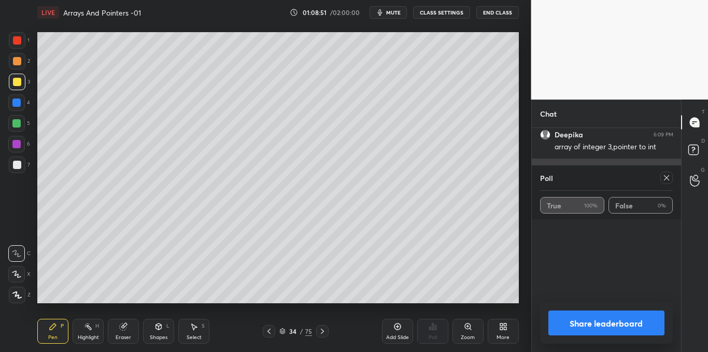
click at [667, 179] on icon at bounding box center [666, 178] width 8 height 8
type textarea "x"
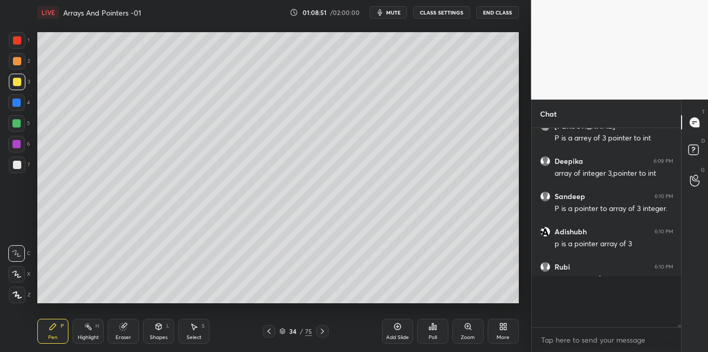
scroll to position [11411, 0]
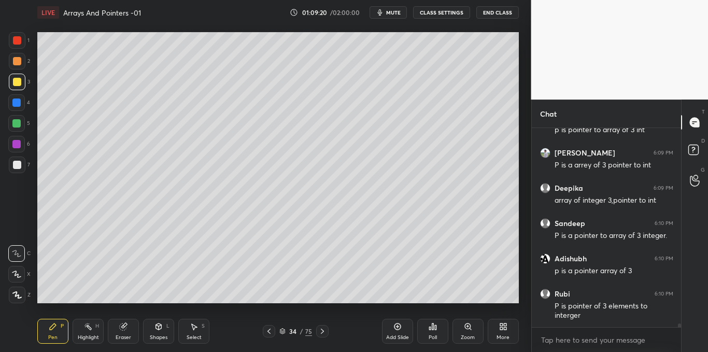
click at [200, 331] on div "Select S" at bounding box center [193, 331] width 31 height 25
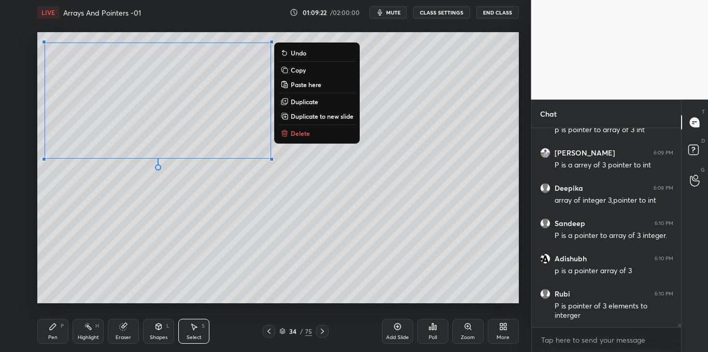
click at [301, 69] on p "Copy" at bounding box center [298, 70] width 15 height 8
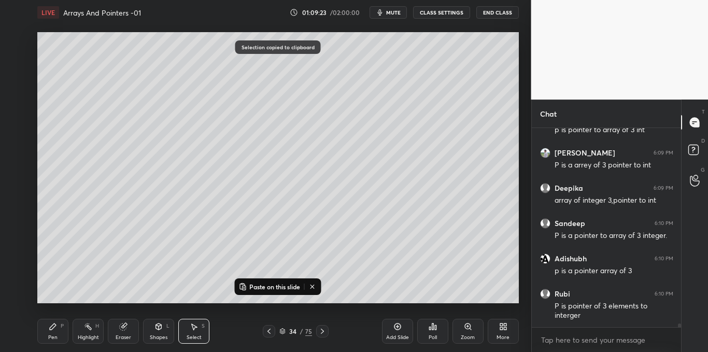
click at [397, 329] on icon at bounding box center [397, 326] width 8 height 8
click at [291, 286] on p "Paste on this slide" at bounding box center [274, 286] width 51 height 8
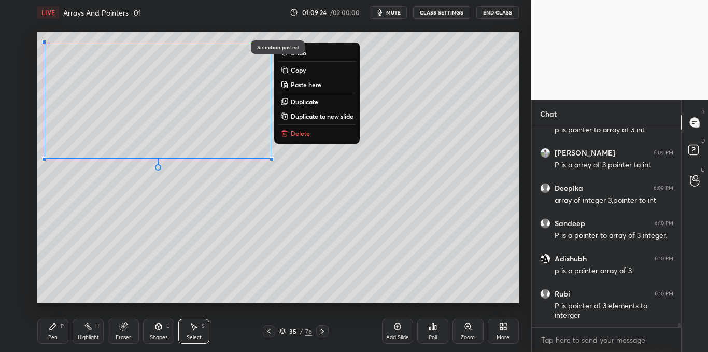
scroll to position [11444, 0]
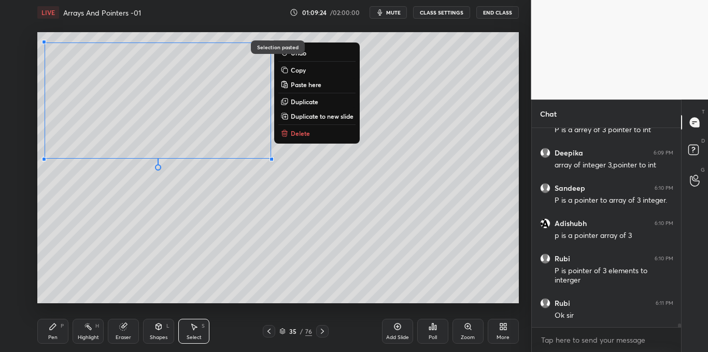
click at [296, 289] on div "0 ° Undo Copy Paste here Duplicate Duplicate to new slide Delete" at bounding box center [277, 167] width 481 height 271
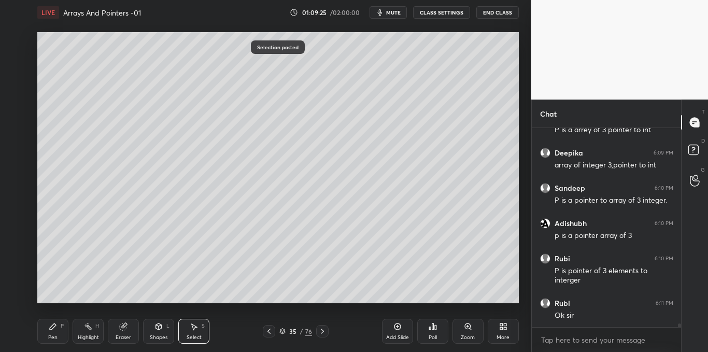
click at [60, 331] on div "Pen P" at bounding box center [52, 331] width 31 height 25
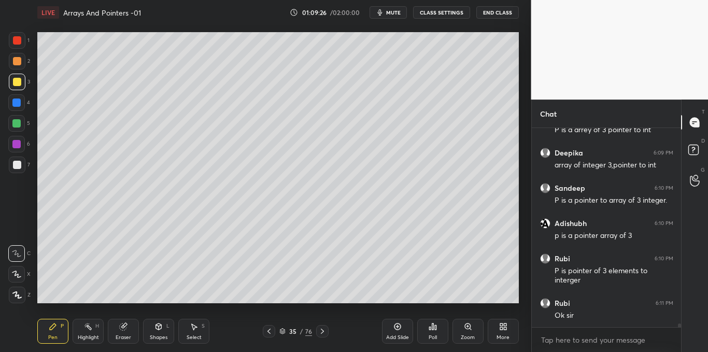
click at [15, 105] on div at bounding box center [16, 102] width 8 height 8
click at [17, 39] on div at bounding box center [17, 40] width 8 height 8
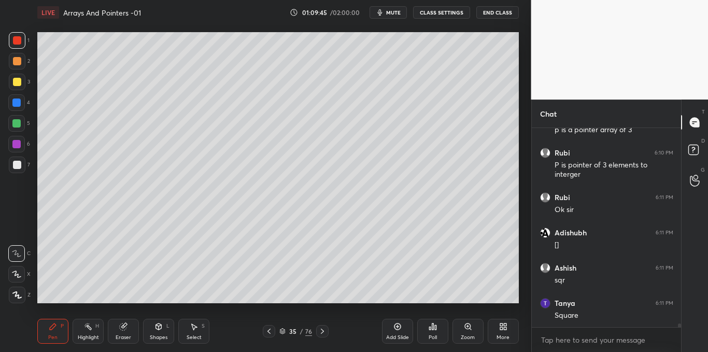
scroll to position [11585, 0]
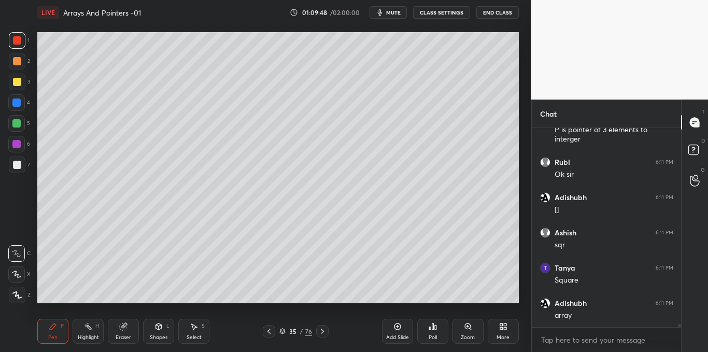
click at [194, 329] on icon at bounding box center [195, 327] width 6 height 6
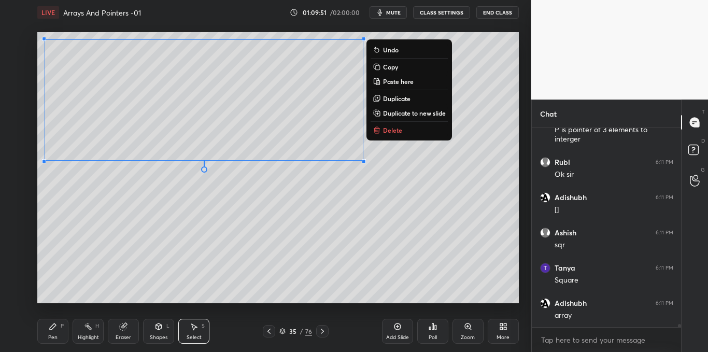
click at [383, 68] on p "Copy" at bounding box center [390, 67] width 15 height 8
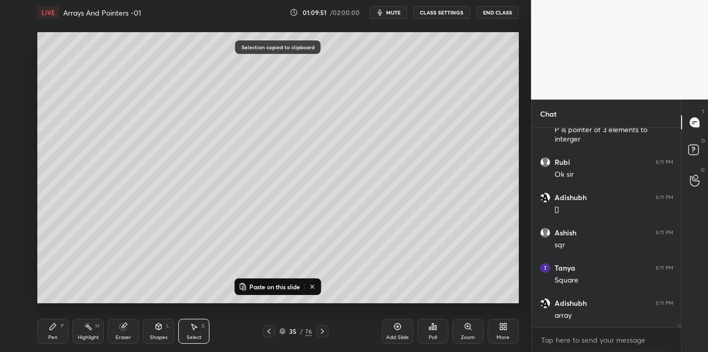
click at [398, 327] on icon at bounding box center [397, 326] width 8 height 8
click at [297, 286] on p "Paste on this slide" at bounding box center [274, 286] width 51 height 8
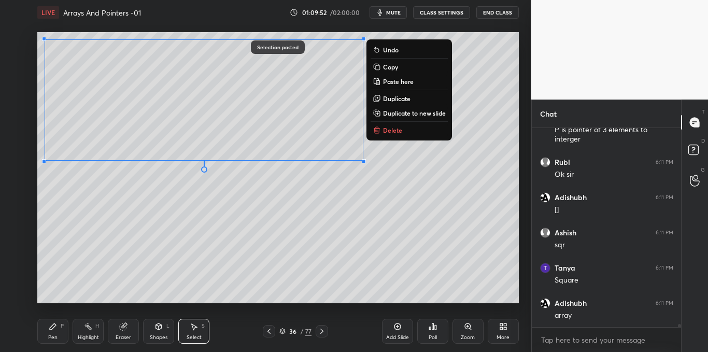
scroll to position [11596, 0]
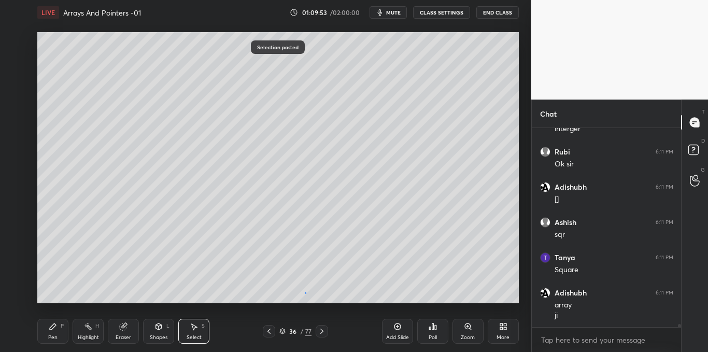
click at [306, 293] on div "0 ° Undo Copy Paste here Duplicate Duplicate to new slide Delete" at bounding box center [277, 167] width 481 height 271
click at [54, 332] on div "Pen P" at bounding box center [52, 331] width 31 height 25
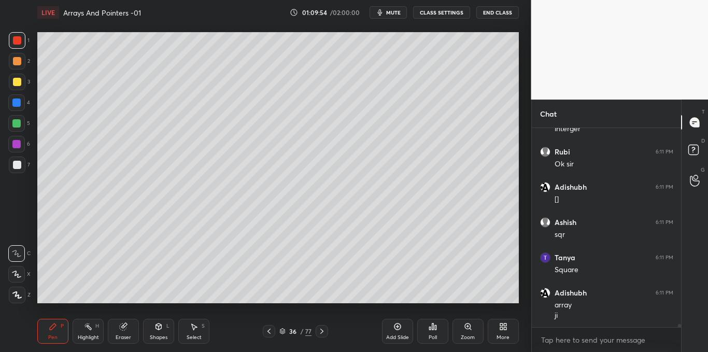
click at [19, 82] on div at bounding box center [17, 82] width 8 height 8
click at [17, 60] on div at bounding box center [17, 61] width 8 height 8
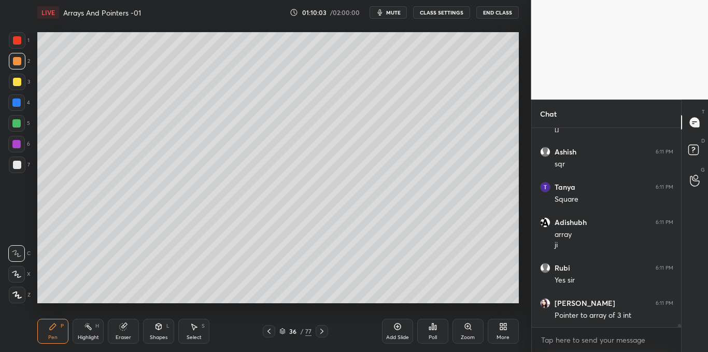
scroll to position [11701, 0]
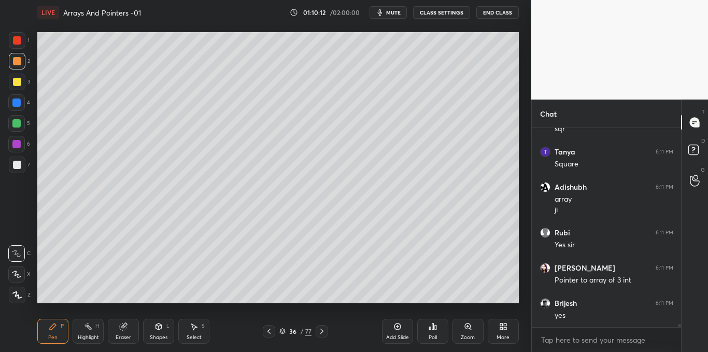
click at [397, 325] on icon at bounding box center [396, 326] width 3 height 3
click at [15, 165] on div at bounding box center [17, 165] width 8 height 8
click at [9, 83] on div at bounding box center [17, 82] width 17 height 17
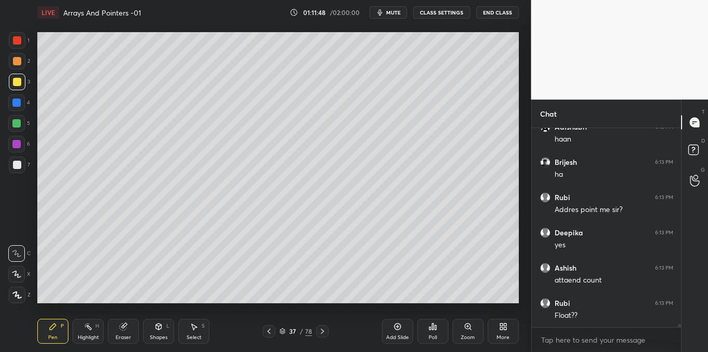
scroll to position [12089, 0]
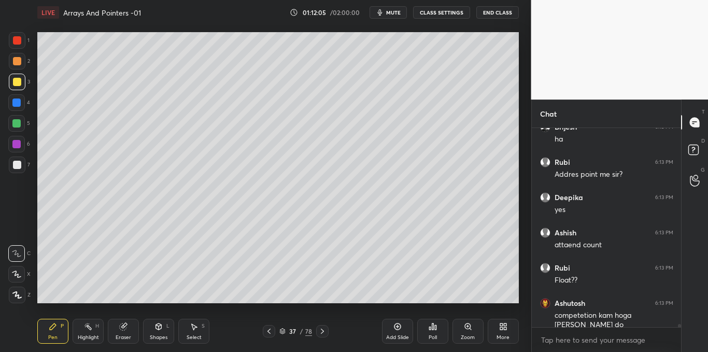
click at [269, 331] on icon at bounding box center [269, 331] width 8 height 8
click at [198, 328] on div "Select S" at bounding box center [193, 331] width 31 height 25
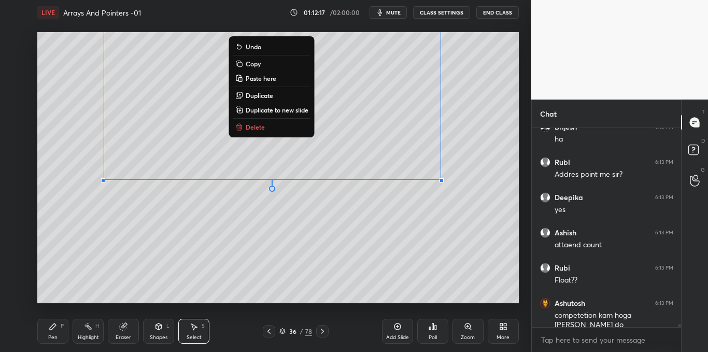
click at [262, 66] on button "Copy" at bounding box center [271, 64] width 77 height 12
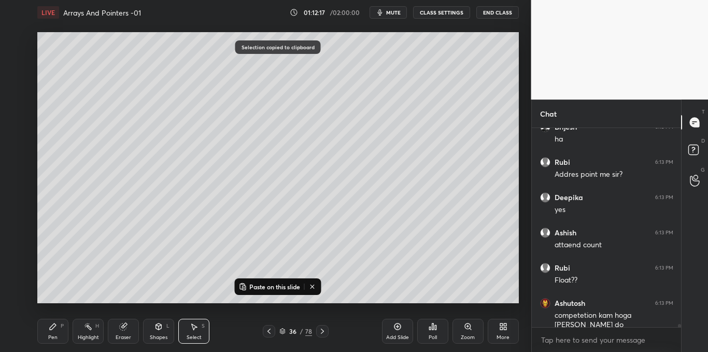
click at [397, 325] on icon at bounding box center [396, 326] width 3 height 3
click at [271, 287] on p "Paste on this slide" at bounding box center [274, 286] width 51 height 8
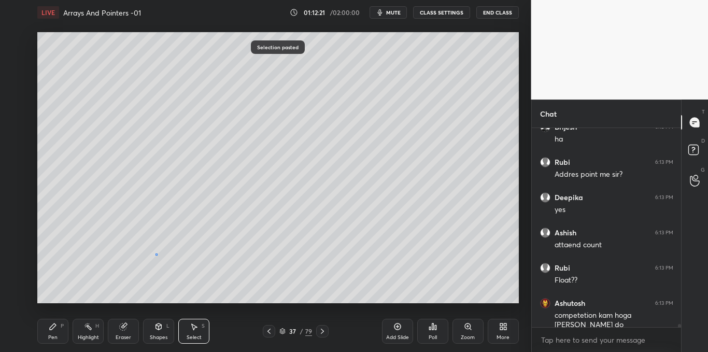
click at [156, 254] on div "0 ° Undo Copy Paste here Duplicate Duplicate to new slide Delete" at bounding box center [277, 167] width 481 height 271
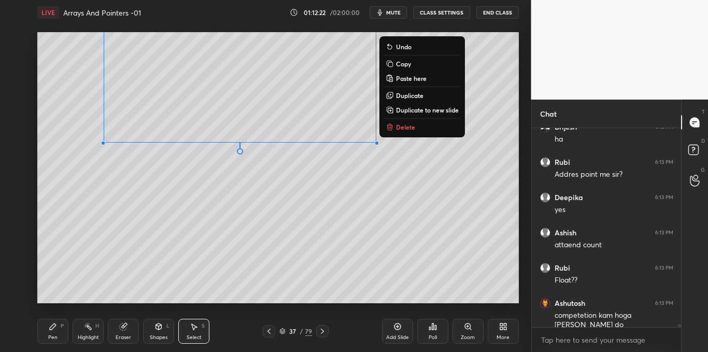
click at [393, 131] on icon at bounding box center [390, 127] width 8 height 8
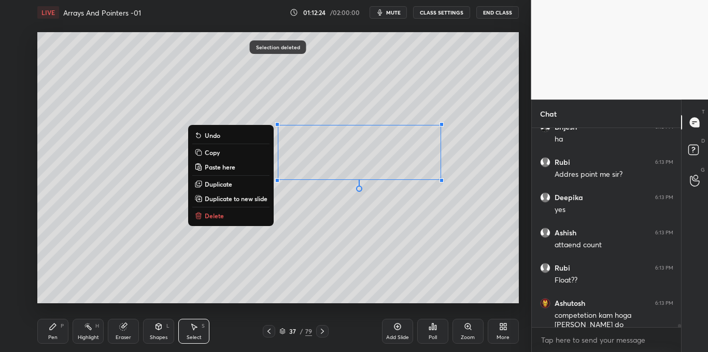
click at [241, 218] on button "Delete" at bounding box center [230, 215] width 77 height 12
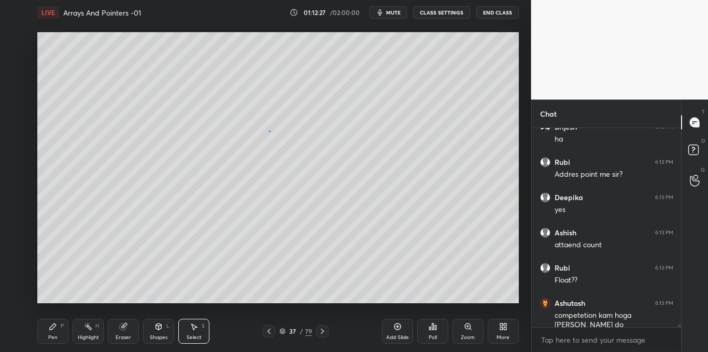
click at [268, 131] on div "0 ° Undo Copy Paste here Duplicate Duplicate to new slide Delete" at bounding box center [277, 167] width 481 height 271
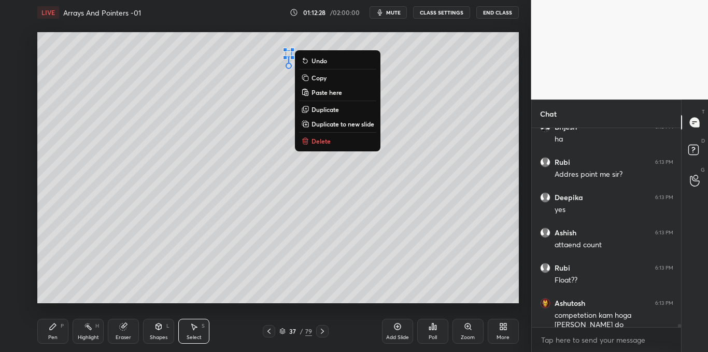
click at [321, 143] on p "Delete" at bounding box center [320, 141] width 19 height 8
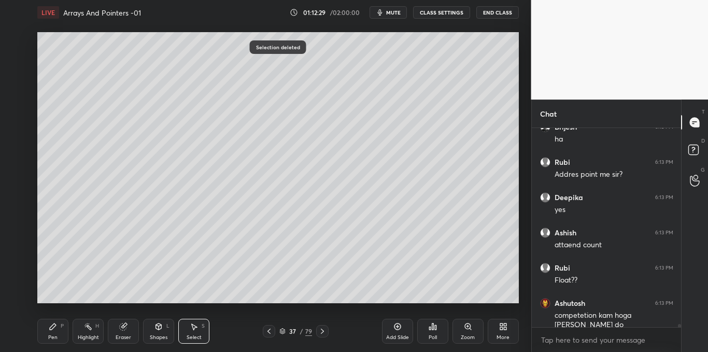
click at [161, 325] on icon at bounding box center [159, 326] width 6 height 2
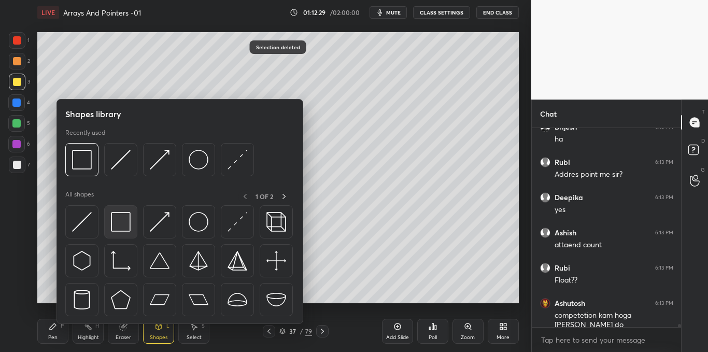
click at [129, 224] on img at bounding box center [121, 222] width 20 height 20
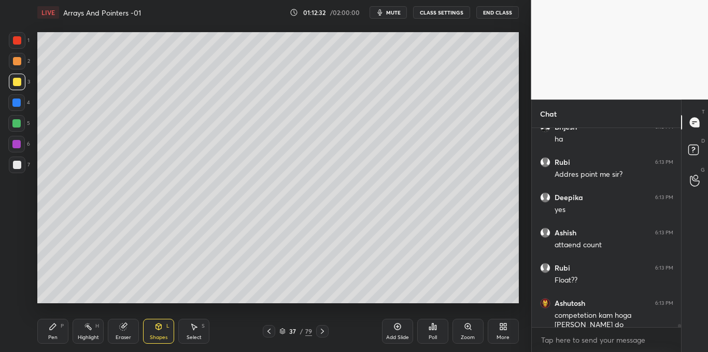
click at [59, 326] on div "Pen P" at bounding box center [52, 331] width 31 height 25
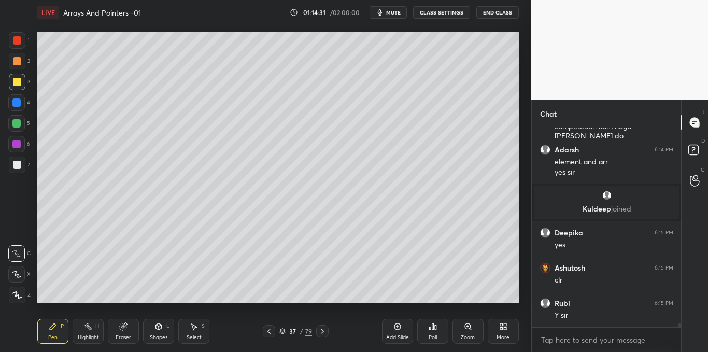
scroll to position [11291, 0]
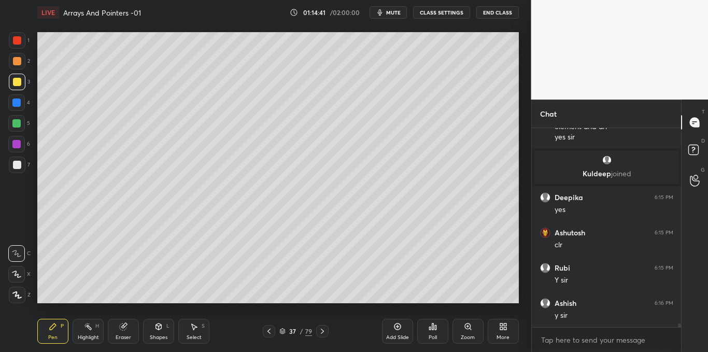
click at [394, 327] on icon at bounding box center [397, 326] width 7 height 7
click at [194, 328] on icon at bounding box center [195, 327] width 6 height 6
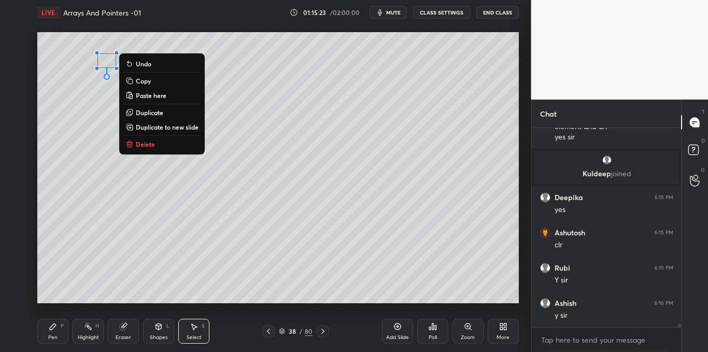
click at [142, 140] on p "Delete" at bounding box center [145, 144] width 19 height 8
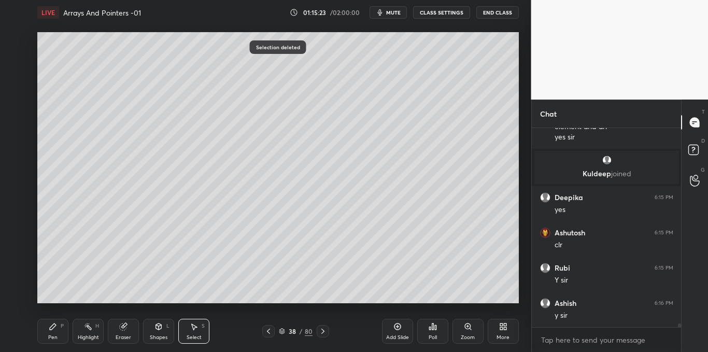
click at [51, 333] on div "Pen P" at bounding box center [52, 331] width 31 height 25
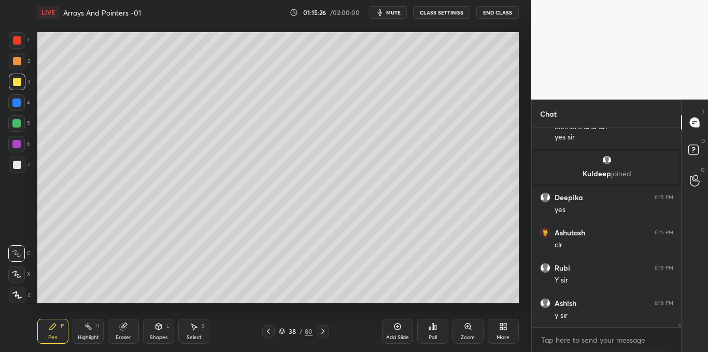
click at [196, 328] on icon at bounding box center [194, 326] width 8 height 8
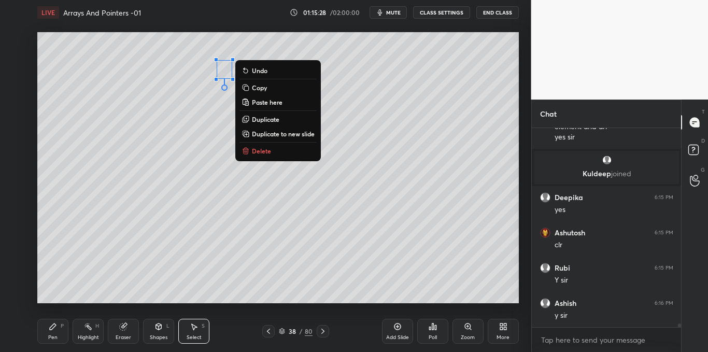
click at [253, 152] on p "Delete" at bounding box center [261, 151] width 19 height 8
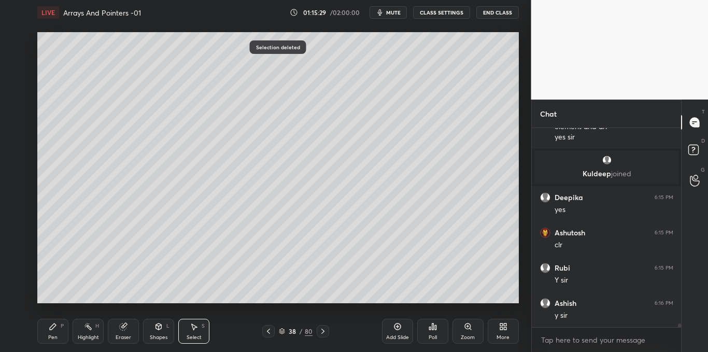
click at [60, 330] on div "Pen P" at bounding box center [52, 331] width 31 height 25
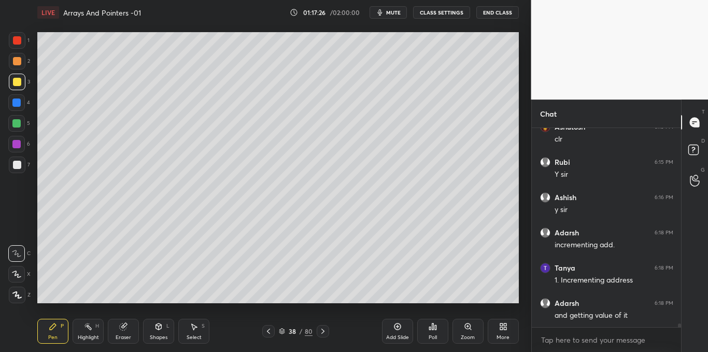
scroll to position [11432, 0]
click at [166, 332] on div "Shapes L" at bounding box center [158, 331] width 31 height 25
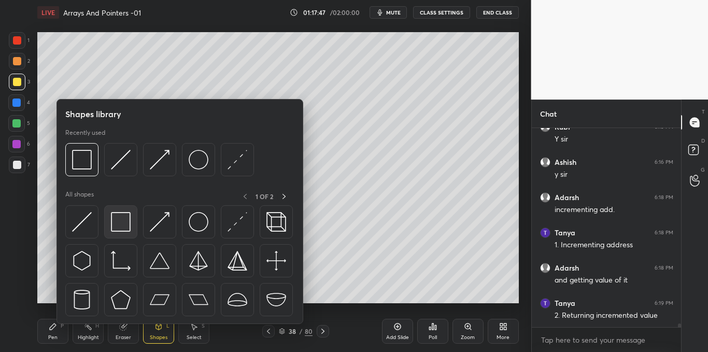
click at [124, 229] on img at bounding box center [121, 222] width 20 height 20
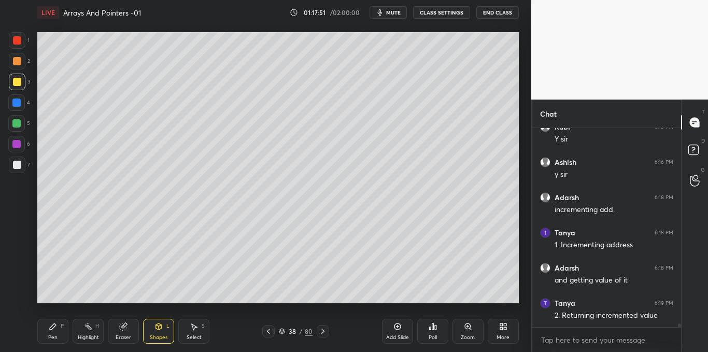
click at [54, 329] on icon at bounding box center [53, 326] width 8 height 8
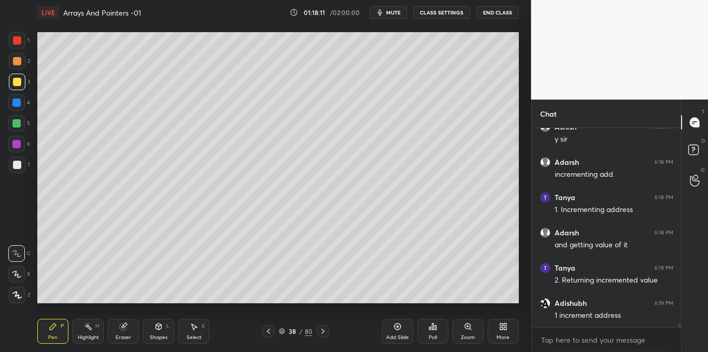
click at [14, 168] on div at bounding box center [17, 165] width 8 height 8
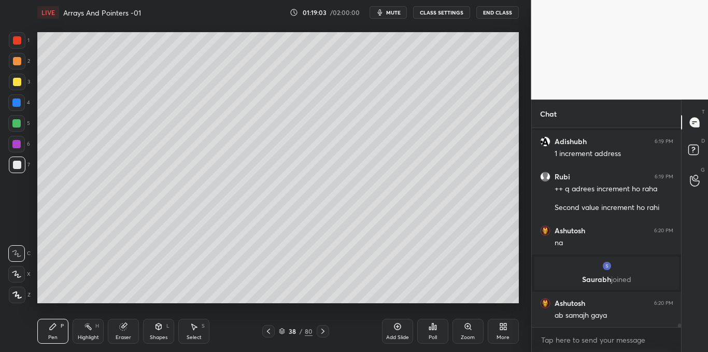
scroll to position [11544, 0]
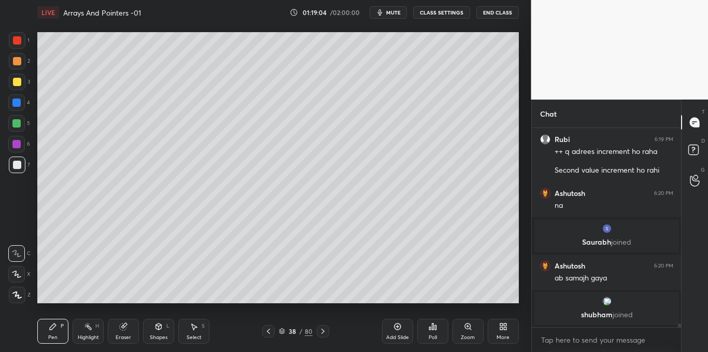
click at [197, 326] on icon at bounding box center [194, 326] width 8 height 8
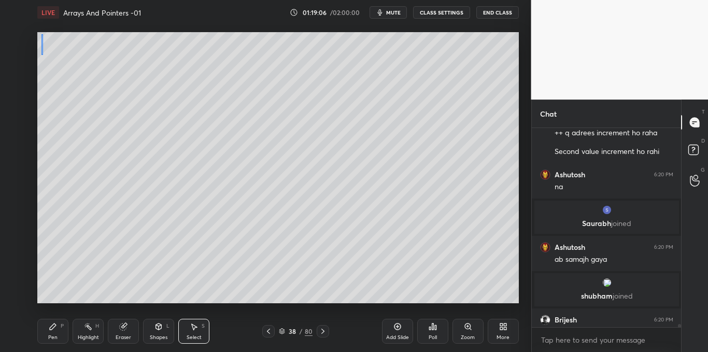
scroll to position [11560, 0]
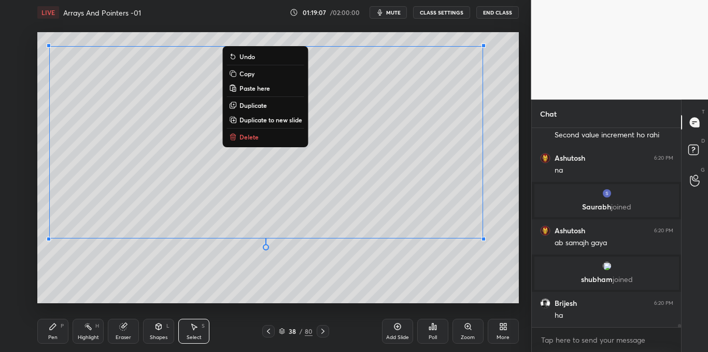
click at [262, 74] on button "Copy" at bounding box center [265, 73] width 77 height 12
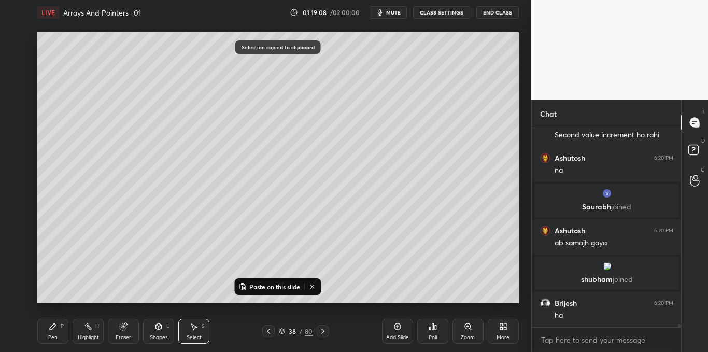
click at [402, 326] on div "Add Slide" at bounding box center [397, 331] width 31 height 25
click at [292, 283] on p "Paste on this slide" at bounding box center [274, 286] width 51 height 8
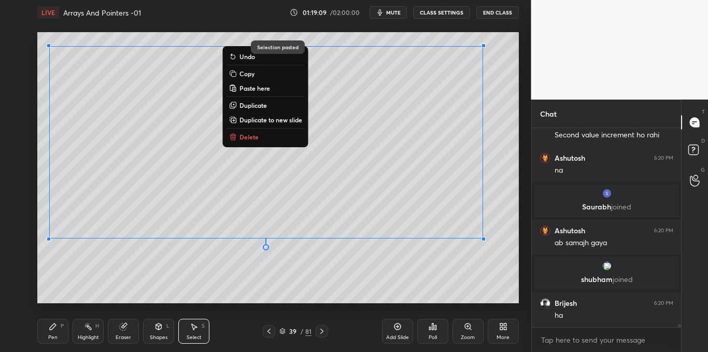
click at [308, 296] on div "0 ° Undo Copy Paste here Duplicate Duplicate to new slide Delete" at bounding box center [277, 167] width 481 height 271
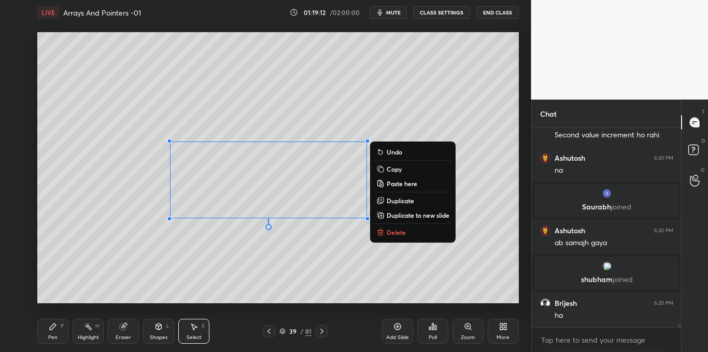
click at [380, 232] on icon at bounding box center [380, 233] width 0 height 2
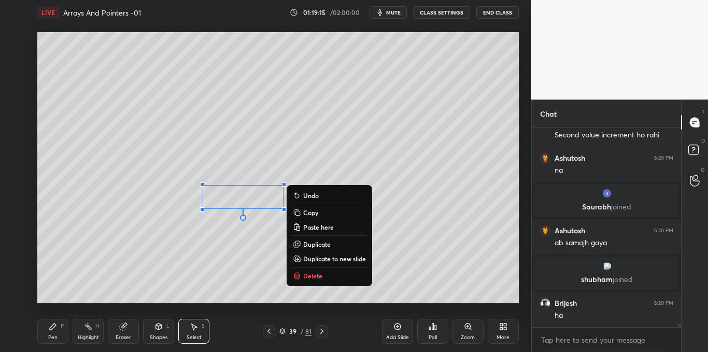
click at [217, 276] on div "0 ° Undo Copy Paste here Duplicate Duplicate to new slide Delete" at bounding box center [277, 167] width 481 height 271
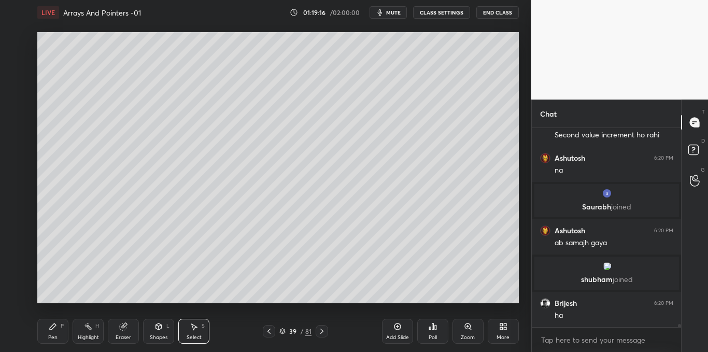
scroll to position [11598, 0]
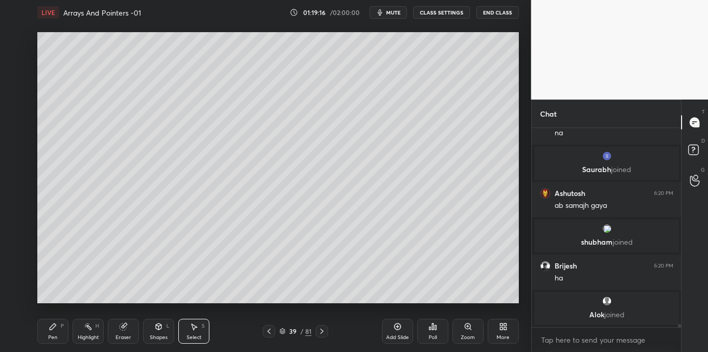
click at [59, 331] on div "Pen P" at bounding box center [52, 331] width 31 height 25
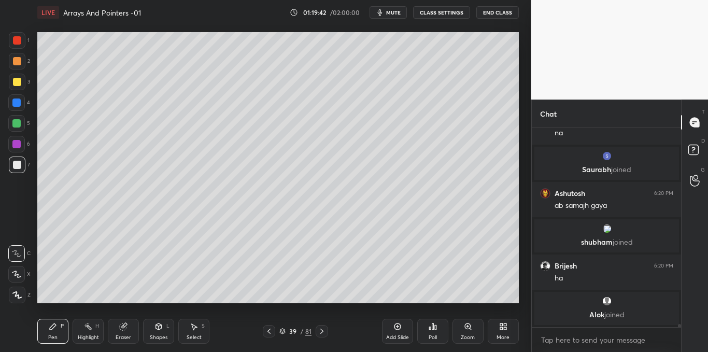
click at [15, 83] on div at bounding box center [17, 82] width 8 height 8
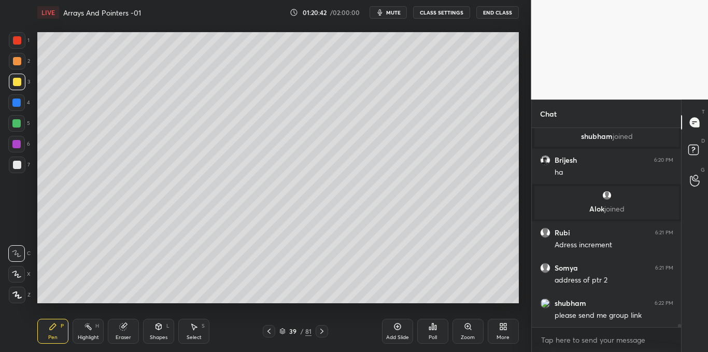
scroll to position [11710, 0]
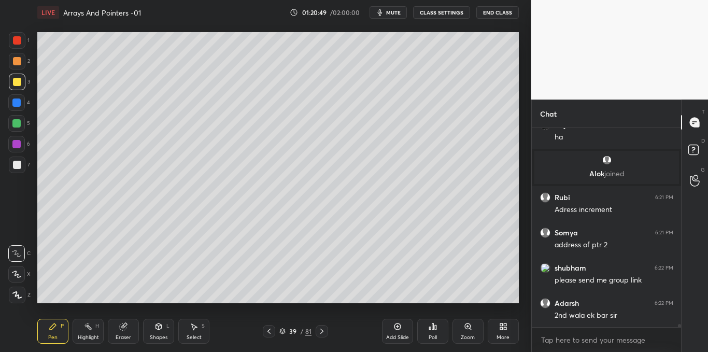
click at [396, 330] on icon at bounding box center [397, 326] width 7 height 7
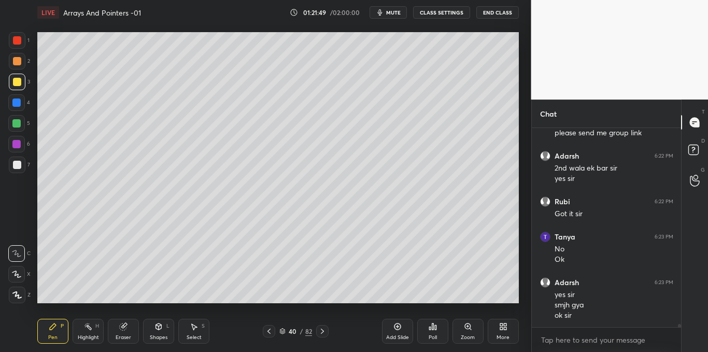
scroll to position [11892, 0]
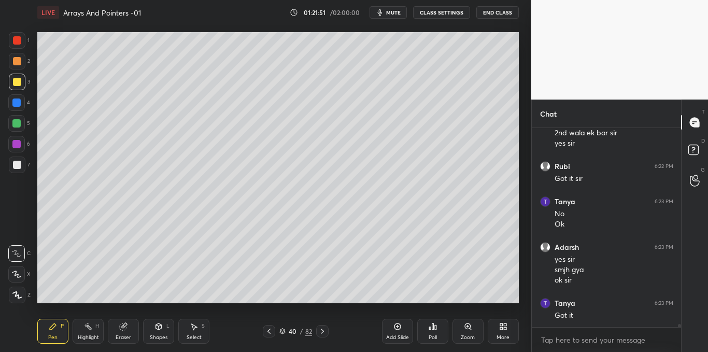
click at [399, 323] on icon at bounding box center [397, 326] width 8 height 8
click at [17, 162] on div at bounding box center [17, 165] width 8 height 8
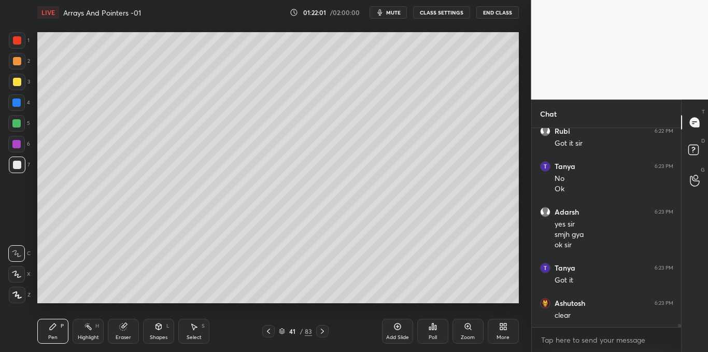
scroll to position [11962, 0]
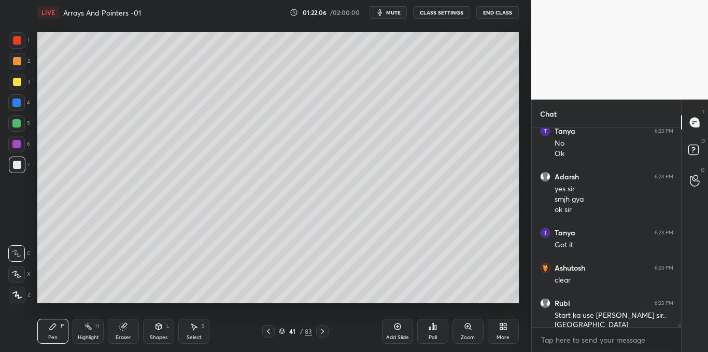
click at [269, 331] on icon at bounding box center [268, 331] width 8 height 8
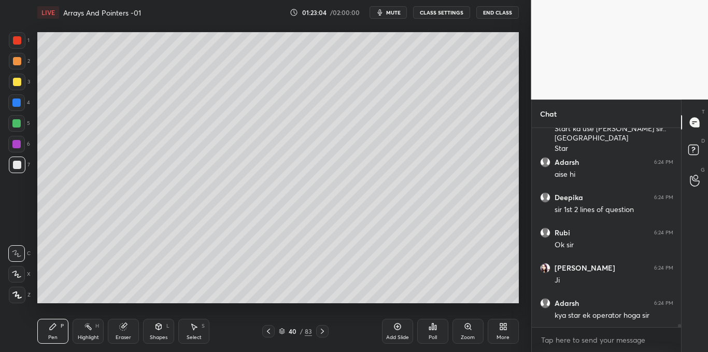
scroll to position [12159, 0]
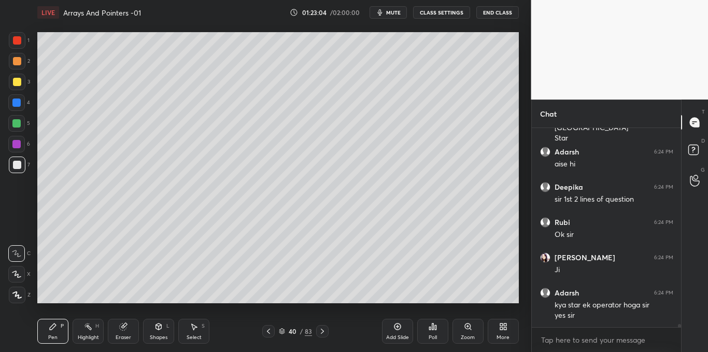
click at [270, 332] on icon at bounding box center [268, 331] width 8 height 8
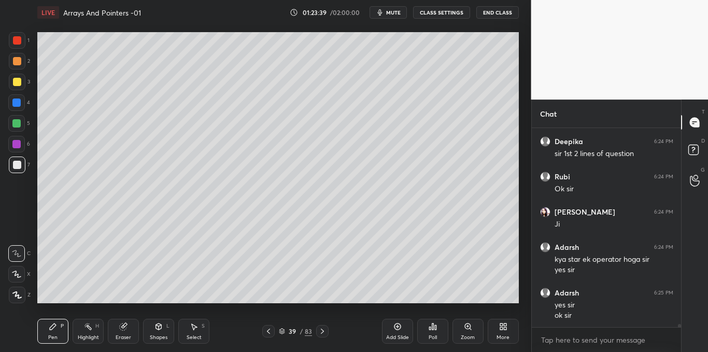
scroll to position [12240, 0]
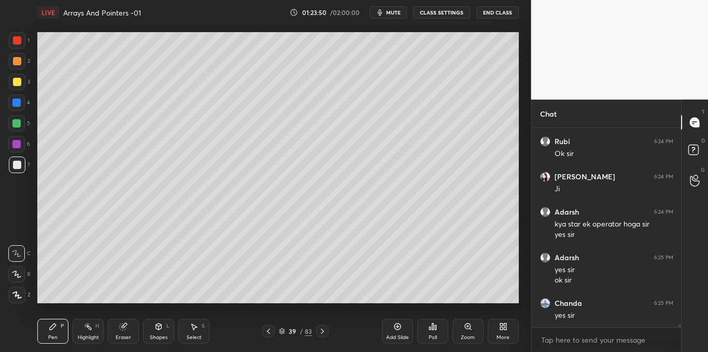
click at [322, 330] on icon at bounding box center [322, 331] width 3 height 5
click at [324, 332] on icon at bounding box center [322, 331] width 8 height 8
click at [429, 326] on icon at bounding box center [433, 326] width 8 height 8
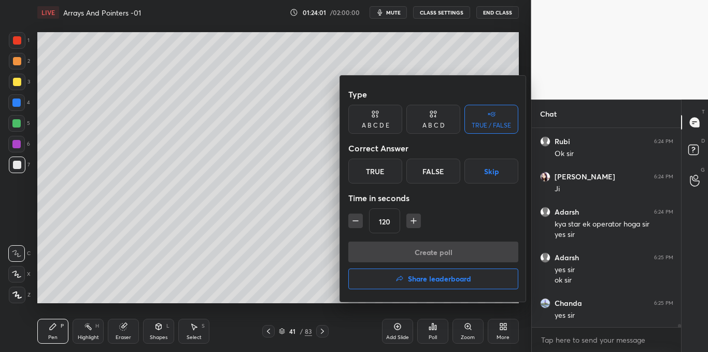
click at [350, 224] on icon "button" at bounding box center [355, 221] width 10 height 10
click at [354, 220] on icon "button" at bounding box center [355, 221] width 10 height 10
type input "90"
click at [383, 176] on div "True" at bounding box center [375, 171] width 54 height 25
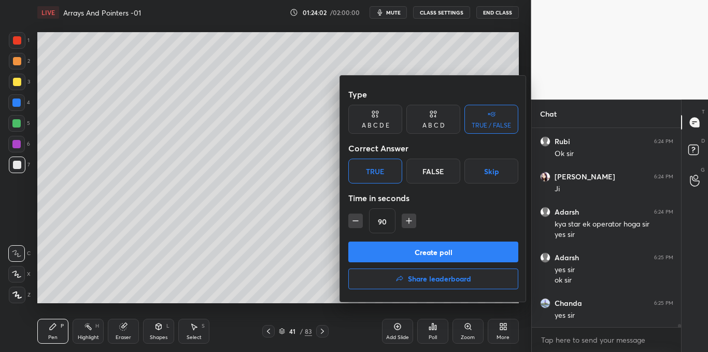
click at [492, 177] on button "Skip" at bounding box center [491, 171] width 54 height 25
click at [432, 249] on button "Create poll" at bounding box center [433, 251] width 170 height 21
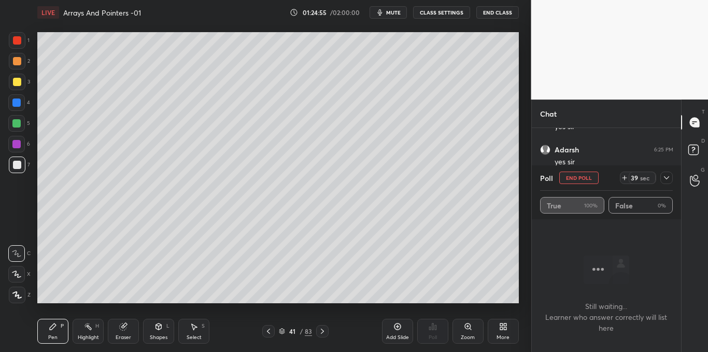
scroll to position [12383, 0]
click at [664, 176] on icon at bounding box center [666, 178] width 8 height 8
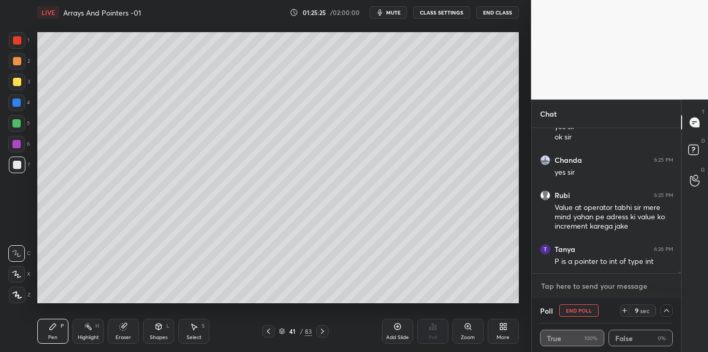
click at [615, 288] on textarea at bounding box center [606, 286] width 133 height 17
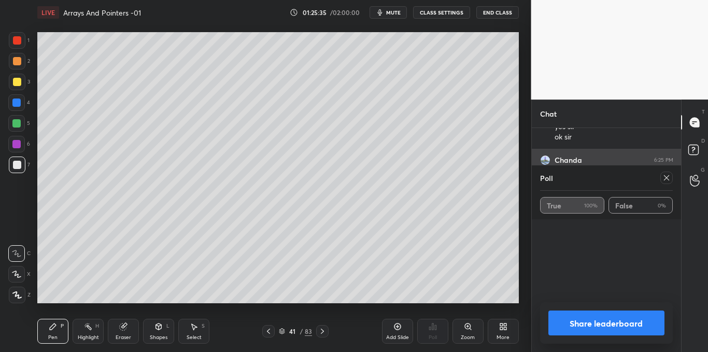
click at [665, 178] on icon at bounding box center [666, 178] width 8 height 8
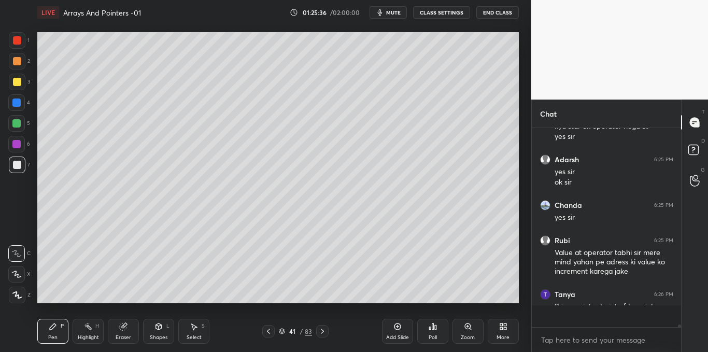
scroll to position [196, 146]
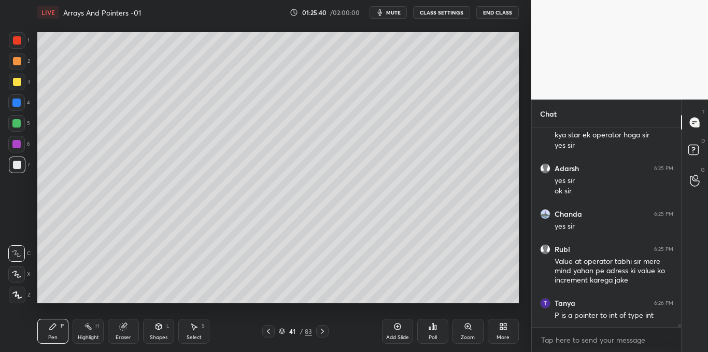
click at [16, 83] on div at bounding box center [17, 82] width 8 height 8
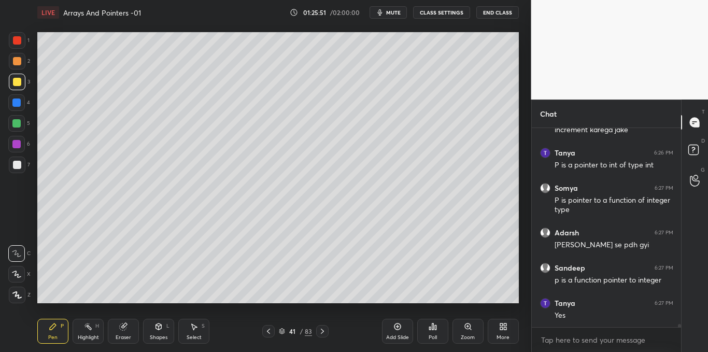
scroll to position [12515, 0]
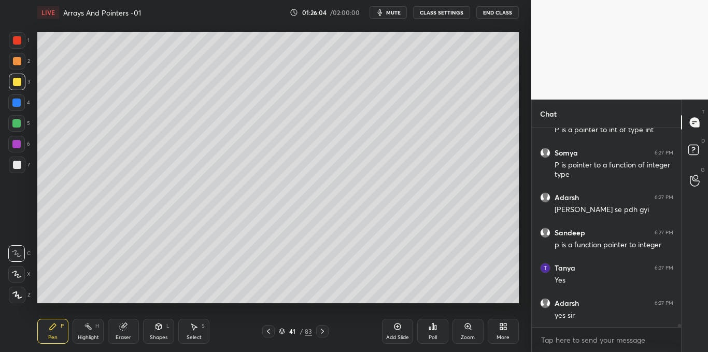
click at [18, 46] on div at bounding box center [17, 40] width 17 height 17
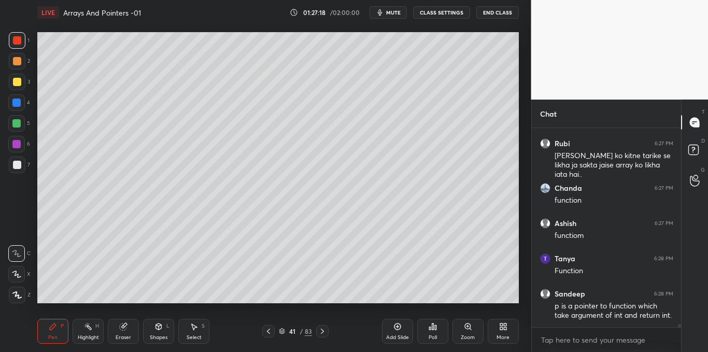
scroll to position [12789, 0]
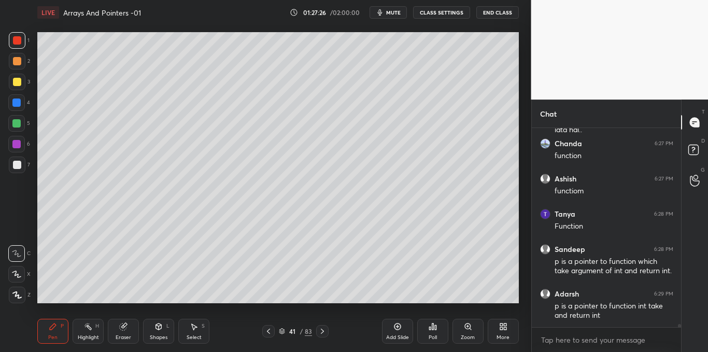
click at [18, 58] on div at bounding box center [17, 61] width 8 height 8
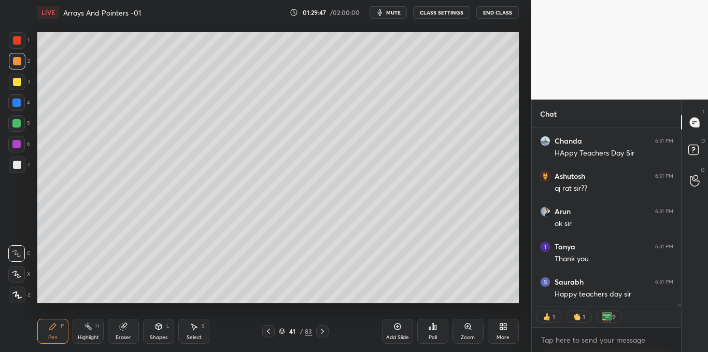
scroll to position [196, 146]
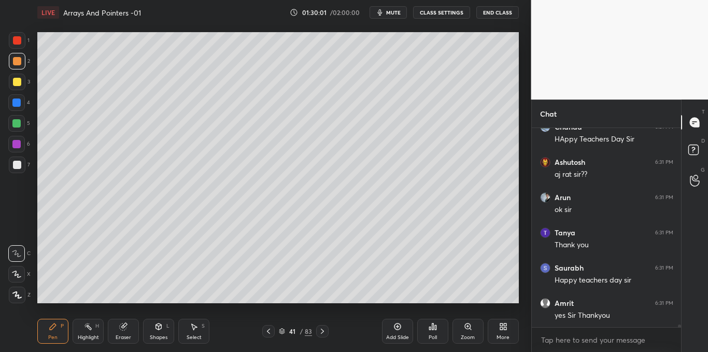
click at [497, 12] on button "End Class" at bounding box center [497, 12] width 42 height 12
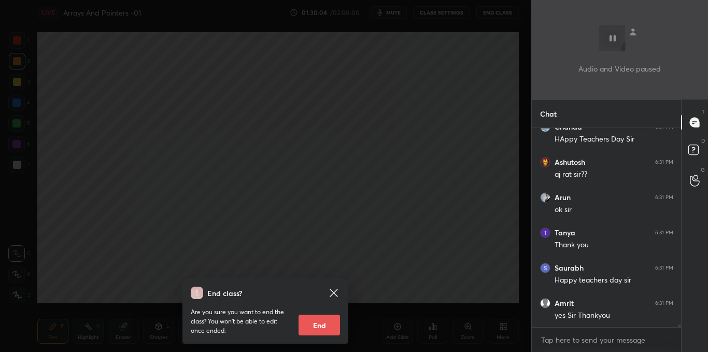
click at [321, 321] on button "End" at bounding box center [318, 325] width 41 height 21
type textarea "x"
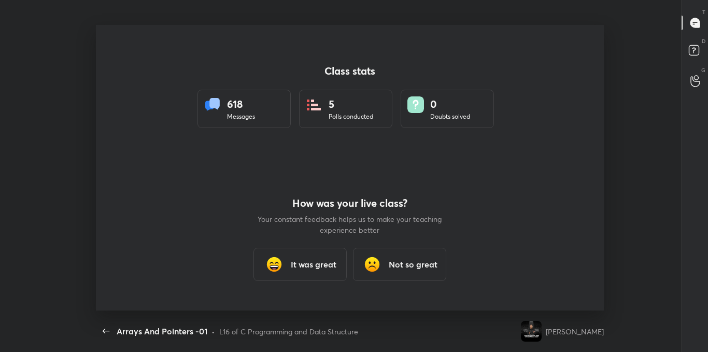
scroll to position [51536, 51190]
click at [299, 271] on div "It was great" at bounding box center [299, 264] width 93 height 33
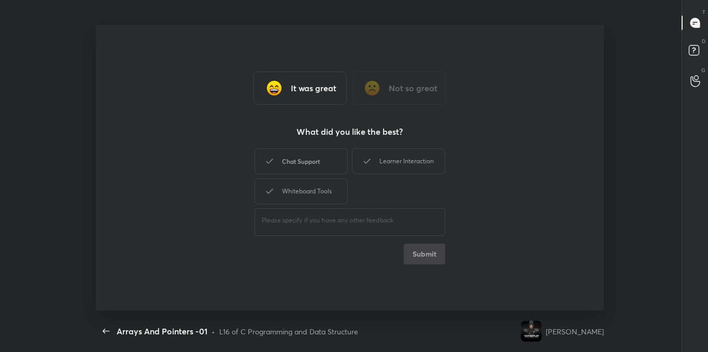
click at [310, 159] on div "Chat Support" at bounding box center [300, 161] width 93 height 26
click at [388, 158] on div "Learner Interaction" at bounding box center [398, 161] width 93 height 26
click at [312, 180] on div "Whiteboard Tools" at bounding box center [300, 191] width 93 height 26
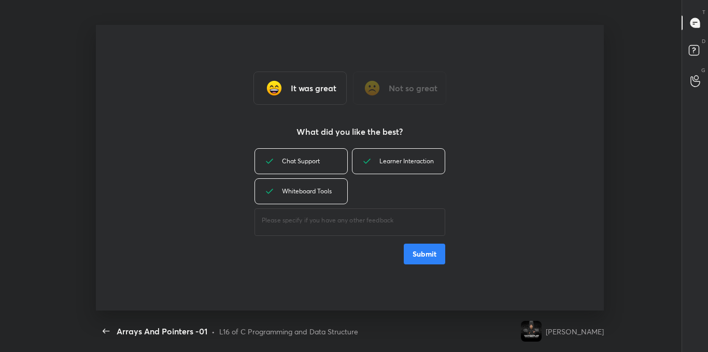
click at [313, 221] on textarea at bounding box center [350, 221] width 176 height 10
type textarea "great"
click at [433, 247] on button "Submit" at bounding box center [424, 254] width 41 height 21
